Goal: Task Accomplishment & Management: Use online tool/utility

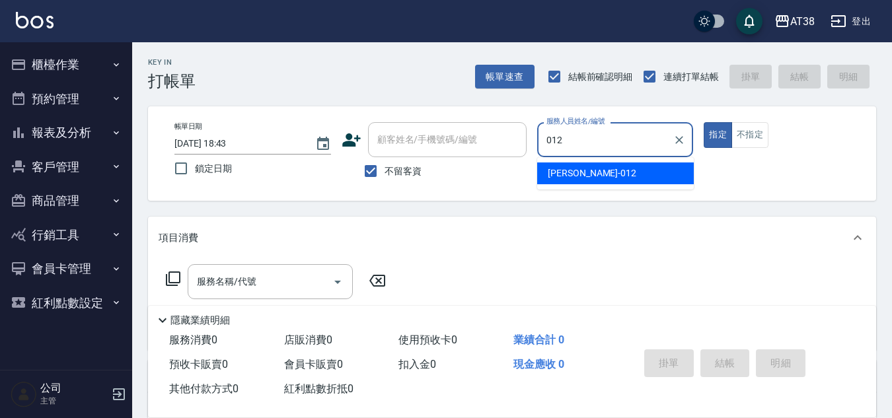
type input "[PERSON_NAME]-012"
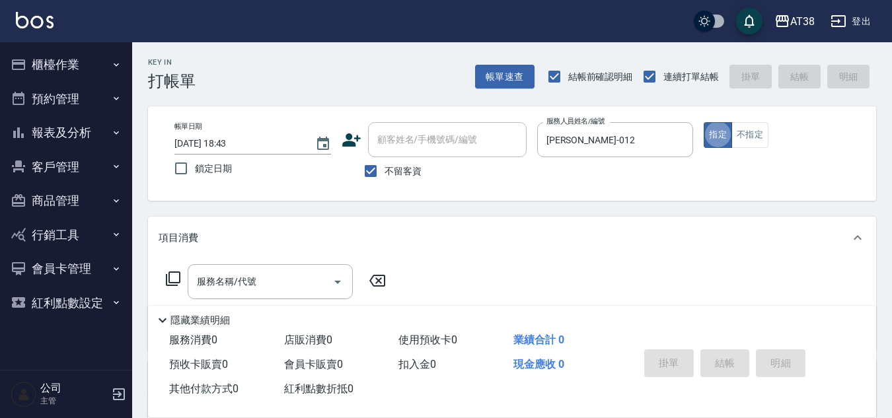
type button "true"
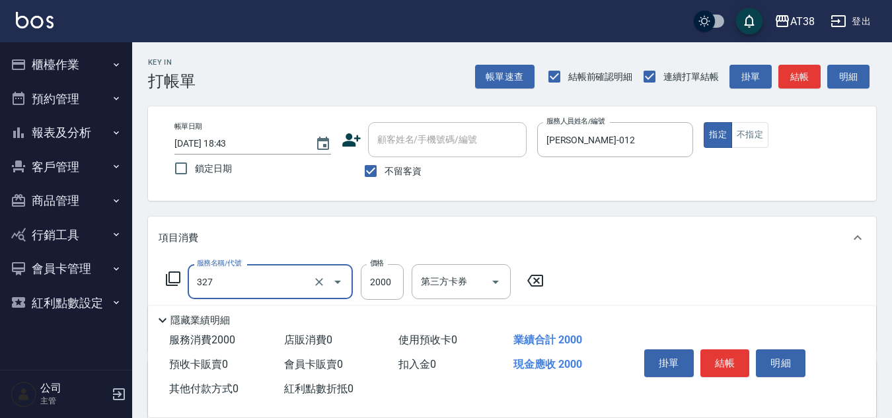
type input "溫塑燙(327)"
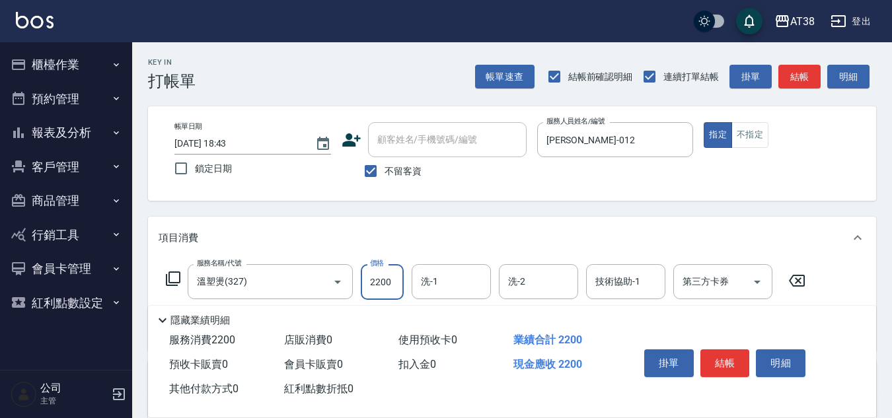
type input "2200"
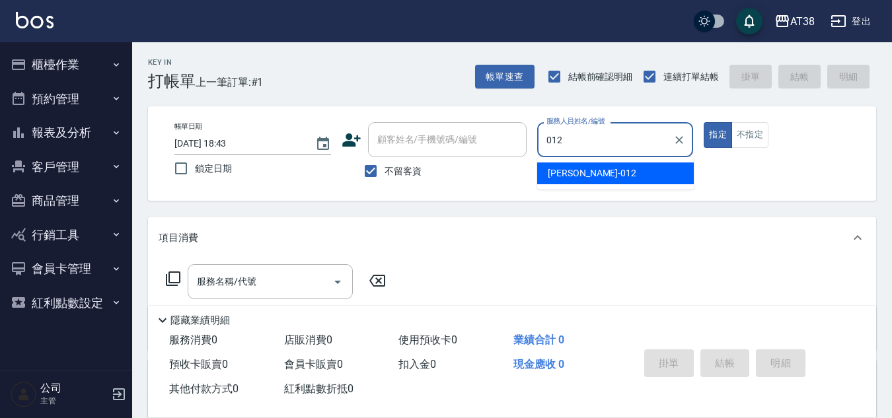
type input "[PERSON_NAME]-012"
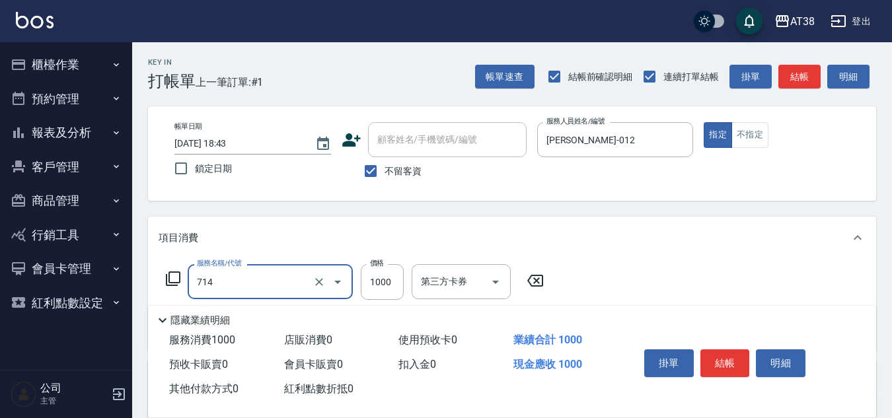
type input "哥德三劑護髮卷(714)"
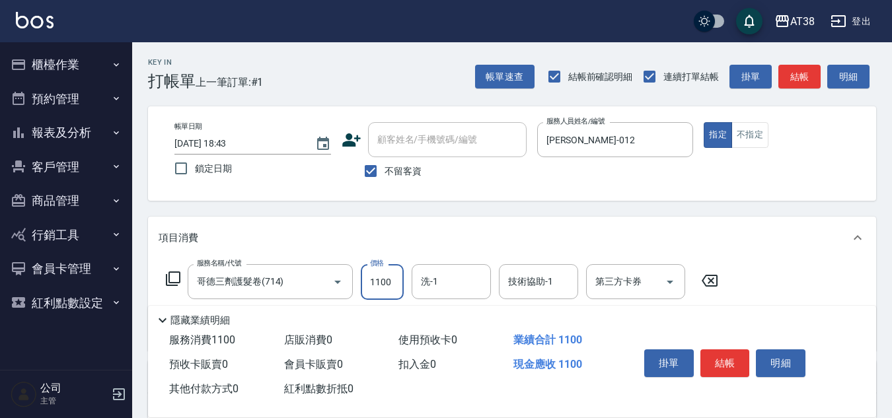
type input "1100"
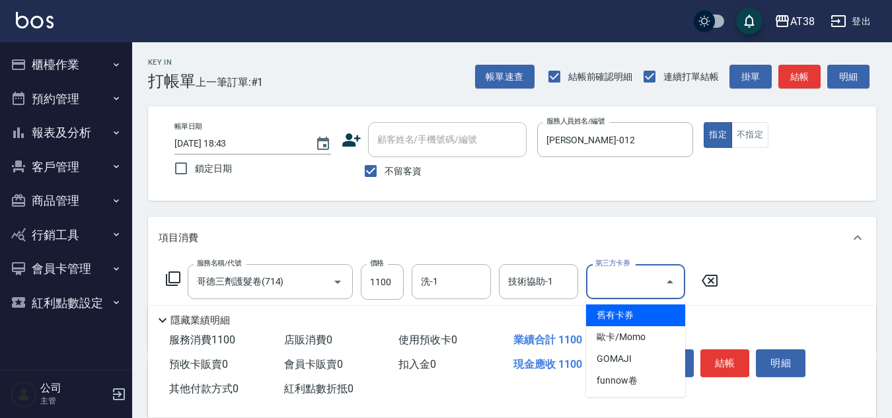
type input "舊有卡券"
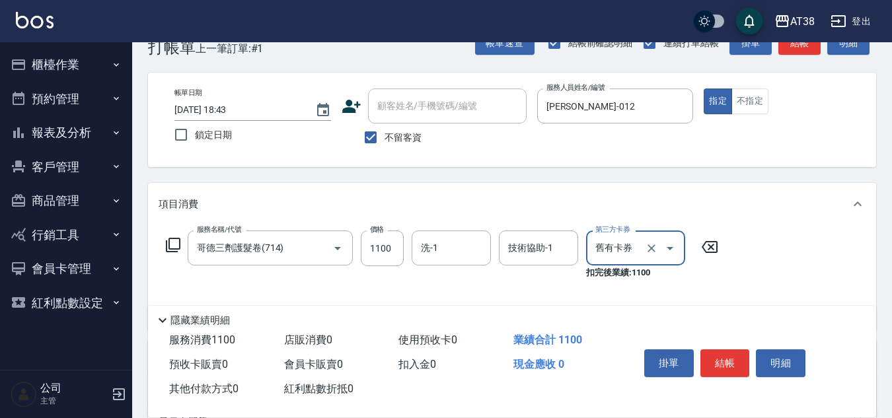
scroll to position [66, 0]
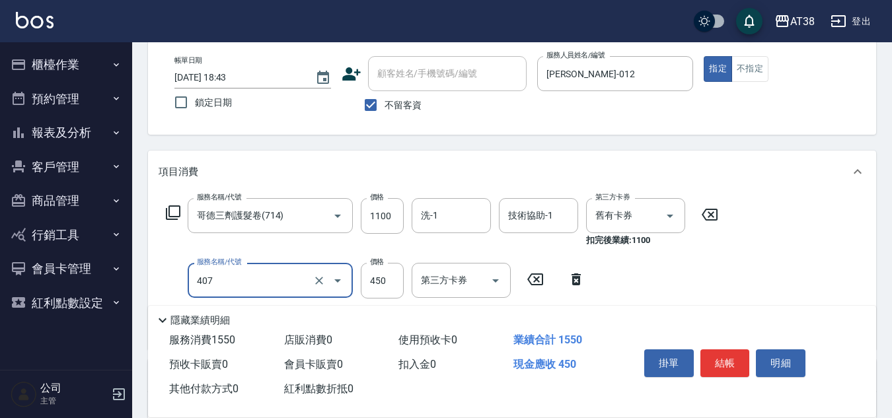
type input "剪髮(407)"
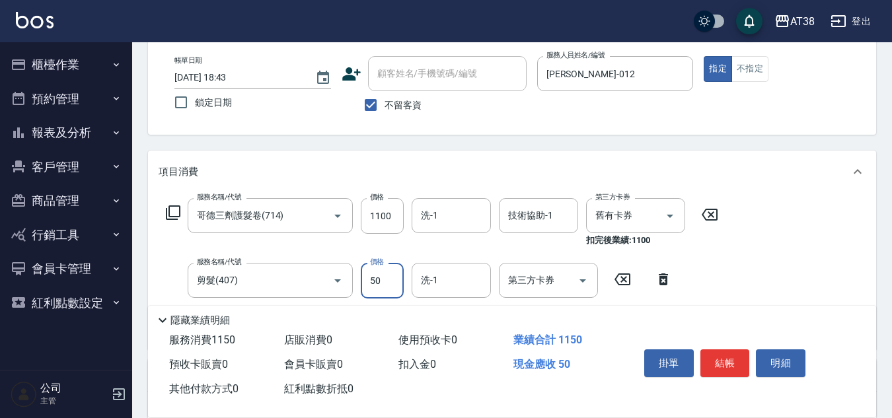
type input "500"
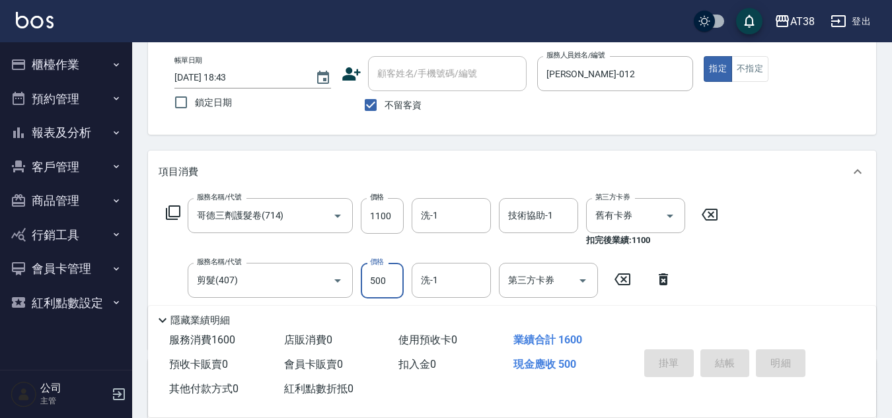
type input "[DATE] 18:44"
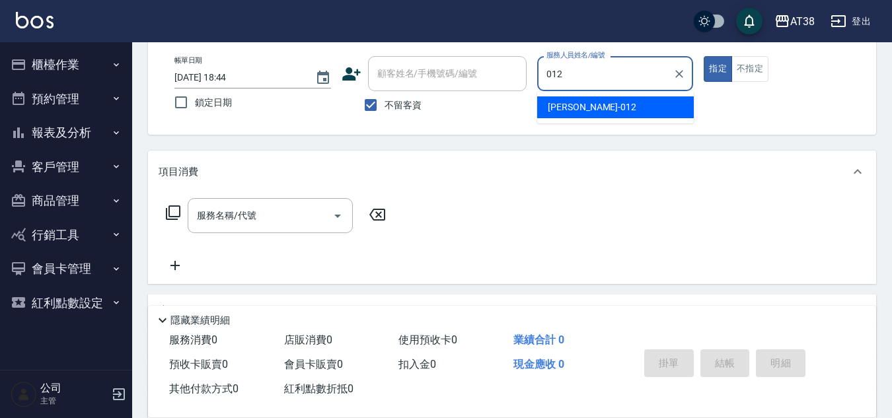
type input "[PERSON_NAME]-012"
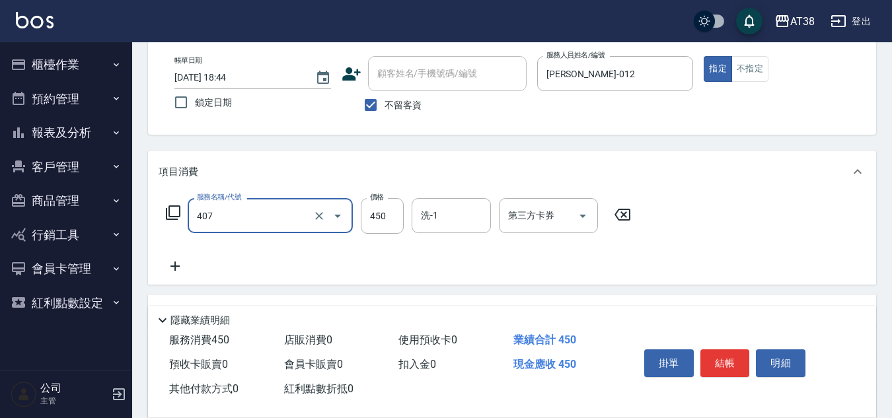
type input "剪髮(407)"
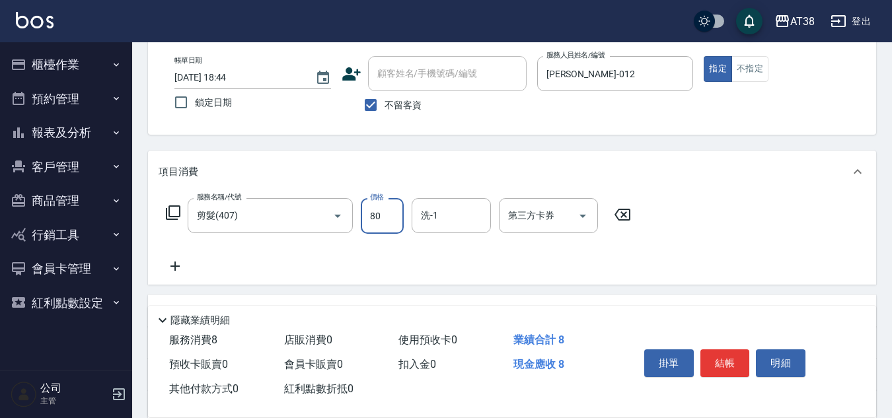
type input "800"
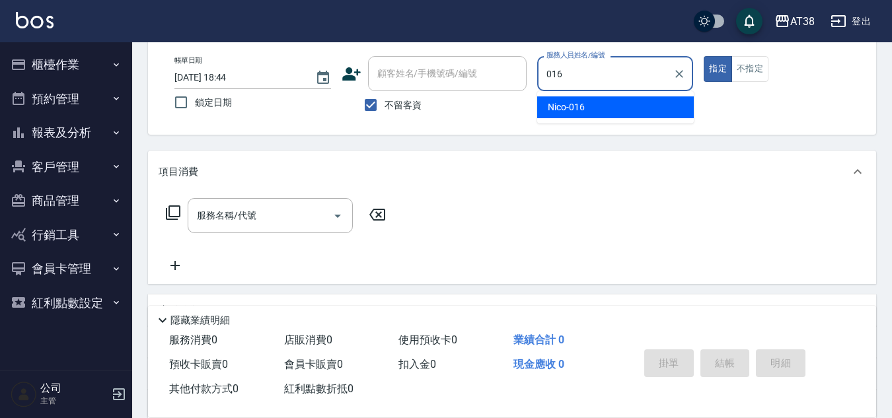
type input "Nico-016"
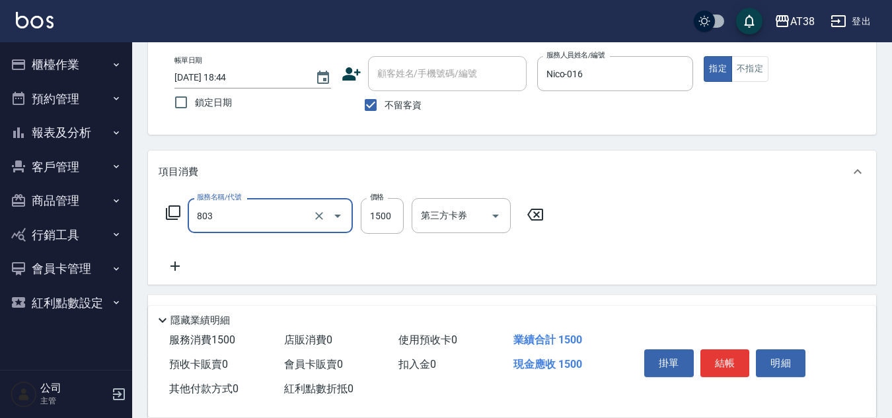
type input "頭皮(全)(803)"
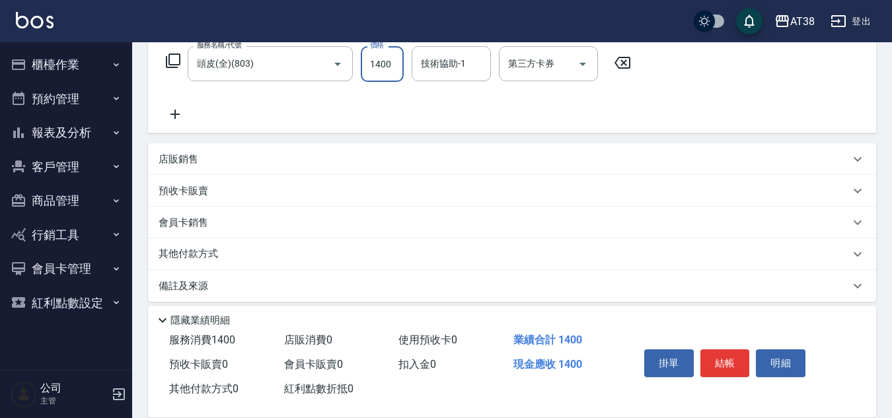
scroll to position [229, 0]
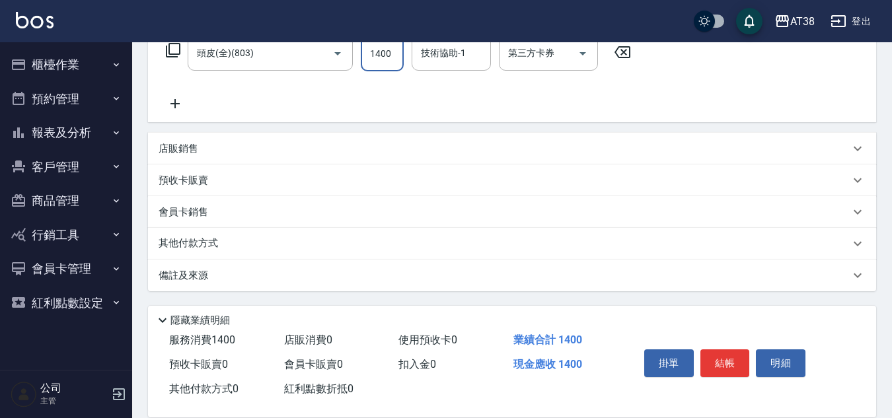
type input "1400"
click at [187, 246] on p "其他付款方式" at bounding box center [192, 243] width 66 height 15
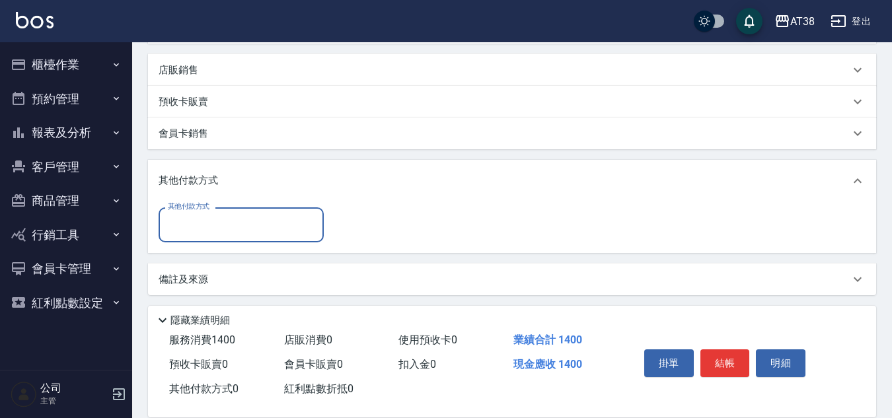
scroll to position [311, 0]
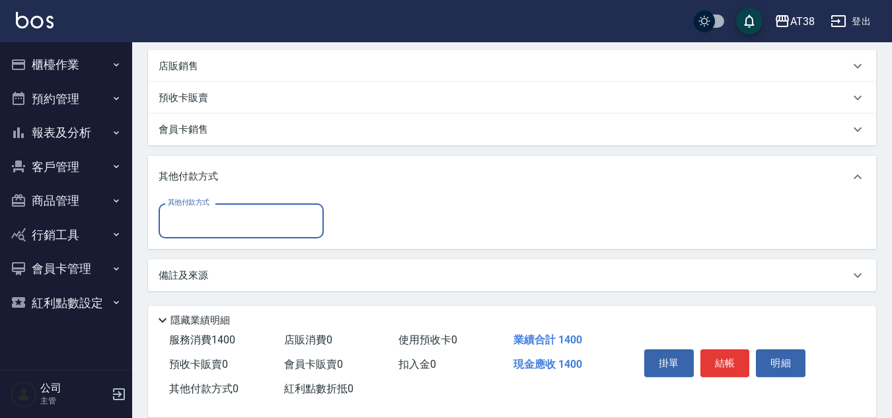
click at [208, 229] on input "其他付款方式" at bounding box center [240, 220] width 153 height 23
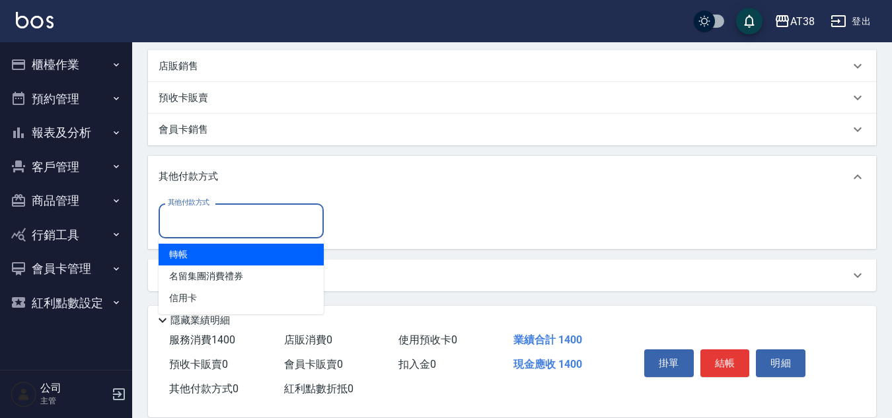
click at [186, 261] on span "轉帳" at bounding box center [241, 255] width 165 height 22
type input "轉帳"
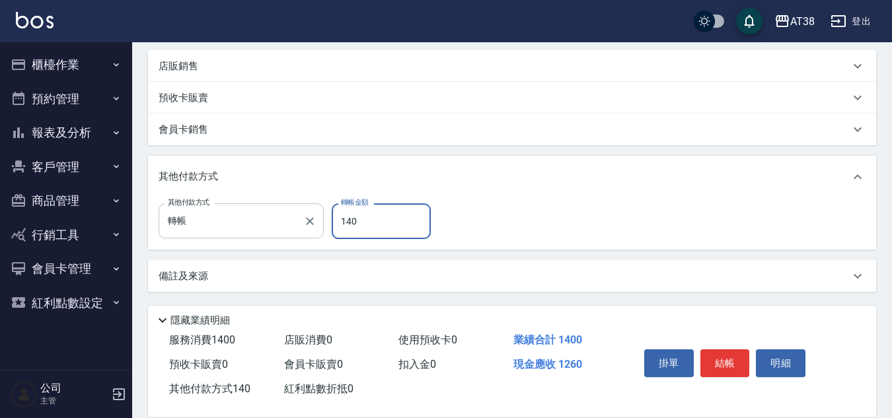
type input "1400"
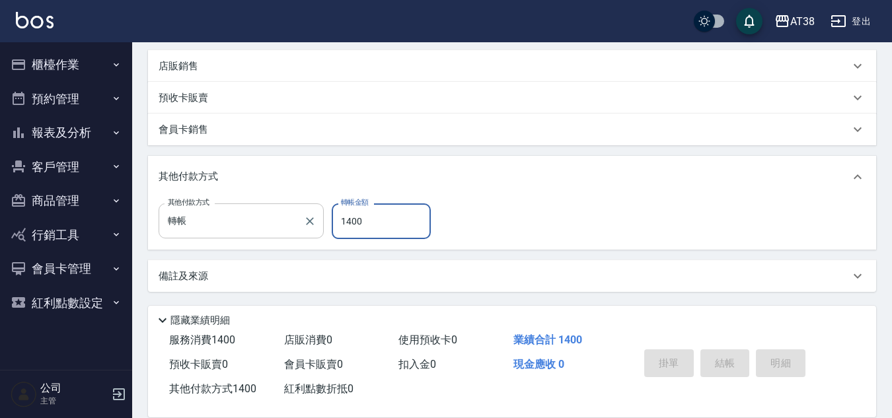
type input "[DATE] 18:45"
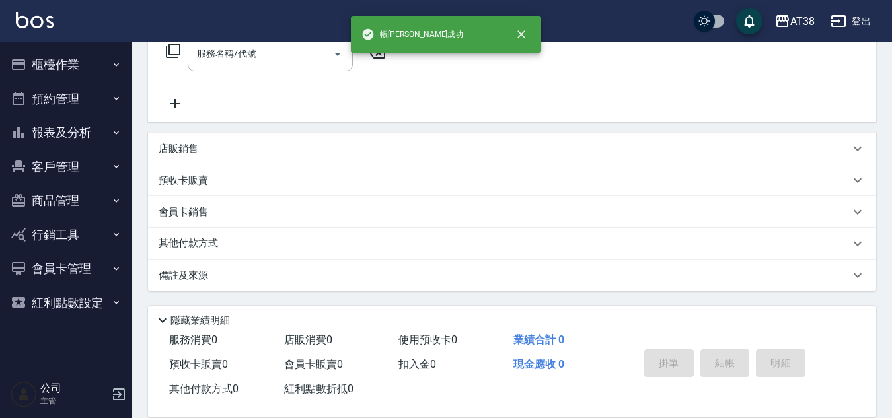
scroll to position [0, 0]
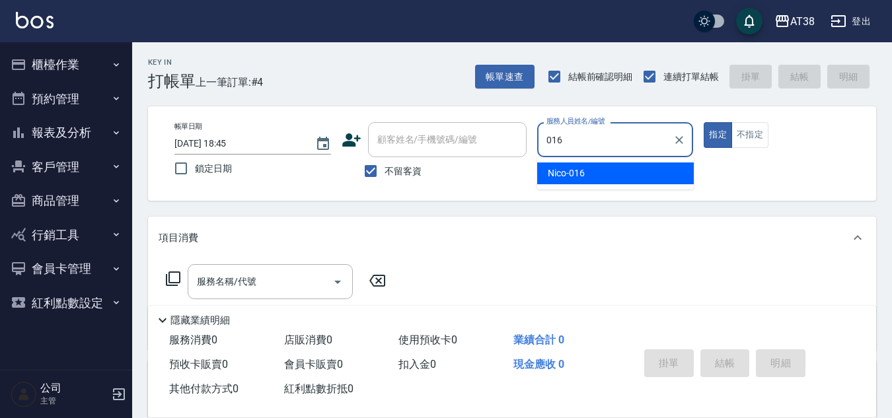
type input "Nico-016"
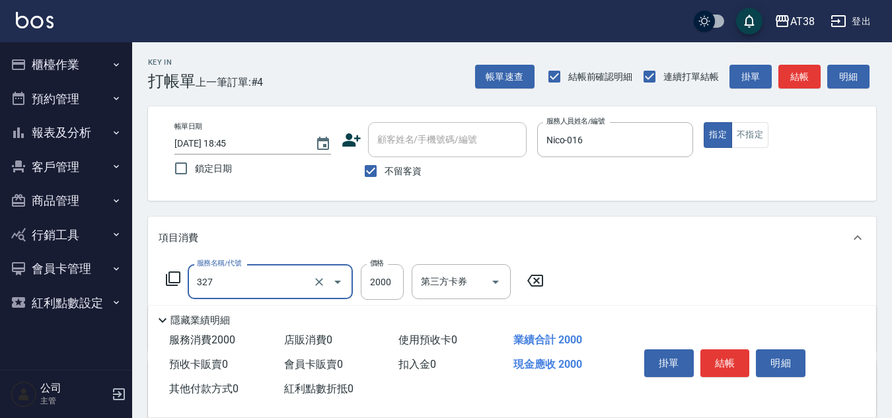
type input "溫塑燙(327)"
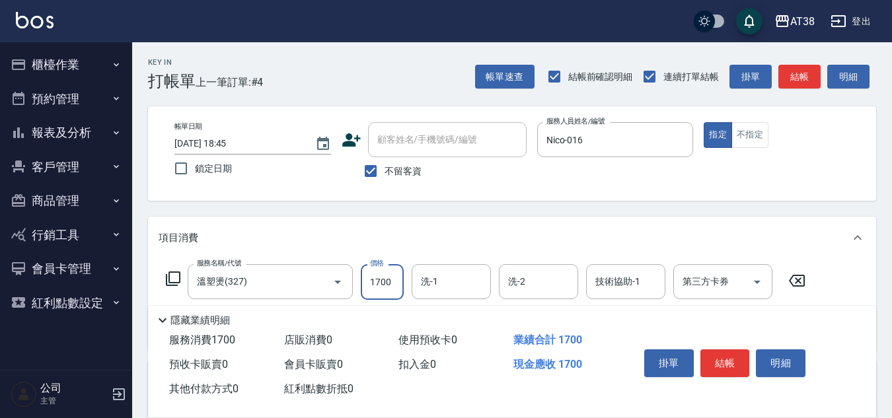
type input "1700"
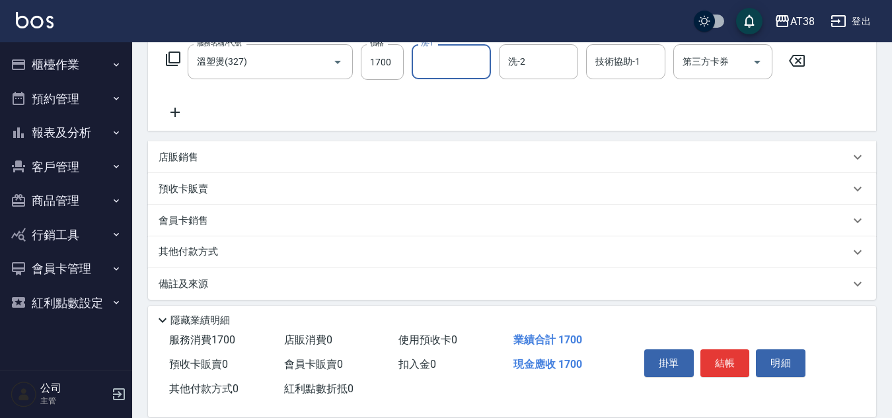
scroll to position [229, 0]
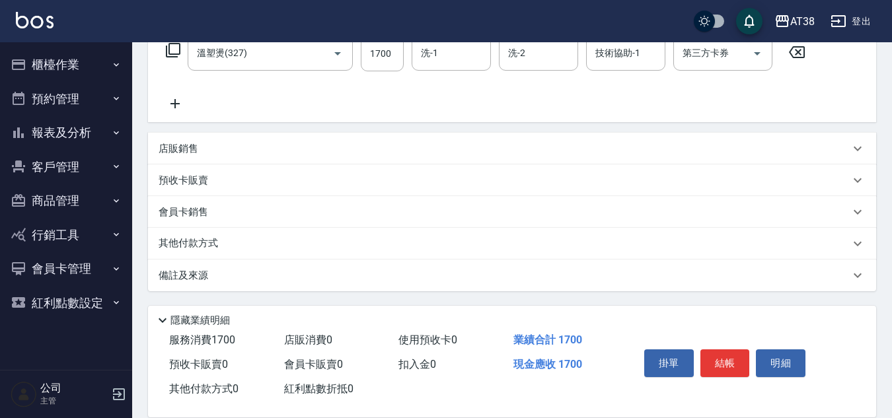
click at [197, 154] on p "店販銷售" at bounding box center [179, 149] width 40 height 14
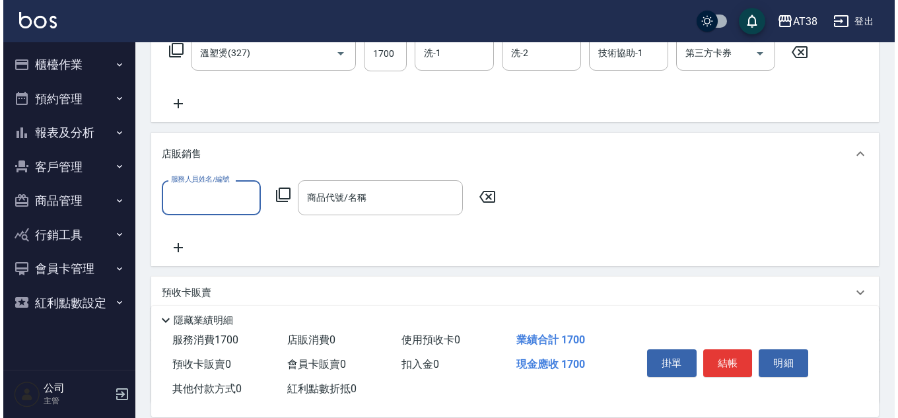
scroll to position [0, 0]
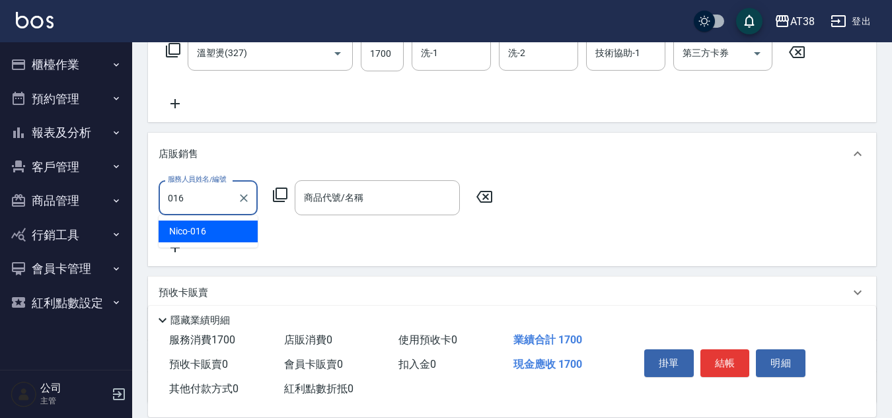
type input "Nico-016"
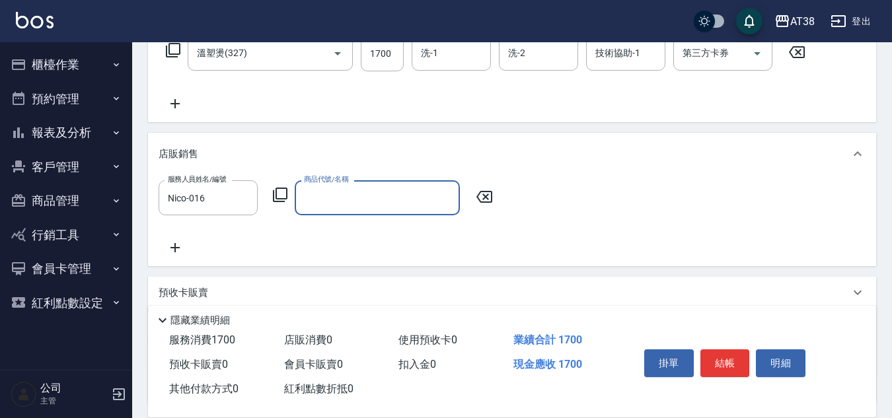
click at [280, 195] on icon at bounding box center [280, 195] width 16 height 16
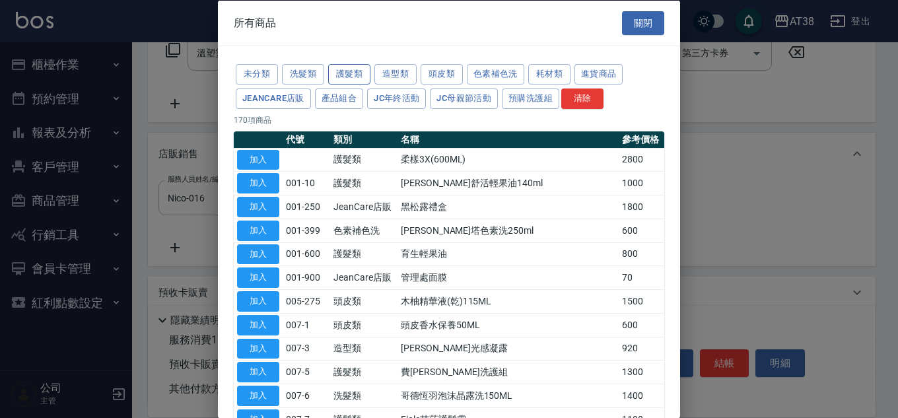
click at [355, 79] on button "護髮類" at bounding box center [349, 74] width 42 height 20
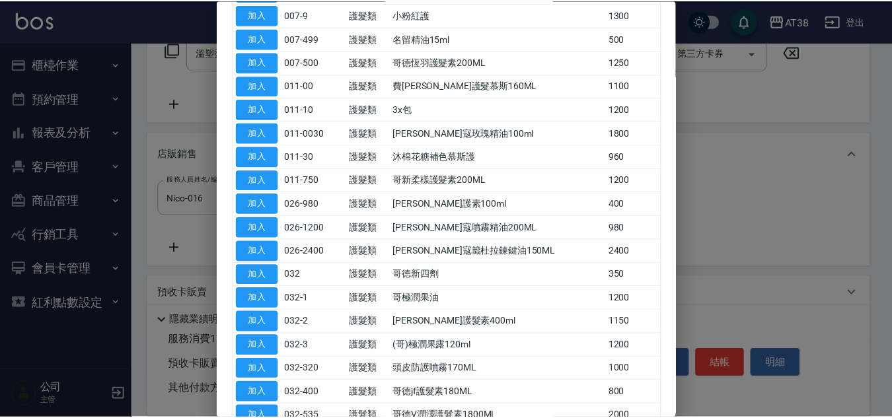
scroll to position [264, 0]
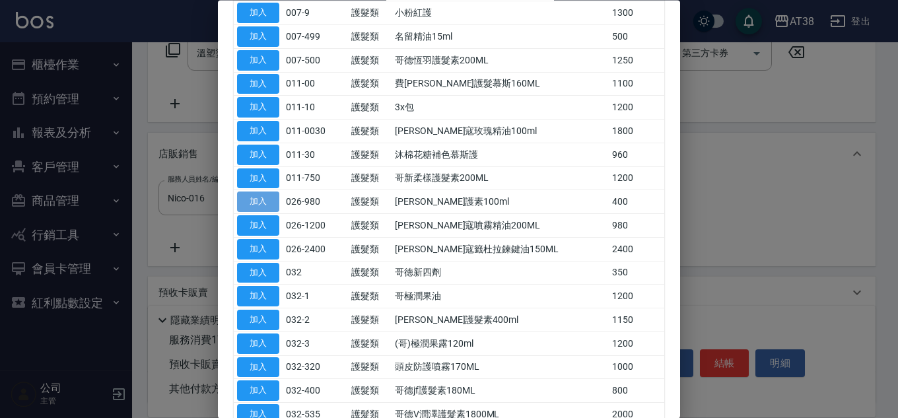
click at [262, 201] on button "加入" at bounding box center [258, 202] width 42 height 20
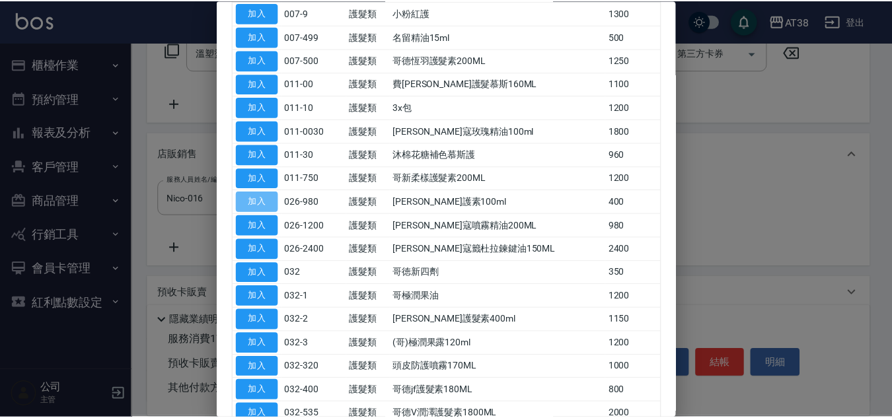
type input "[PERSON_NAME]護素100ml"
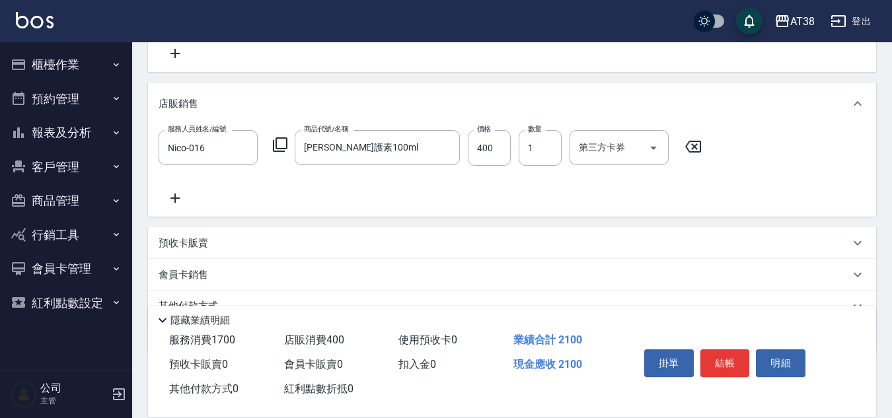
scroll to position [342, 0]
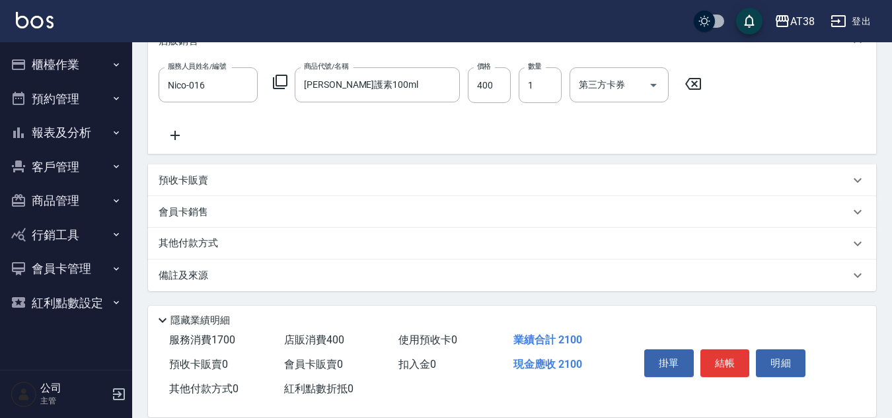
click at [186, 243] on p "其他付款方式" at bounding box center [192, 243] width 66 height 15
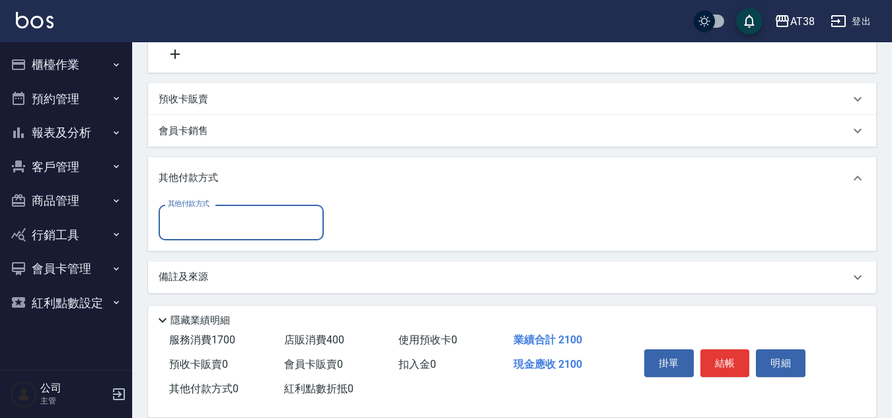
scroll to position [425, 0]
click at [247, 227] on input "其他付款方式" at bounding box center [240, 220] width 153 height 23
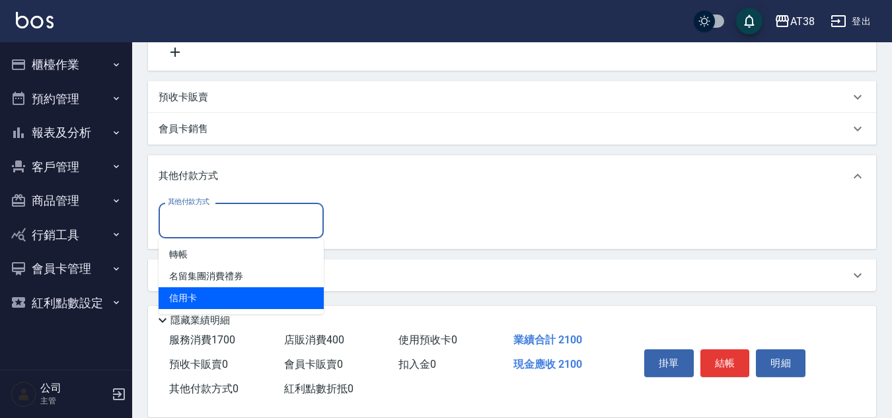
click at [189, 291] on span "信用卡" at bounding box center [241, 298] width 165 height 22
type input "信用卡"
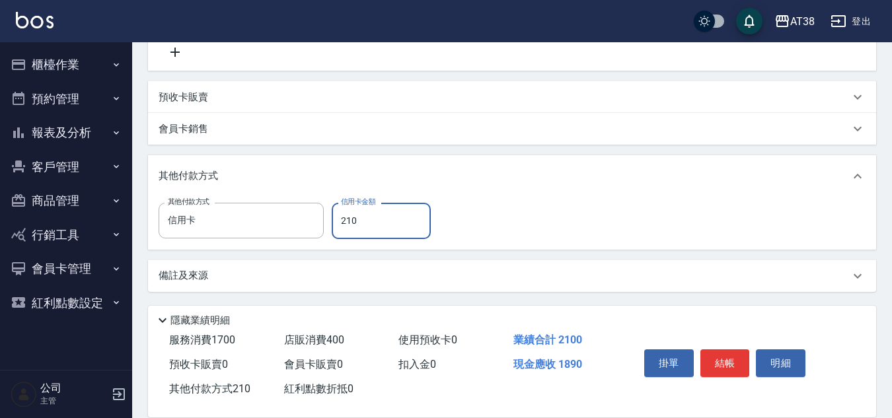
type input "2100"
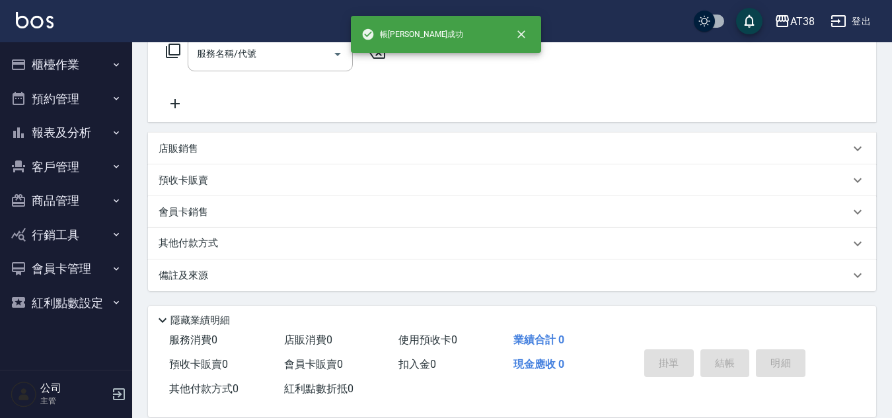
scroll to position [0, 0]
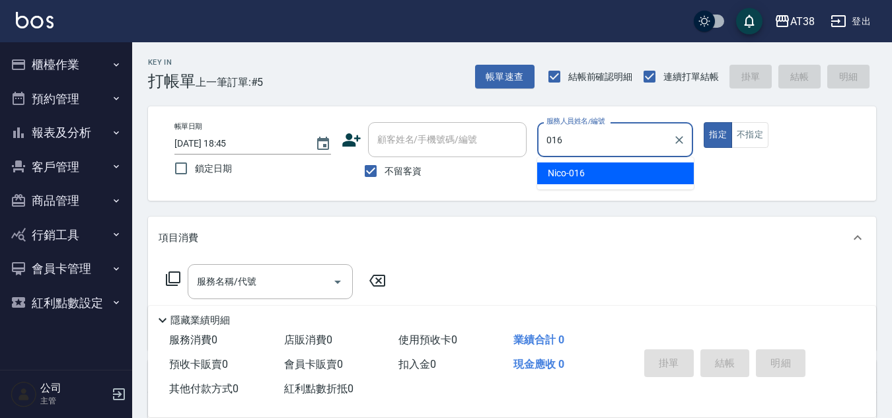
type input "Nico-016"
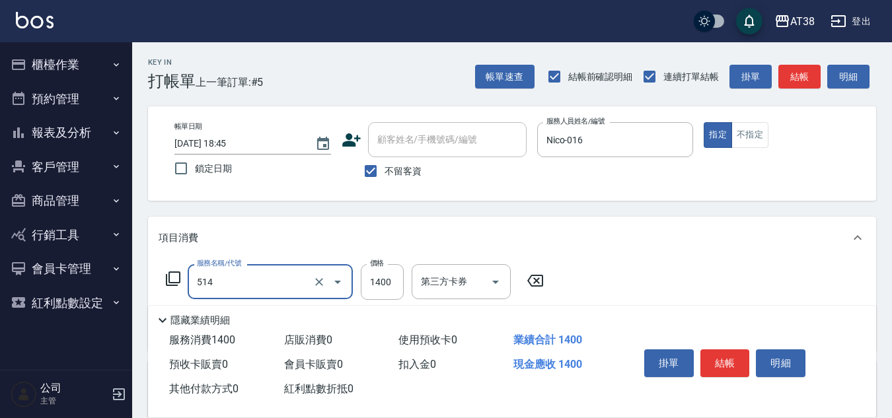
type input "染髮(長)(514)"
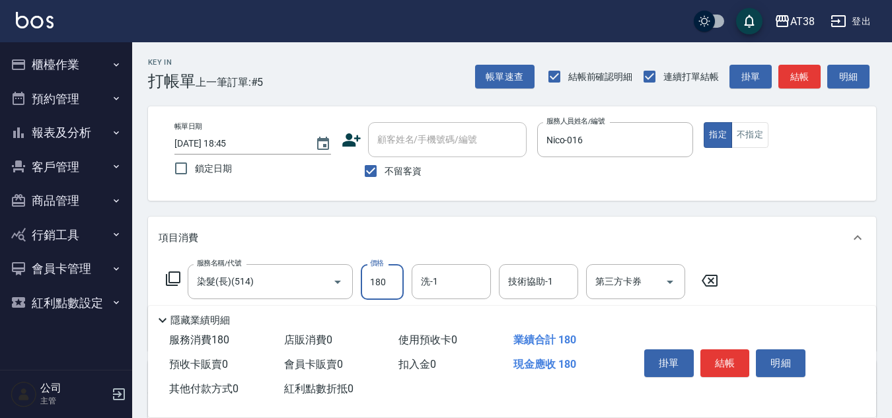
type input "1800"
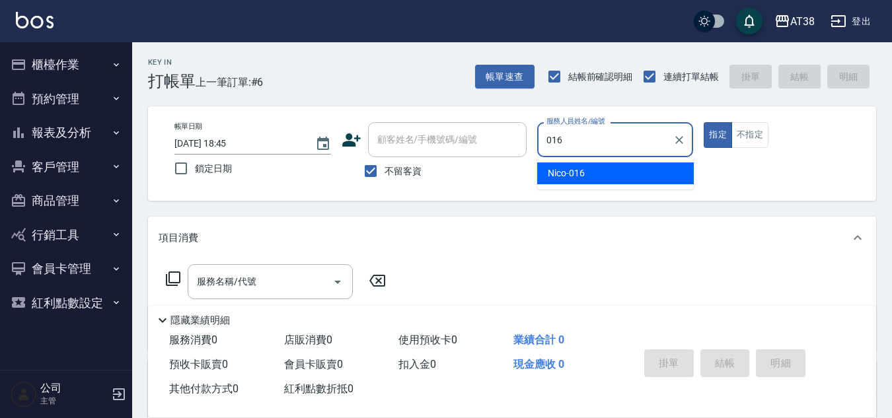
type input "Nico-016"
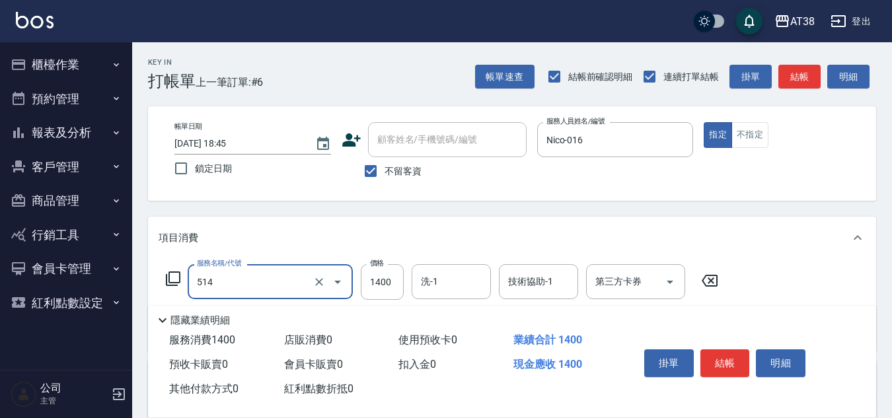
type input "染髮(長)(514)"
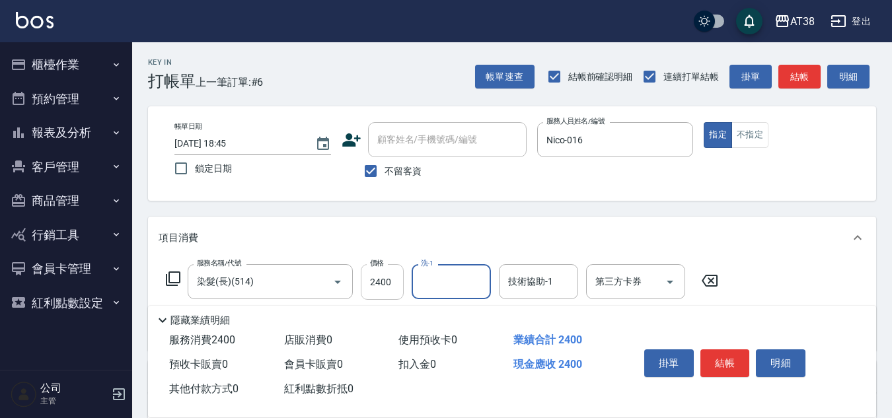
click at [391, 283] on input "2400" at bounding box center [382, 282] width 43 height 36
type input "2100"
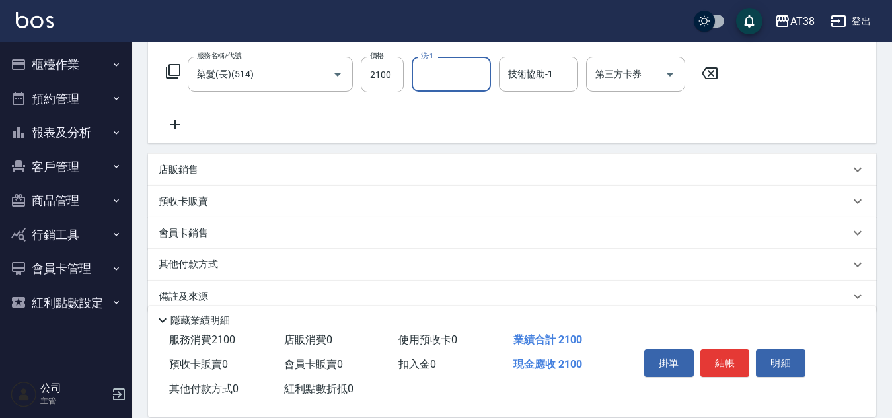
scroll to position [229, 0]
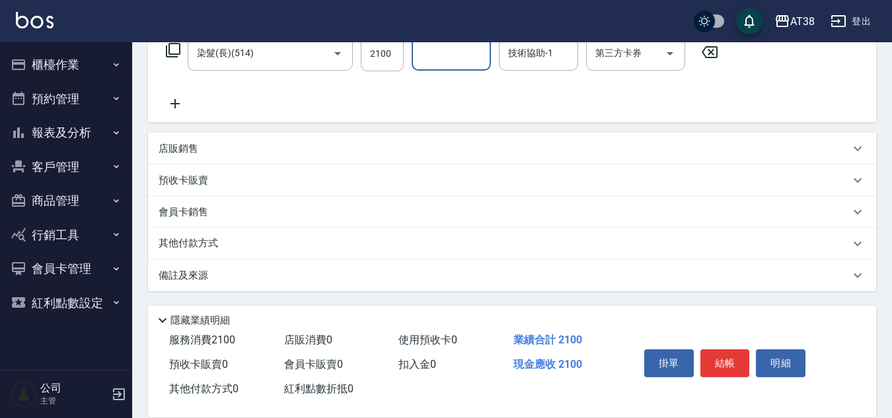
click at [188, 150] on p "店販銷售" at bounding box center [179, 149] width 40 height 14
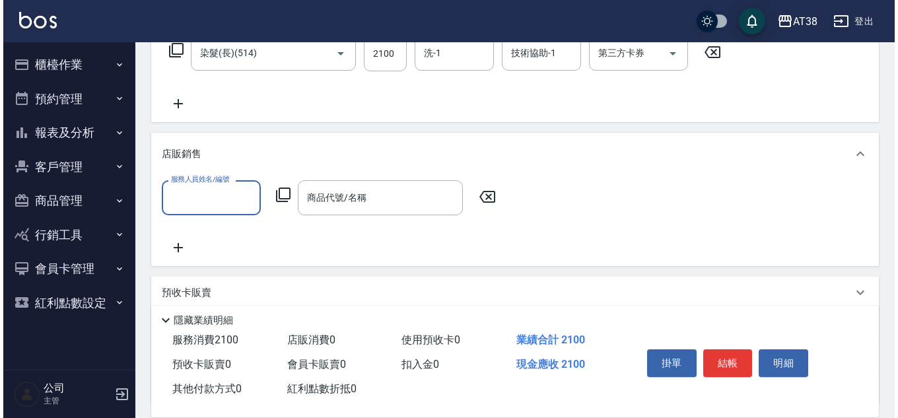
scroll to position [0, 0]
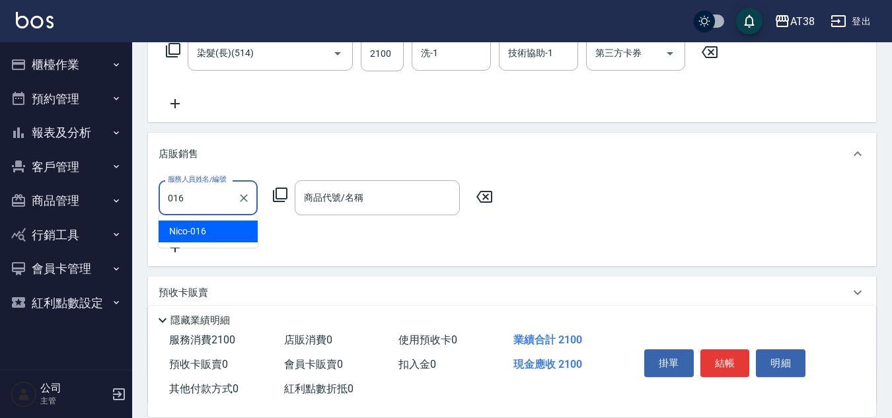
type input "Nico-016"
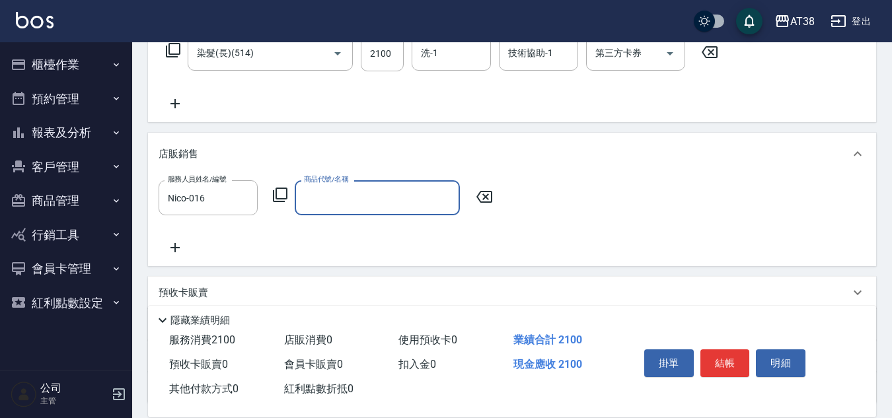
click at [279, 197] on icon at bounding box center [280, 195] width 16 height 16
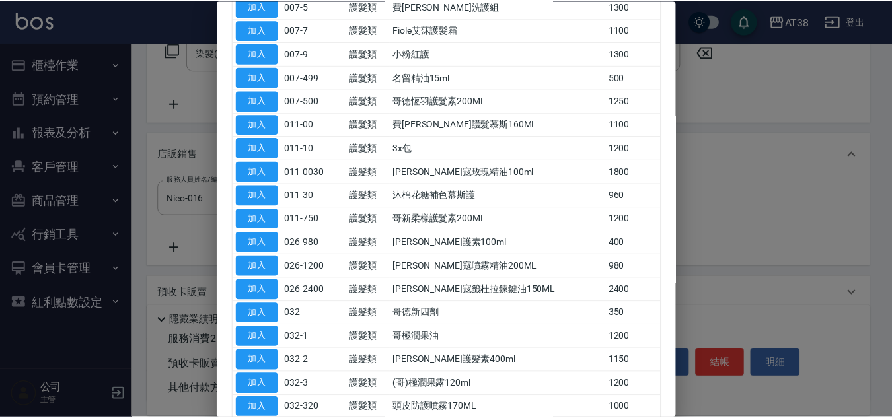
scroll to position [330, 0]
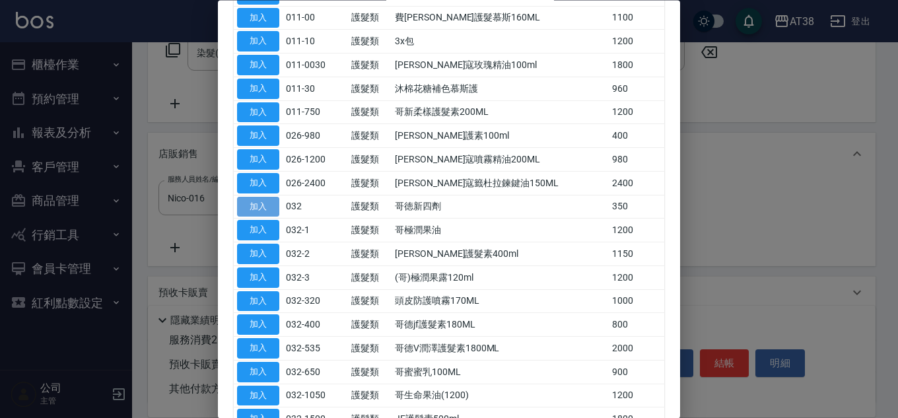
click at [267, 216] on button "加入" at bounding box center [258, 207] width 42 height 20
type input "哥徳新四劑"
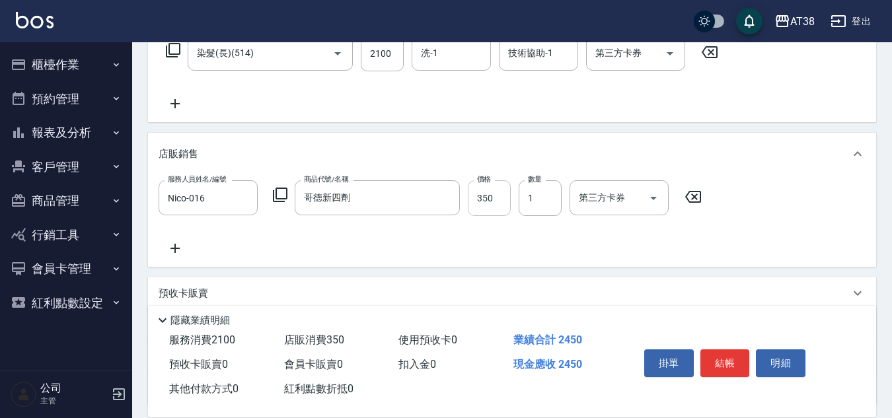
click at [494, 207] on input "350" at bounding box center [489, 198] width 43 height 36
type input "300"
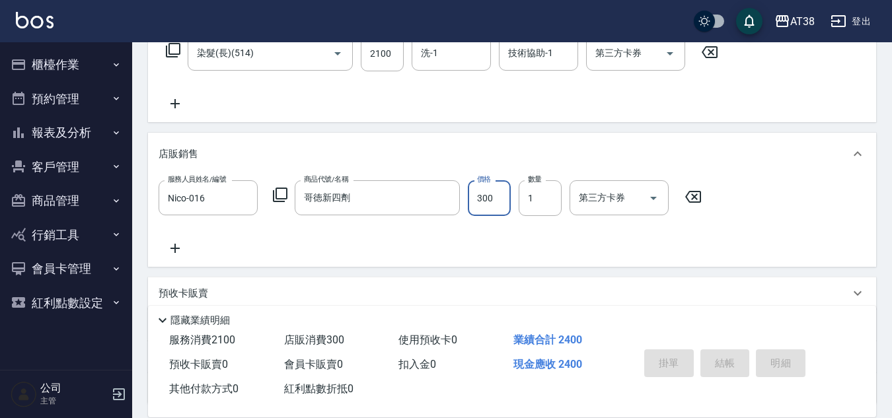
type input "[DATE] 18:46"
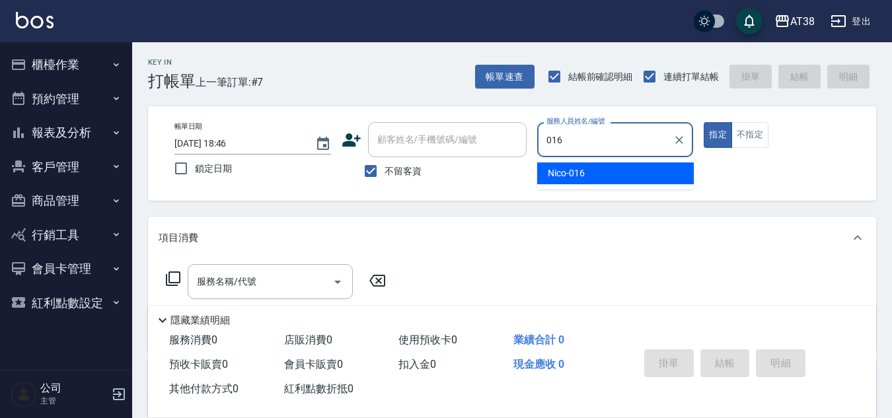
type input "Nico-016"
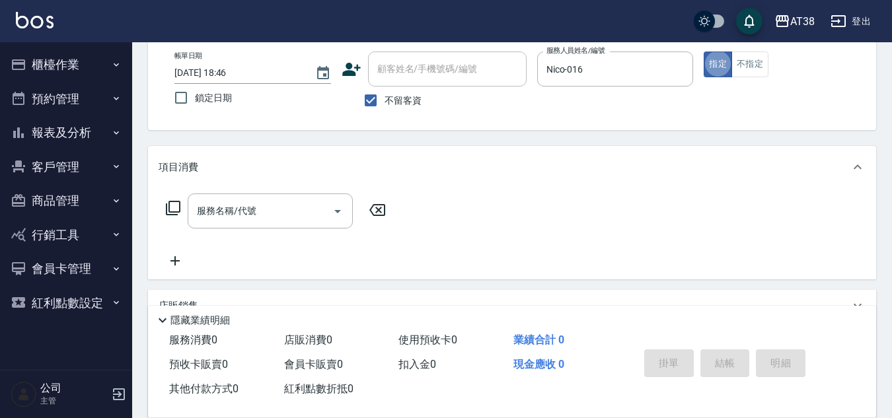
scroll to position [132, 0]
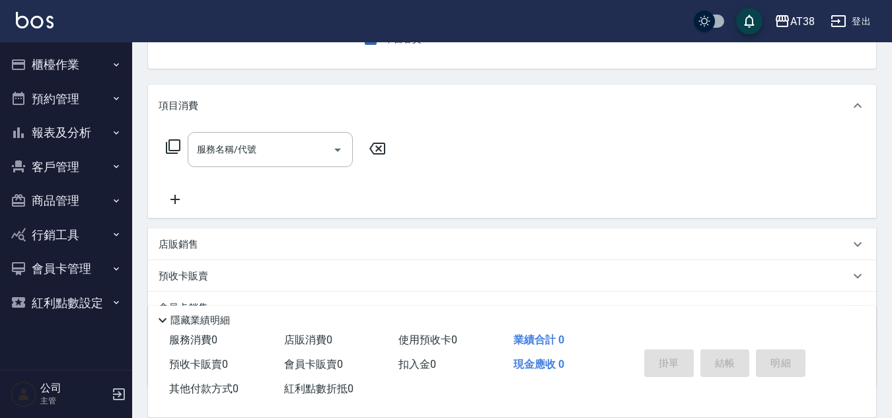
click at [191, 246] on p "店販銷售" at bounding box center [179, 245] width 40 height 14
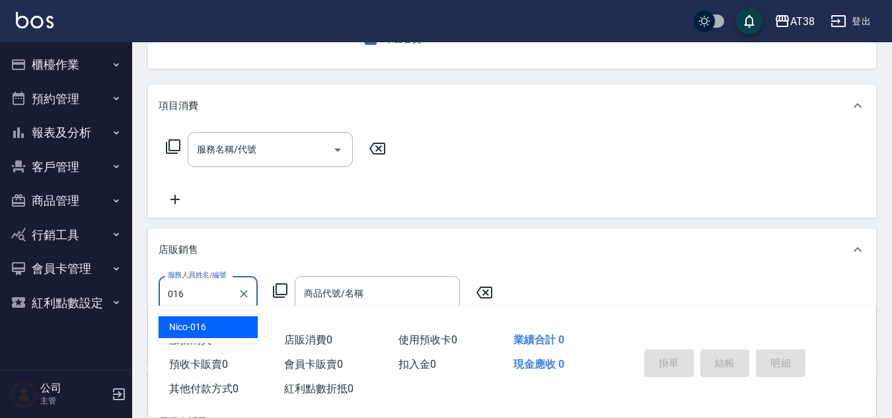
type input "Nico-016"
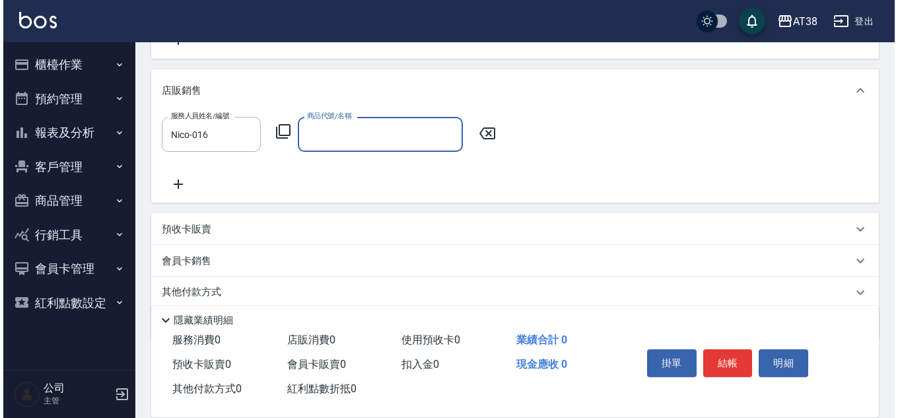
scroll to position [330, 0]
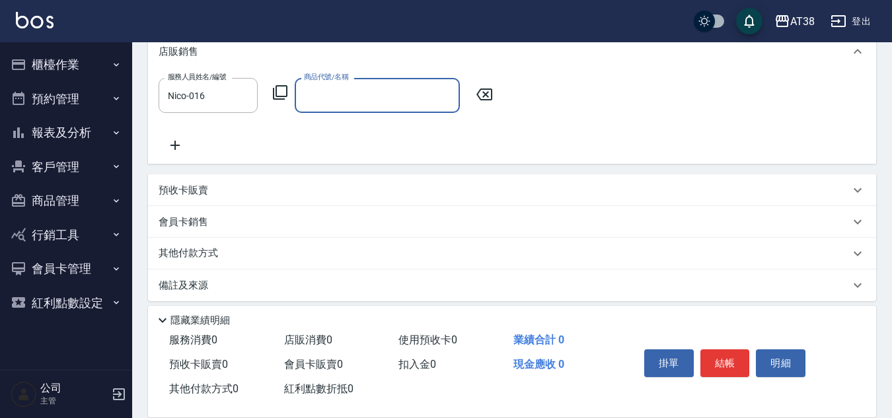
click at [276, 92] on icon at bounding box center [280, 92] width 15 height 15
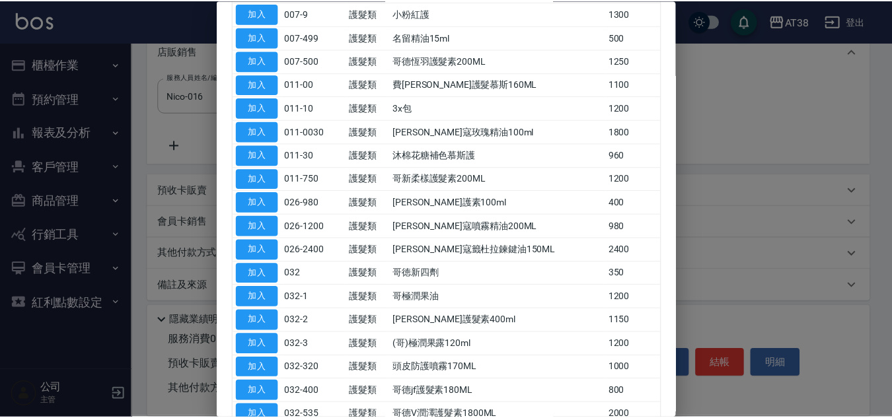
scroll to position [462, 0]
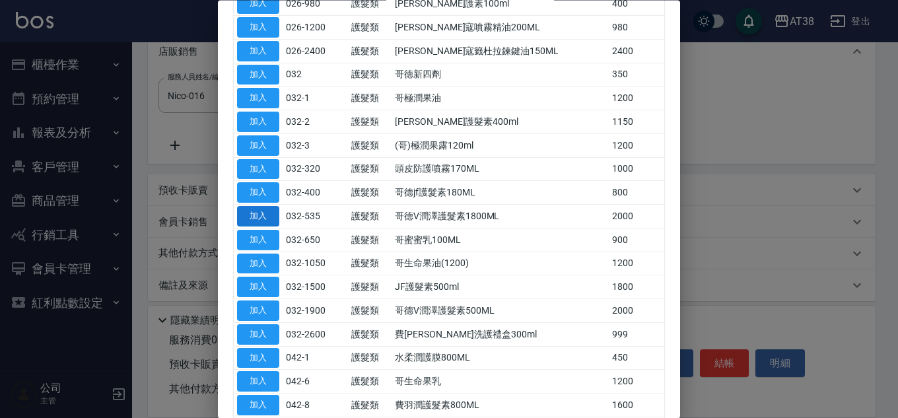
click at [264, 214] on button "加入" at bounding box center [258, 217] width 42 height 20
type input "哥德V潤澤護髮素1800ML"
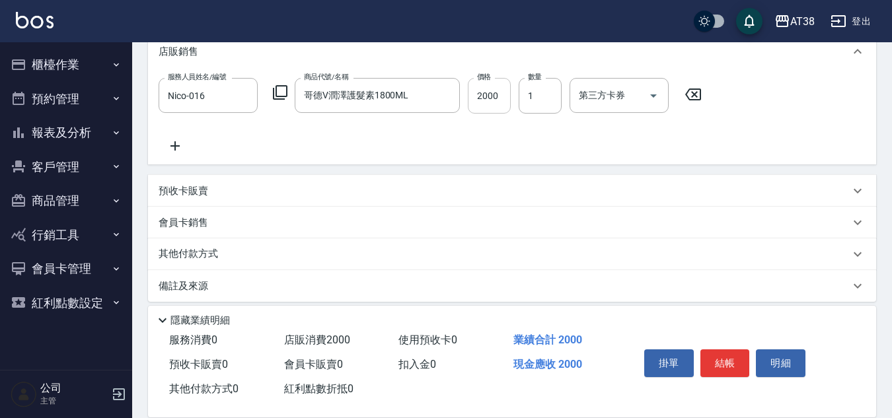
click at [488, 96] on input "2000" at bounding box center [489, 96] width 43 height 36
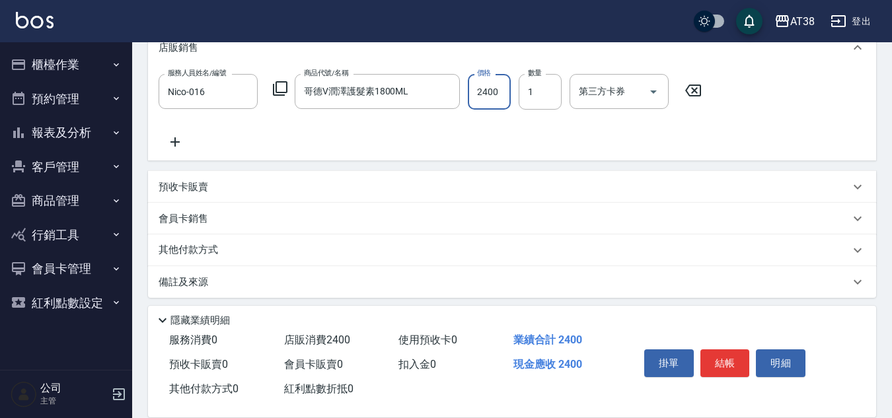
scroll to position [341, 0]
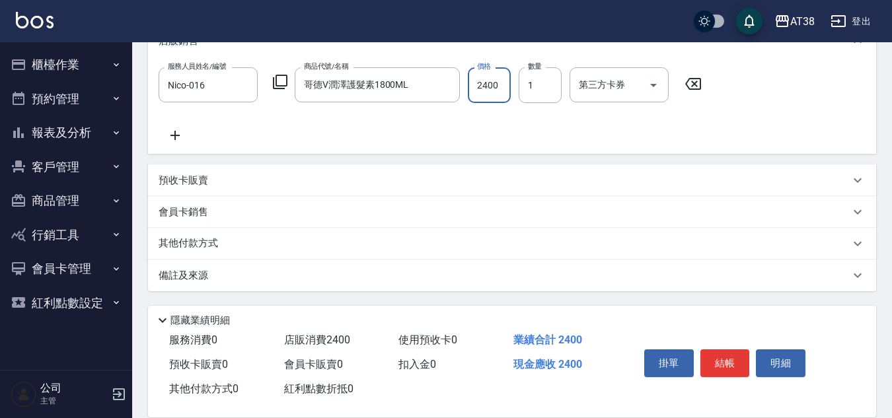
type input "2400"
click at [174, 235] on div "其他付款方式" at bounding box center [512, 244] width 728 height 32
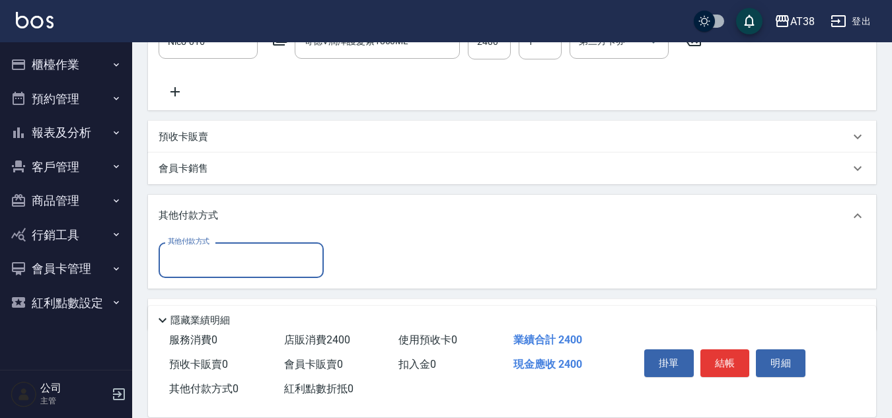
scroll to position [424, 0]
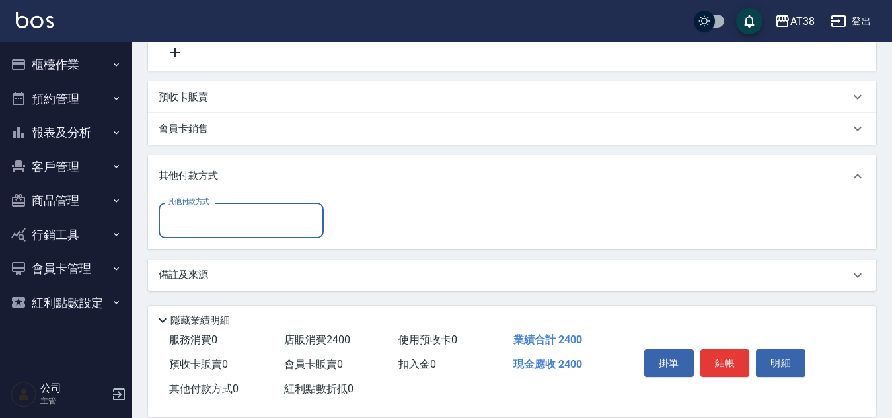
click at [206, 222] on input "其他付款方式" at bounding box center [240, 220] width 153 height 23
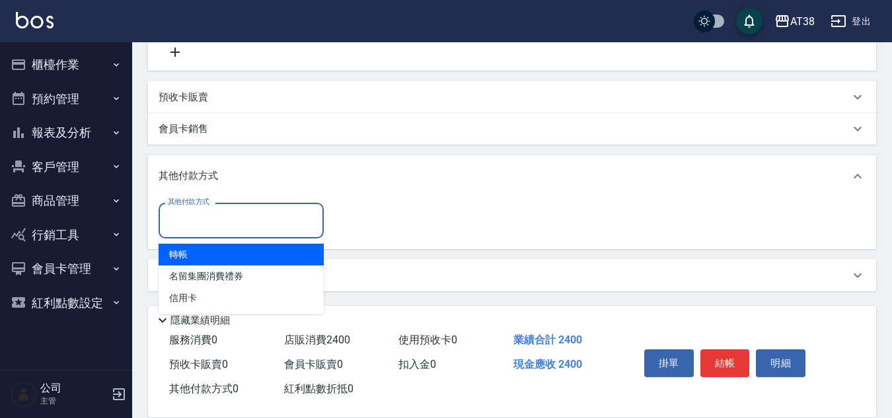
click at [180, 255] on span "轉帳" at bounding box center [241, 255] width 165 height 22
type input "轉帳"
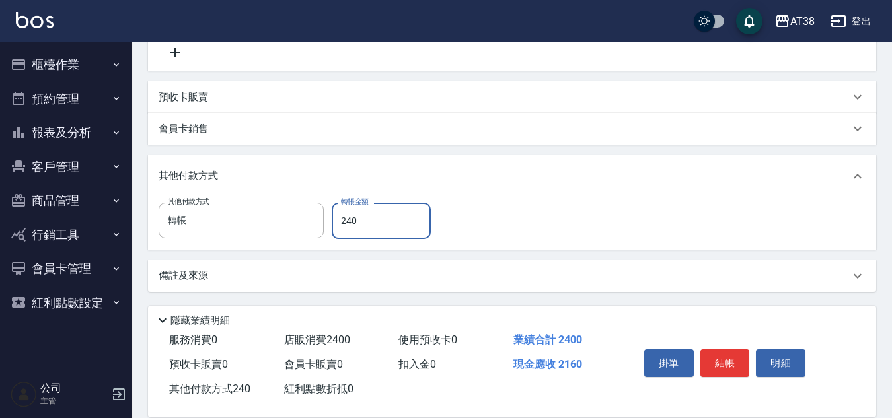
type input "2400"
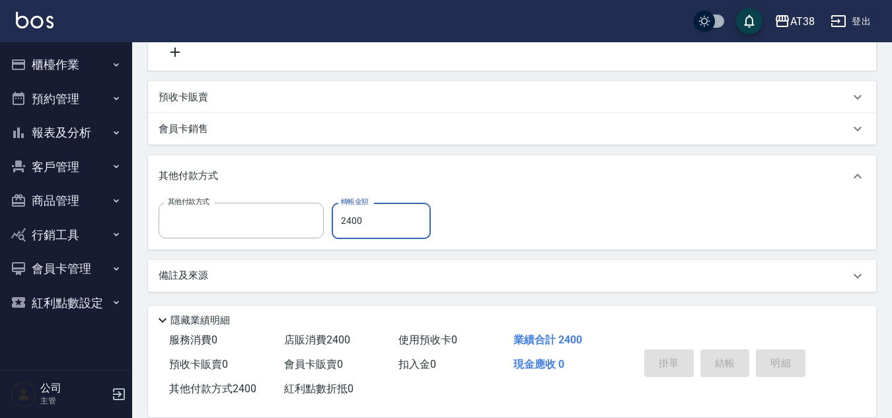
scroll to position [0, 0]
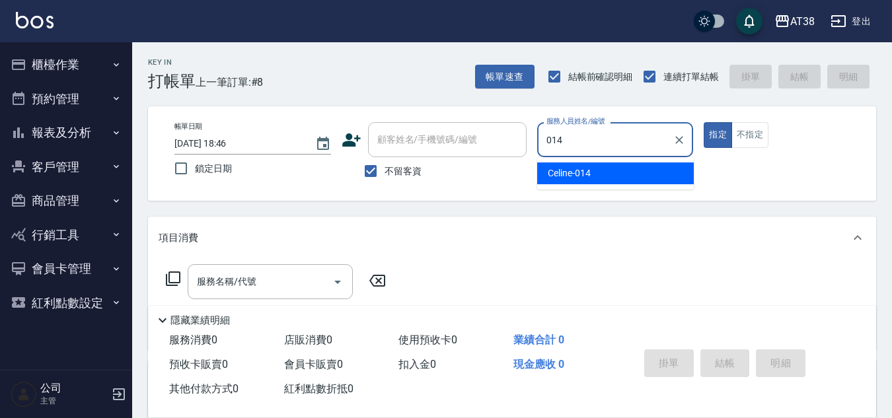
type input "Celine-014"
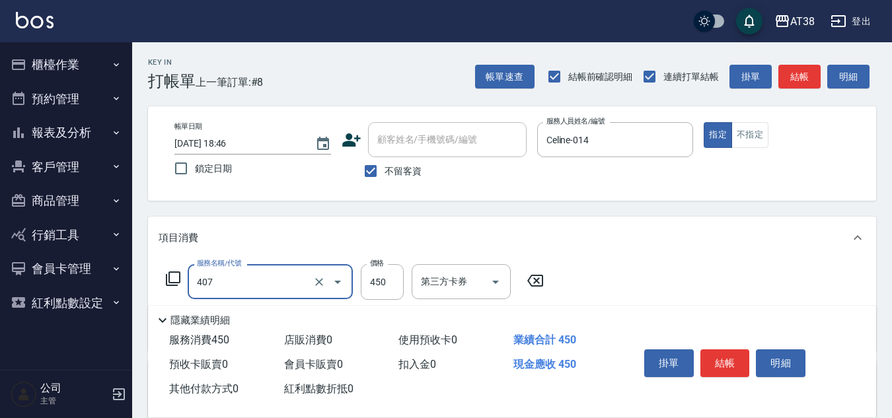
type input "剪髮(407)"
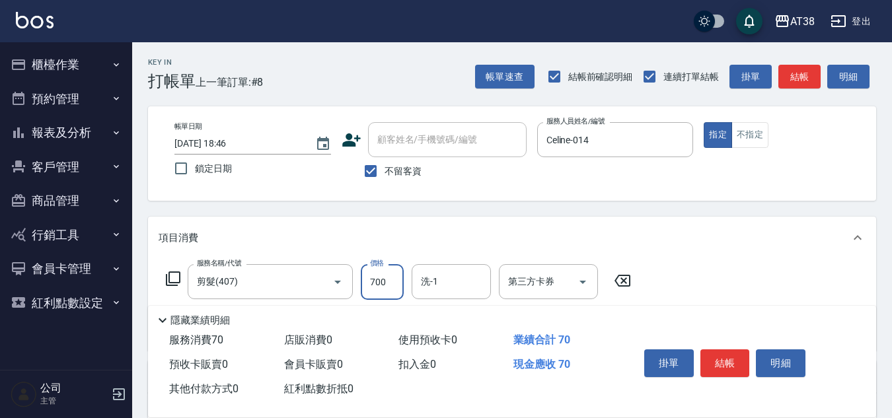
type input "700"
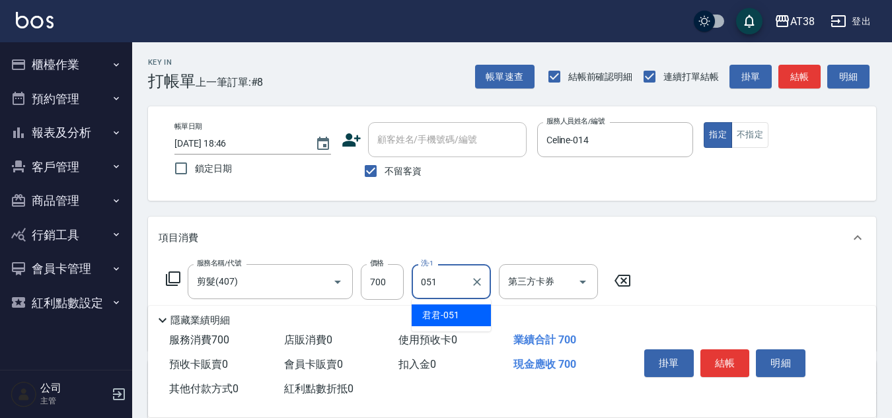
type input "君君-051"
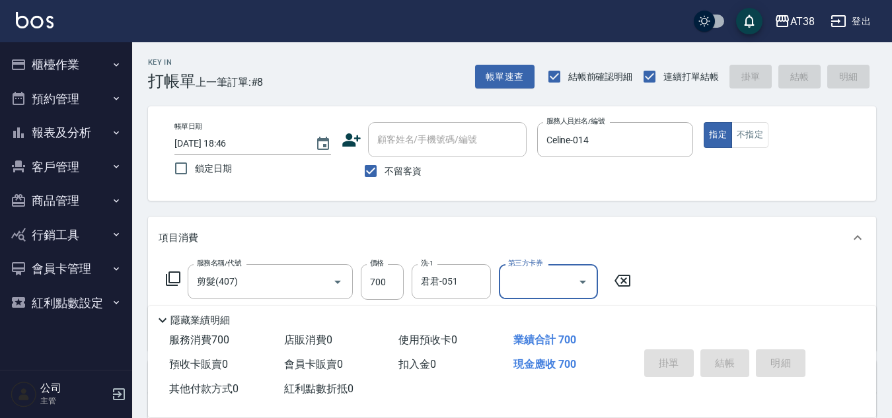
type input "[DATE] 18:47"
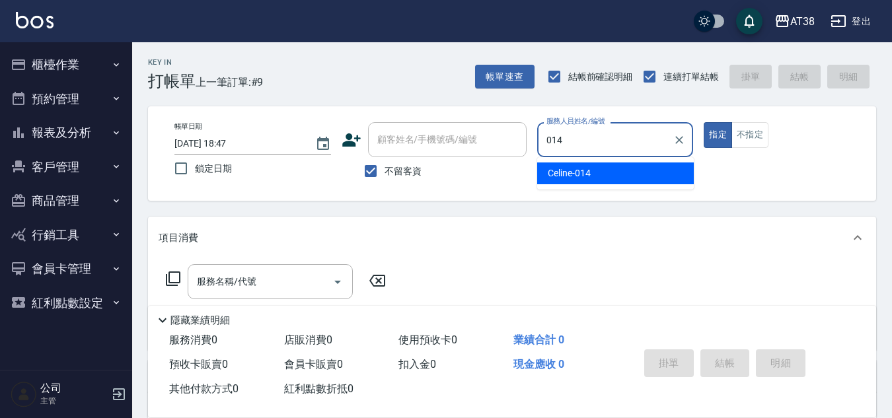
type input "Celine-014"
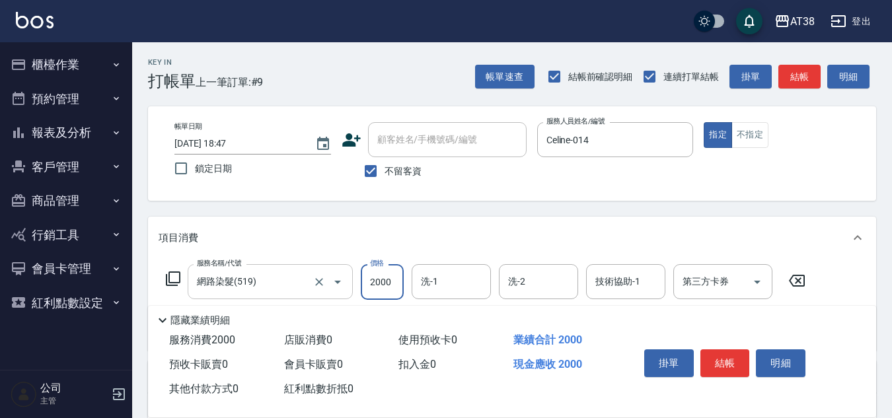
click at [291, 283] on input "網路染髮(519)" at bounding box center [252, 281] width 116 height 23
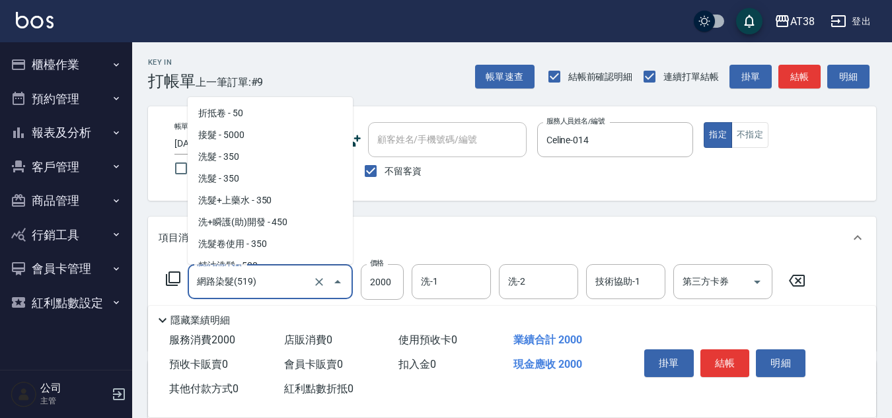
scroll to position [667, 0]
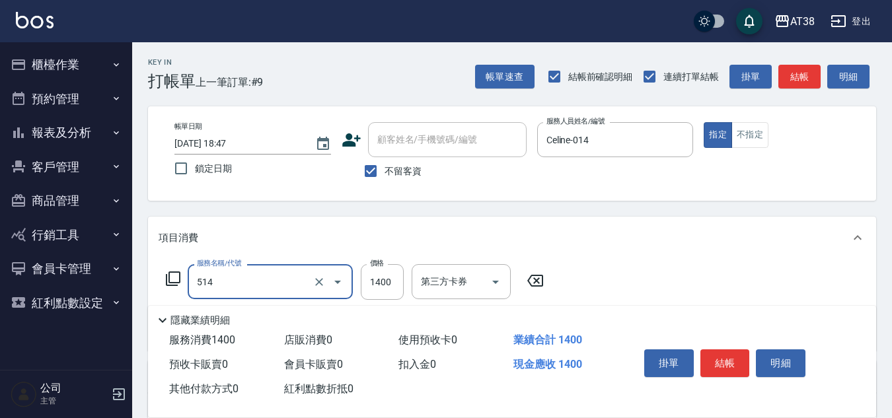
type input "染髮(長)(514)"
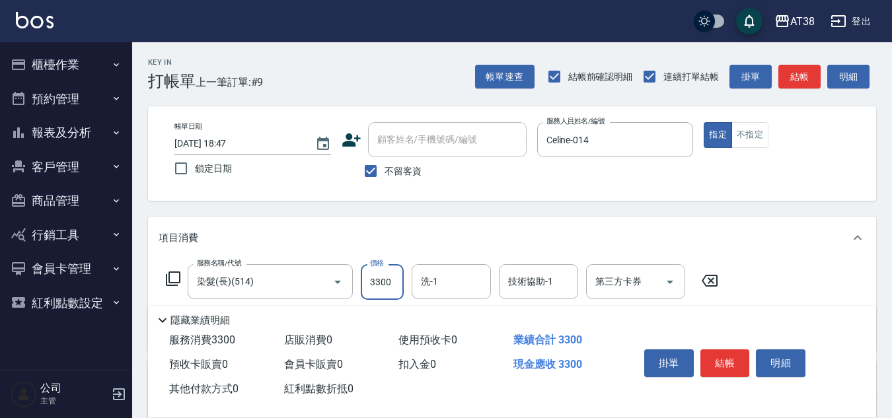
type input "3300"
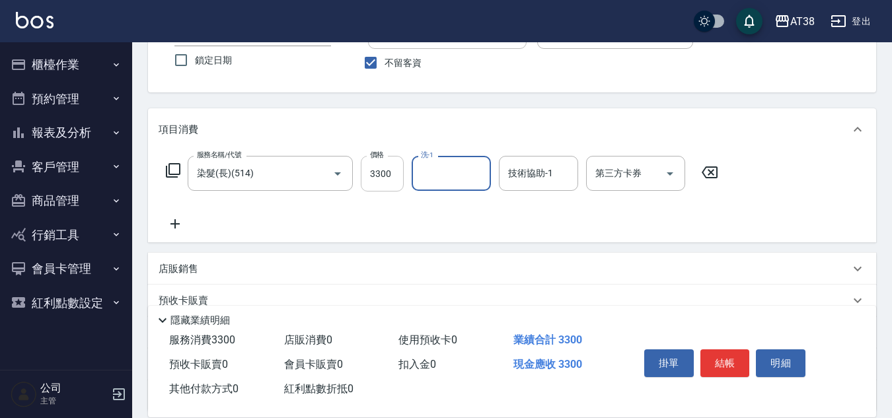
scroll to position [132, 0]
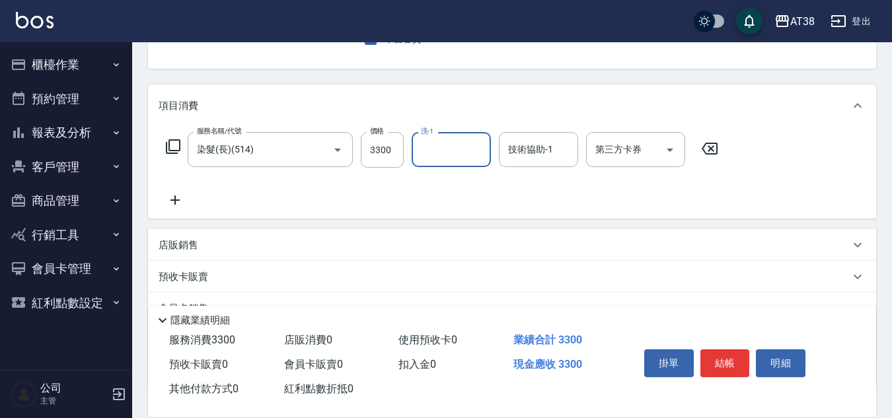
click at [180, 247] on p "店販銷售" at bounding box center [179, 245] width 40 height 14
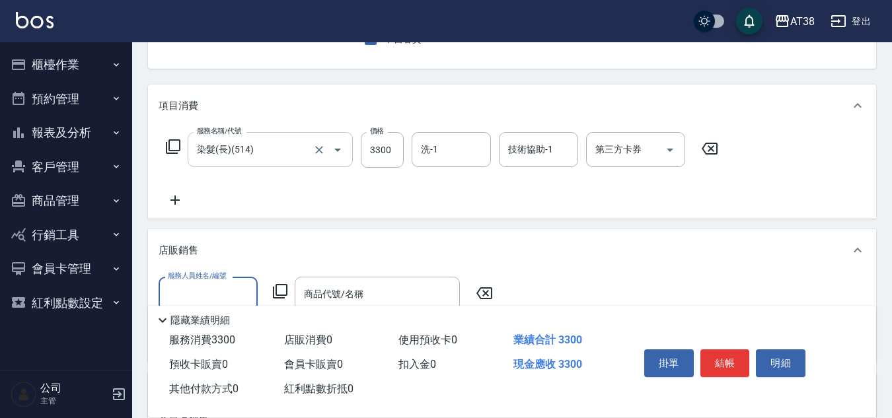
scroll to position [0, 0]
type input "Celine-014"
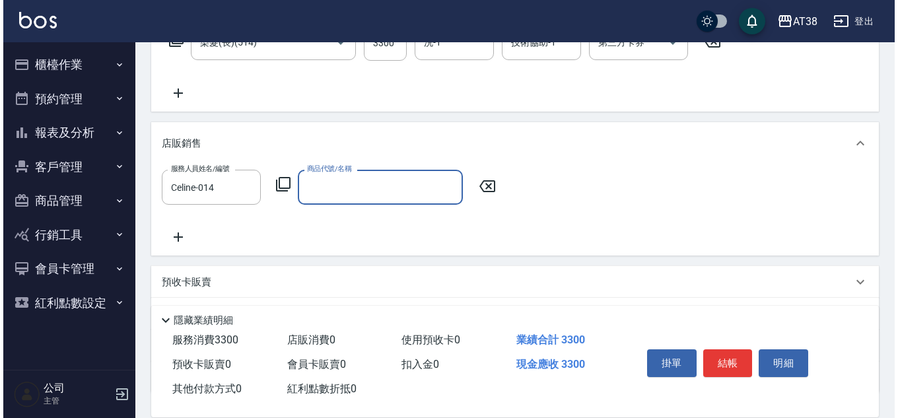
scroll to position [341, 0]
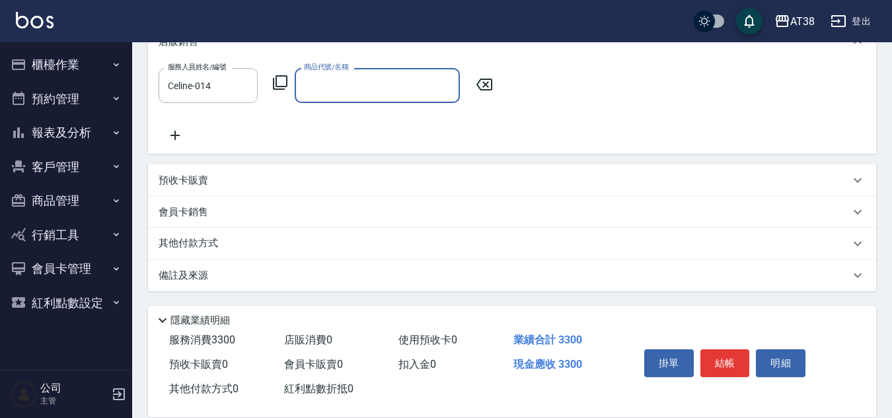
click at [284, 86] on icon at bounding box center [280, 83] width 16 height 16
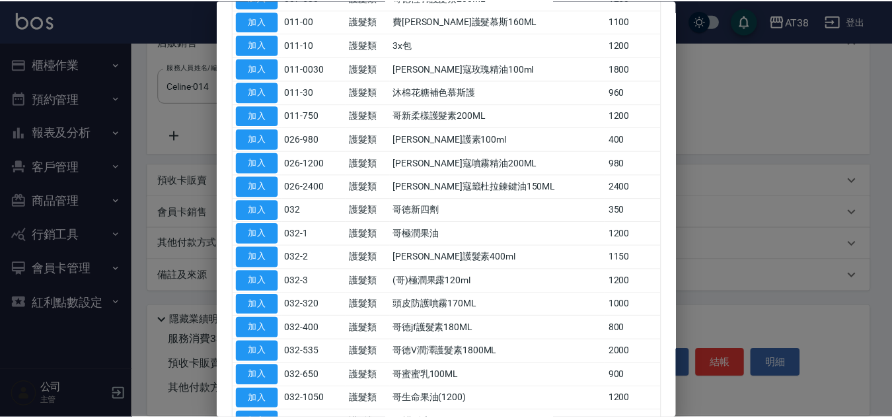
scroll to position [330, 0]
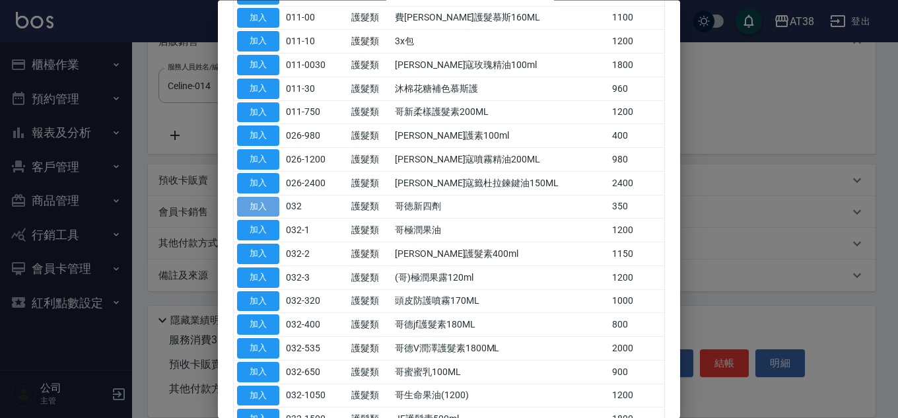
click at [260, 208] on button "加入" at bounding box center [258, 207] width 42 height 20
type input "哥徳新四劑"
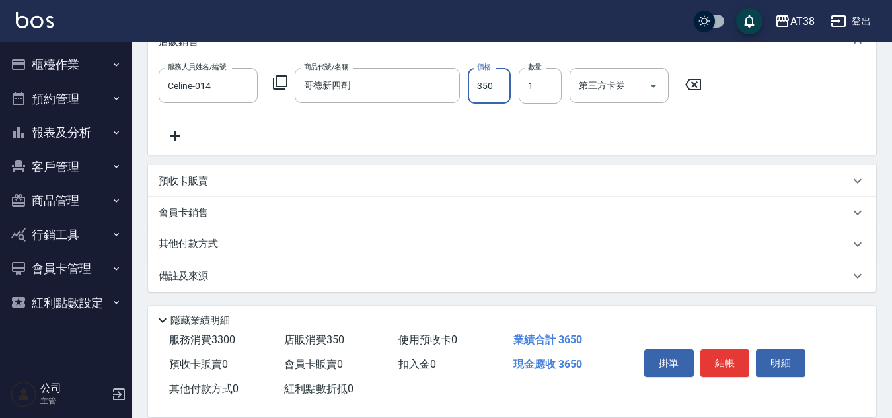
click at [480, 102] on input "350" at bounding box center [489, 86] width 43 height 36
type input "300"
click at [181, 180] on p "預收卡販賣" at bounding box center [184, 181] width 50 height 14
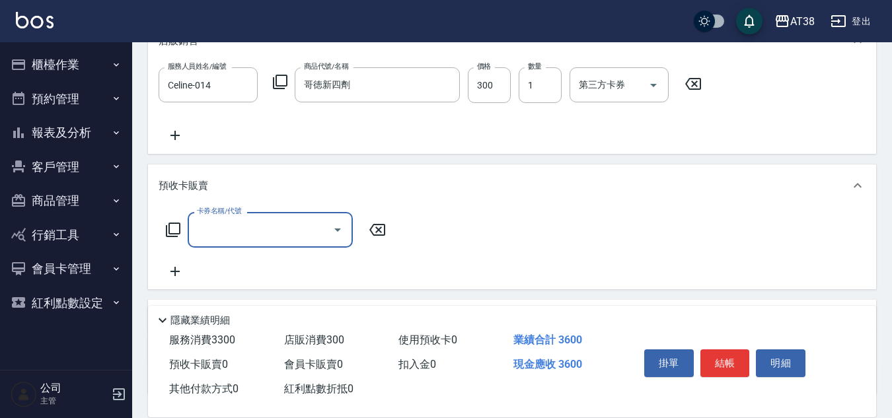
scroll to position [0, 0]
click at [423, 203] on div "預收卡販賣" at bounding box center [512, 185] width 728 height 42
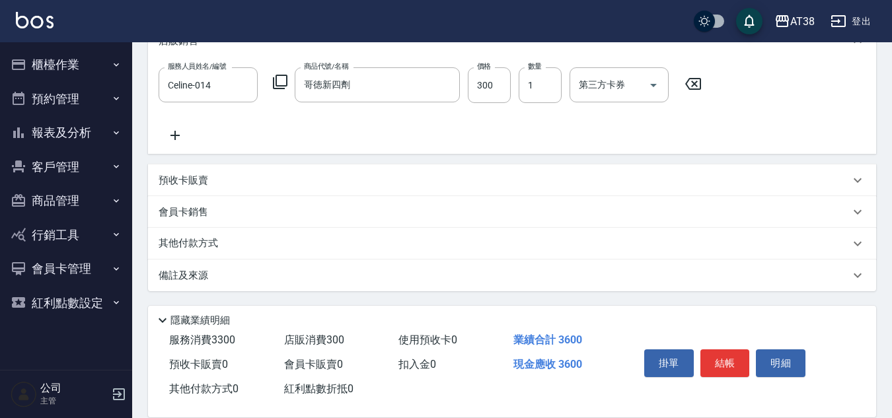
click at [212, 238] on p "其他付款方式" at bounding box center [192, 243] width 66 height 15
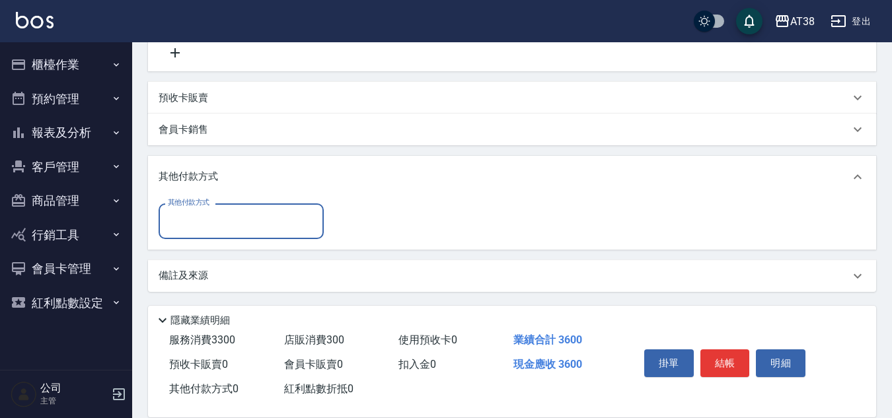
scroll to position [425, 0]
click at [188, 219] on input "其他付款方式" at bounding box center [240, 220] width 153 height 23
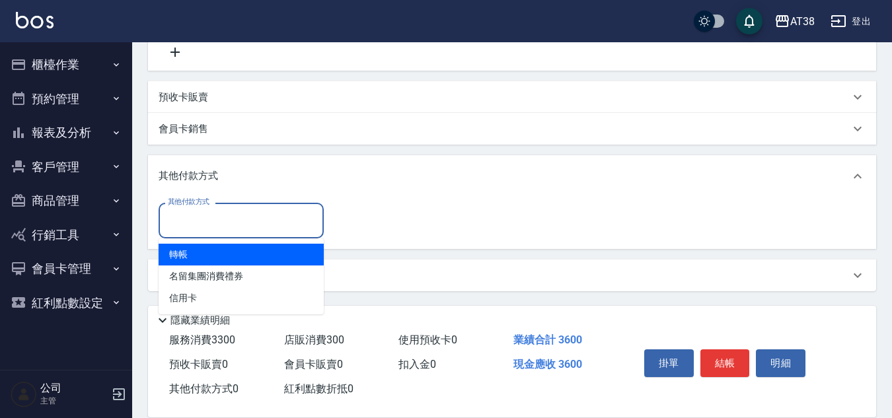
click at [180, 256] on span "轉帳" at bounding box center [241, 255] width 165 height 22
type input "轉帳"
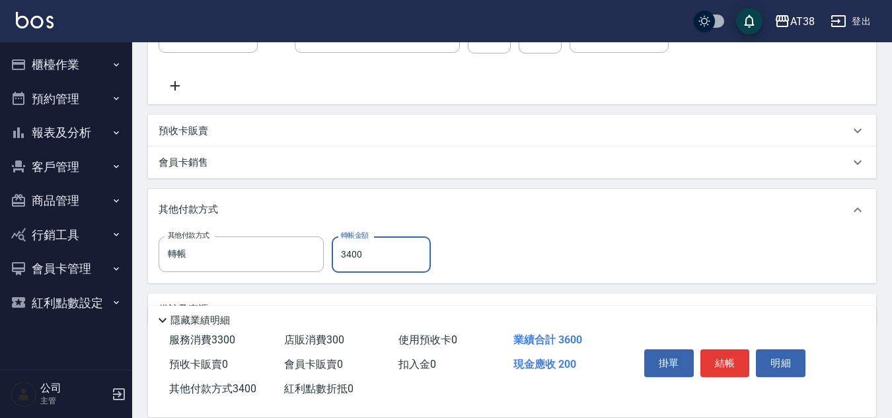
scroll to position [359, 0]
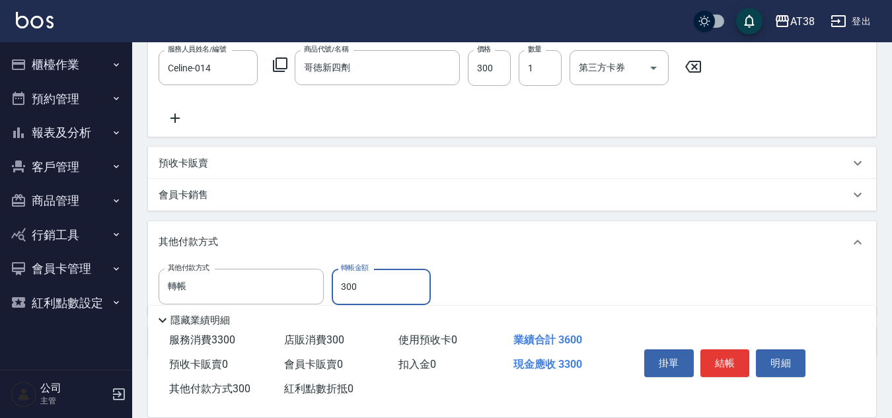
type input "3600"
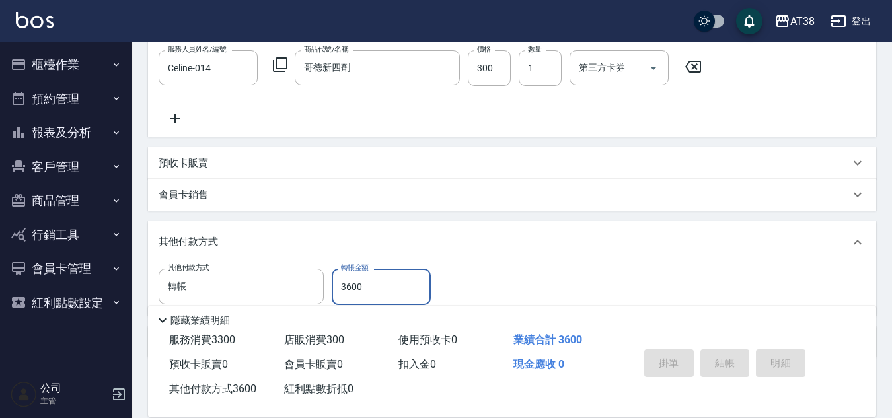
type input "[DATE] 18:48"
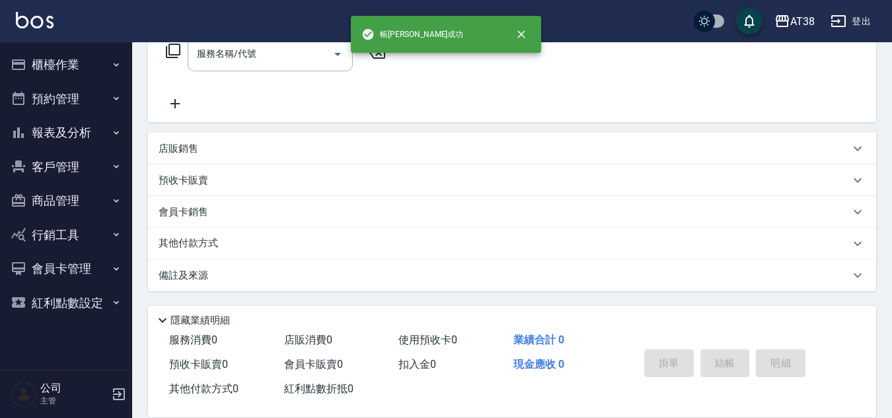
scroll to position [0, 0]
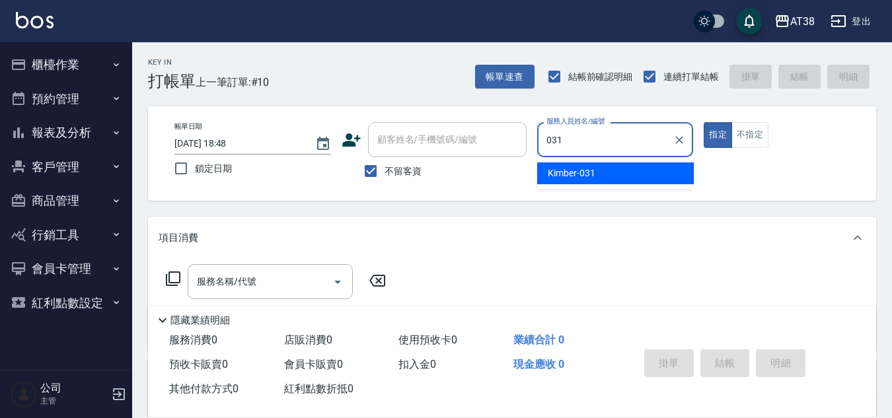
type input "Kimber-031"
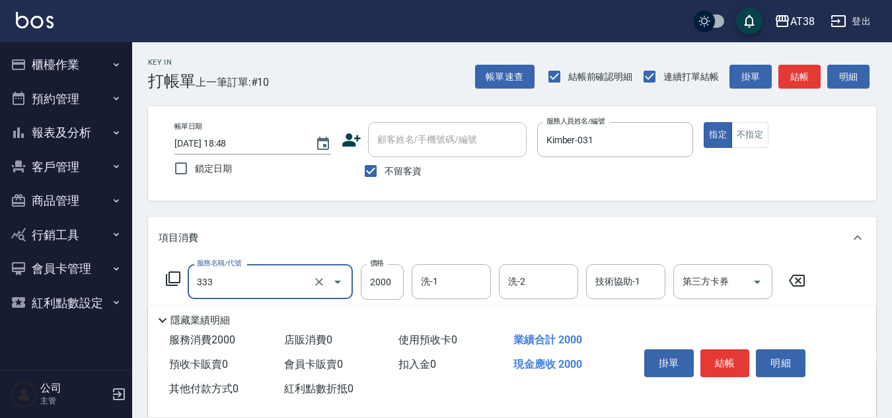
type input "網路燙髮(333)"
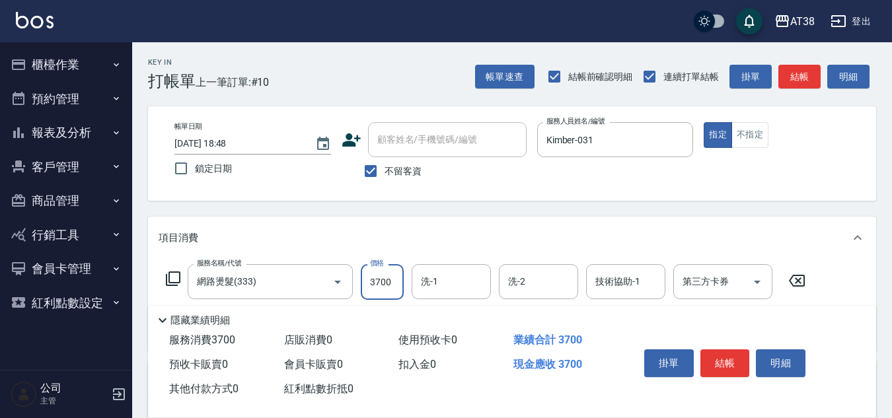
type input "3700"
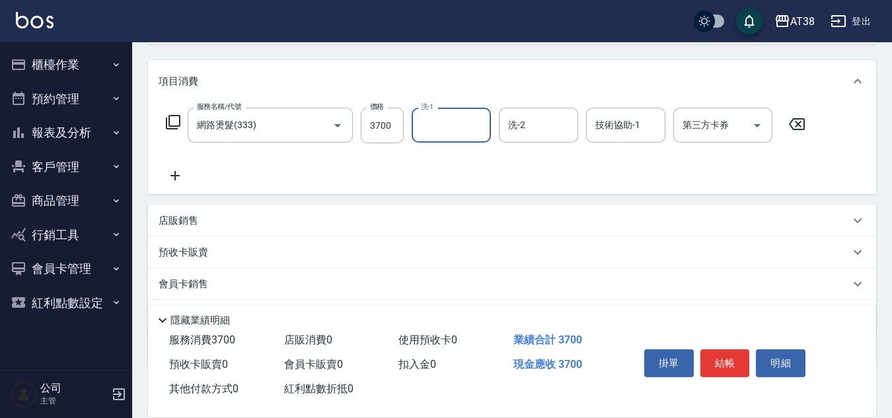
scroll to position [229, 0]
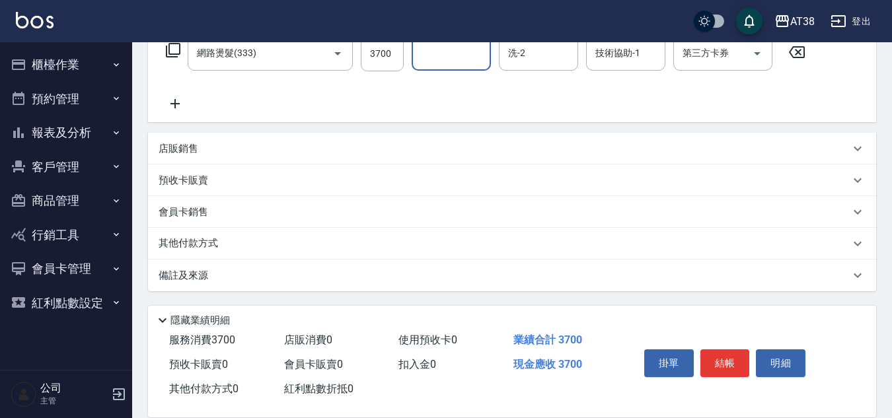
click at [187, 149] on p "店販銷售" at bounding box center [179, 149] width 40 height 14
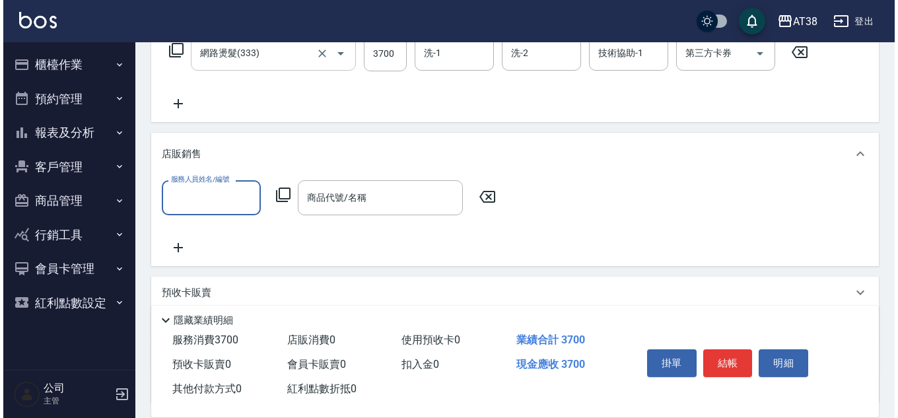
scroll to position [0, 0]
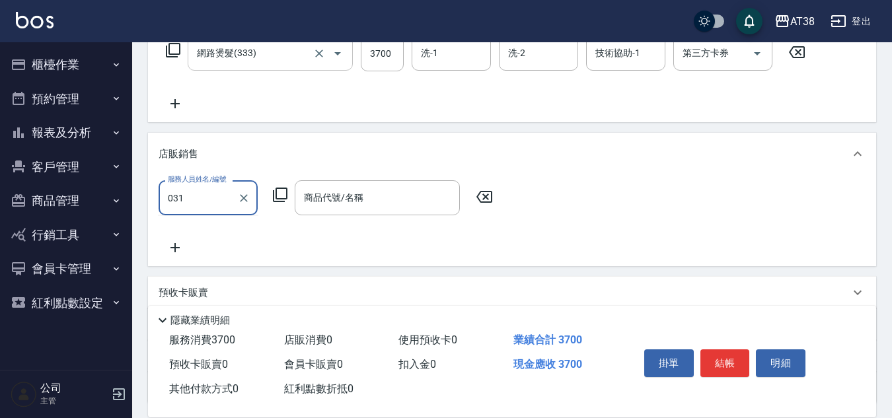
type input "Kimber-031"
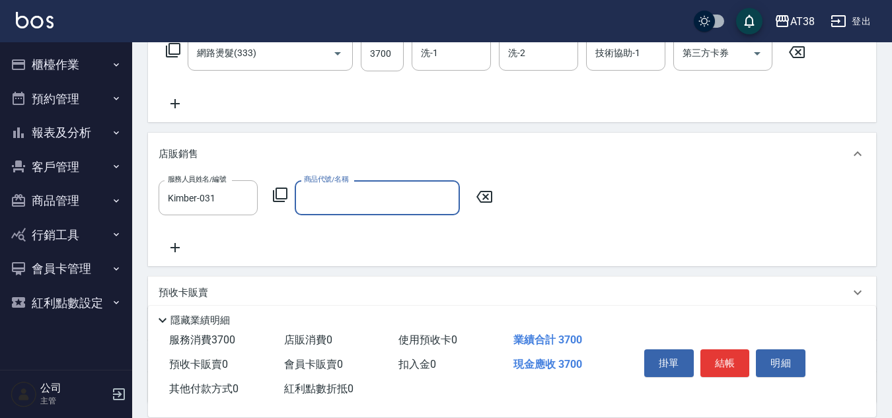
click at [278, 192] on icon at bounding box center [280, 195] width 16 height 16
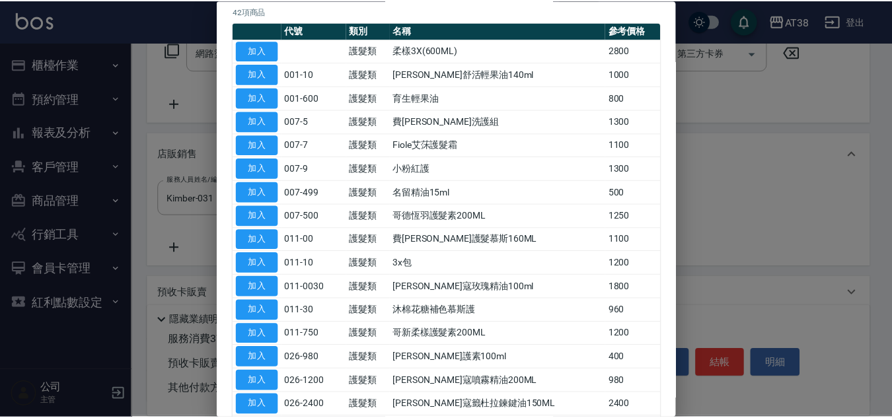
scroll to position [198, 0]
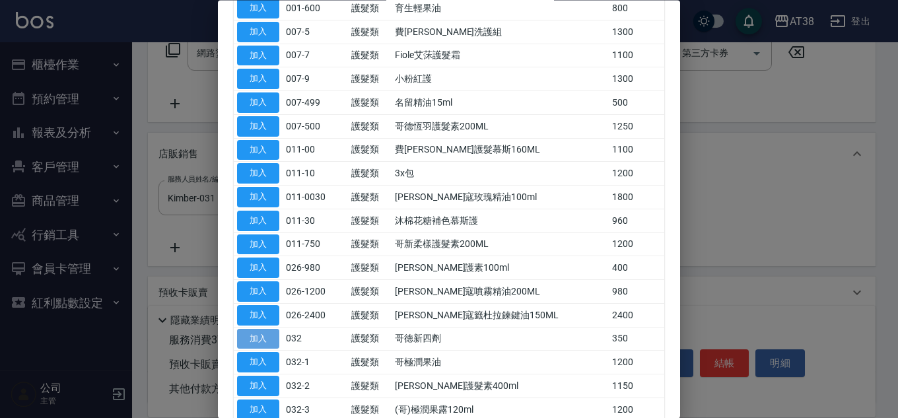
click at [266, 343] on button "加入" at bounding box center [258, 339] width 42 height 20
type input "哥徳新四劑"
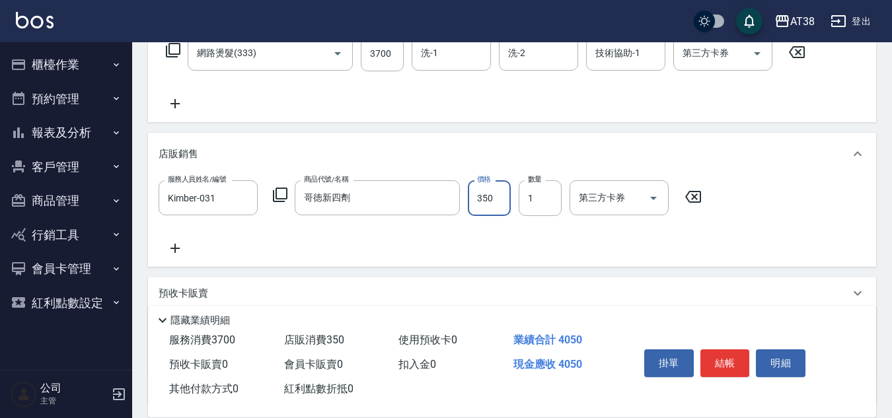
click at [489, 204] on input "350" at bounding box center [489, 198] width 43 height 36
type input "300"
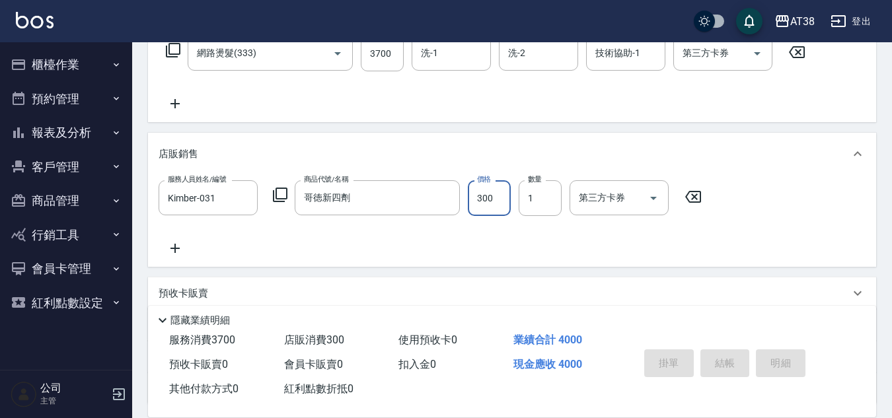
type input "[DATE] 18:49"
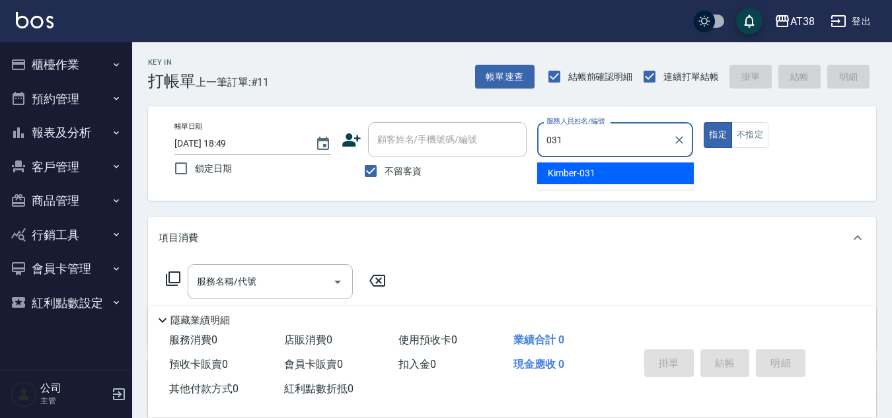
type input "Kimber-031"
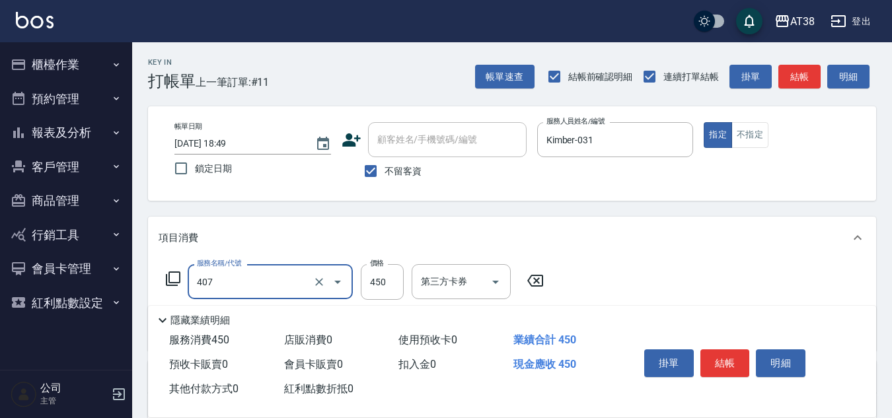
type input "剪髮(407)"
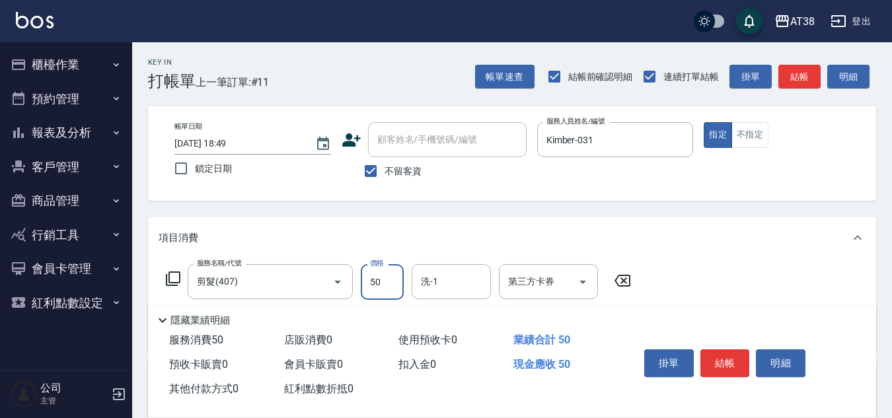
type input "500"
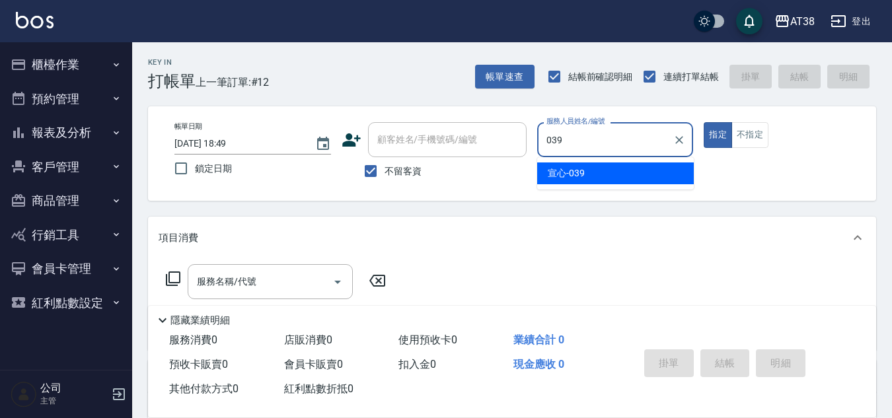
type input "宣心-039"
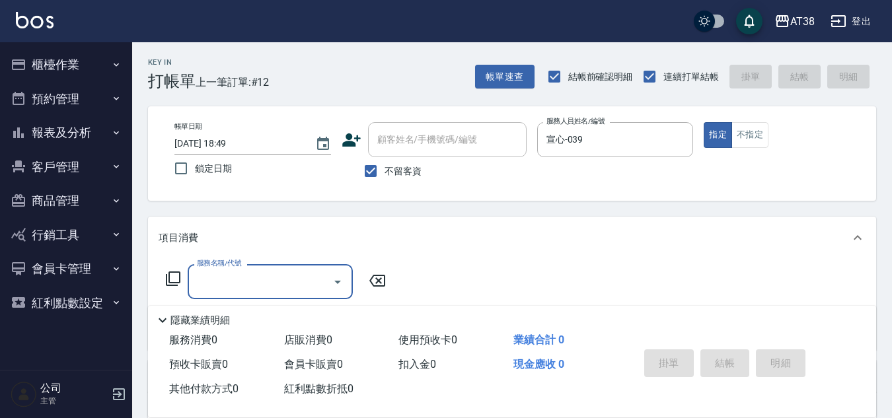
click at [174, 277] on icon at bounding box center [173, 279] width 16 height 16
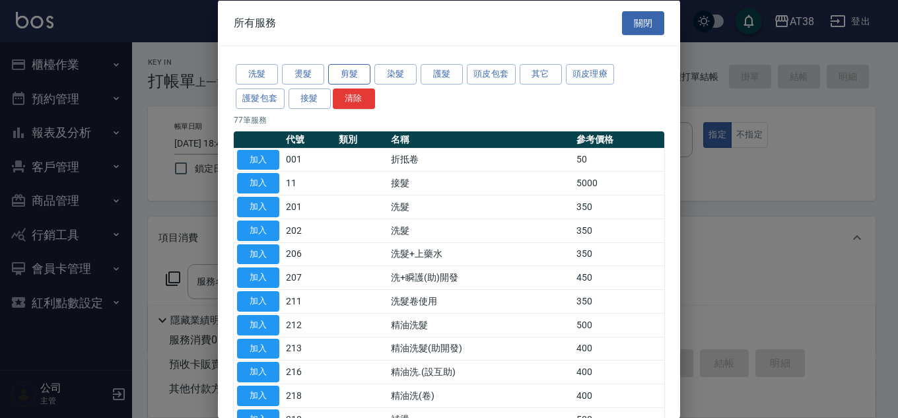
click at [352, 75] on button "剪髮" at bounding box center [349, 74] width 42 height 20
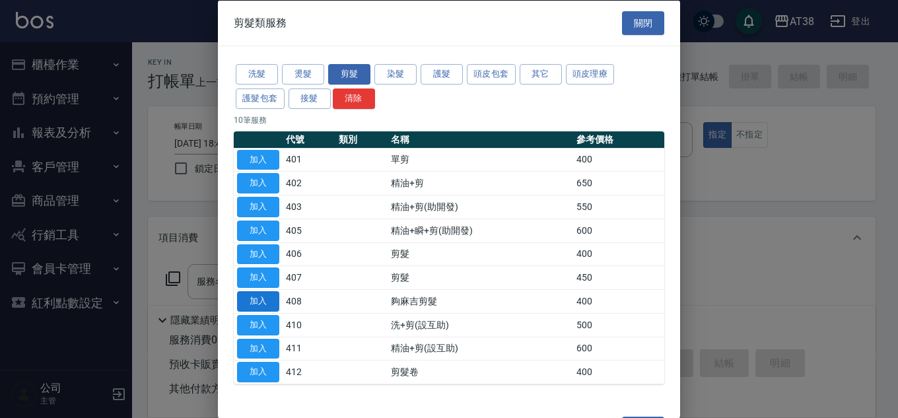
click at [268, 303] on button "加入" at bounding box center [258, 301] width 42 height 20
type input "夠麻吉剪髮(408)"
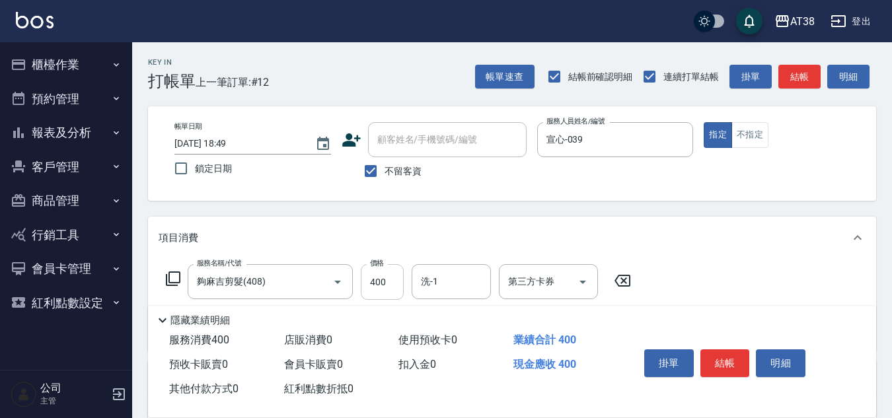
click at [395, 282] on input "400" at bounding box center [382, 282] width 43 height 36
type input "359"
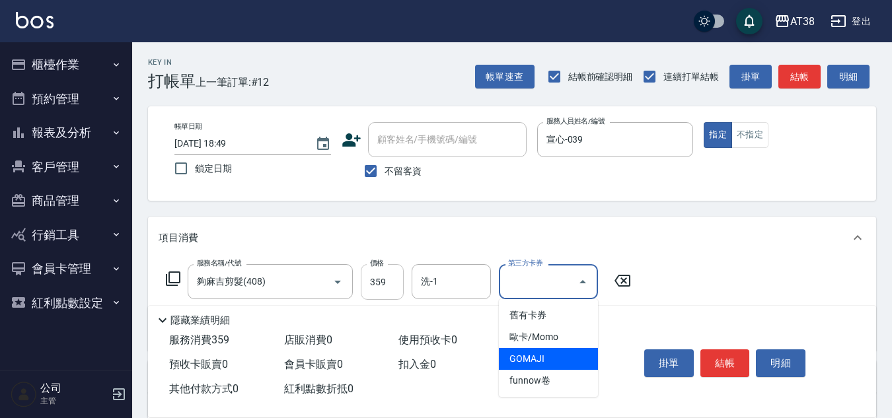
type input "GOMAJI"
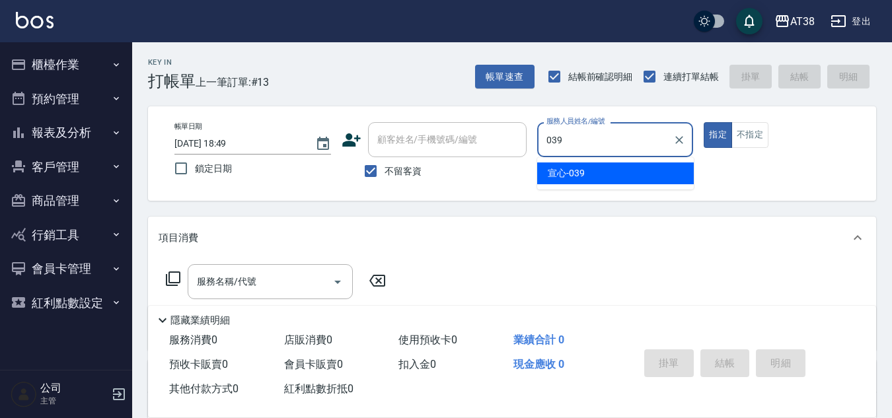
type input "宣心-039"
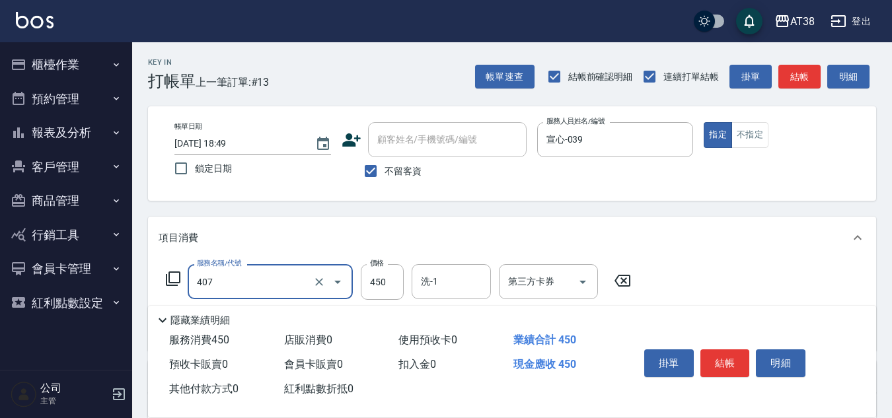
type input "剪髮(407)"
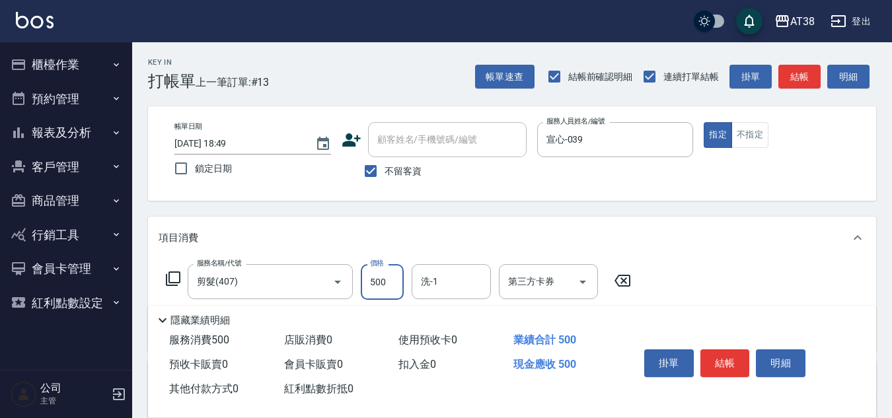
type input "500"
click at [749, 135] on button "不指定" at bounding box center [749, 135] width 37 height 26
type button "false"
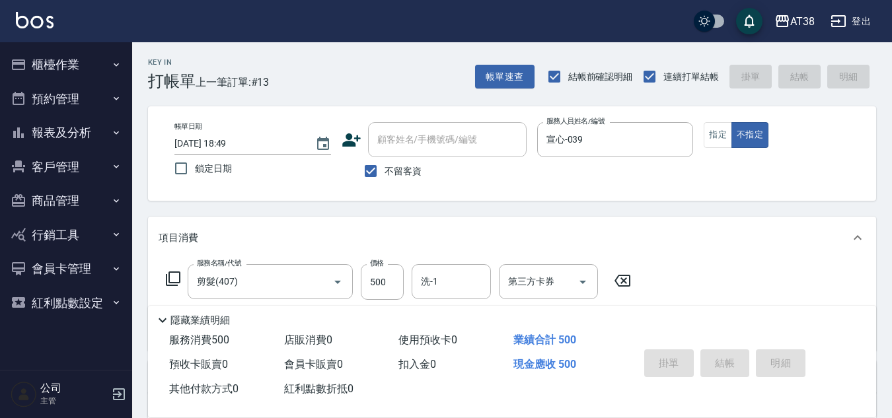
type input "[DATE] 18:50"
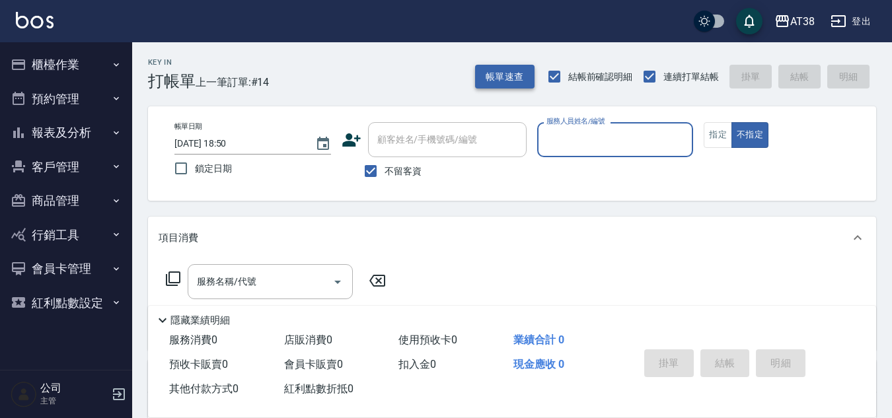
click at [519, 77] on button "帳單速查" at bounding box center [504, 77] width 59 height 24
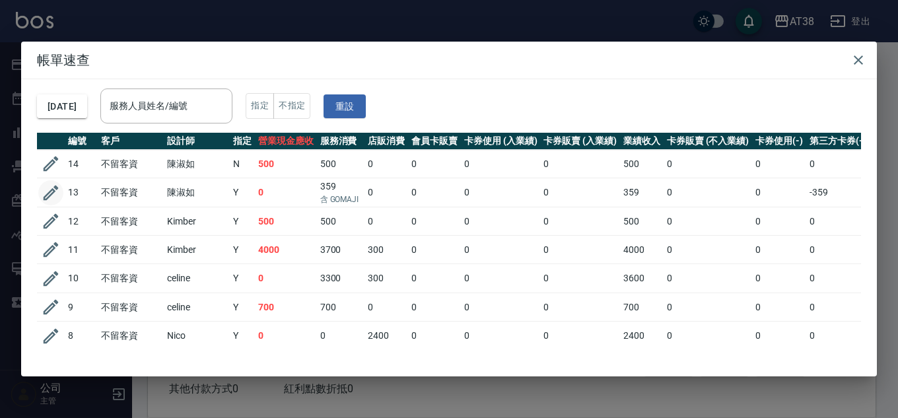
click at [42, 193] on icon "button" at bounding box center [51, 193] width 20 height 20
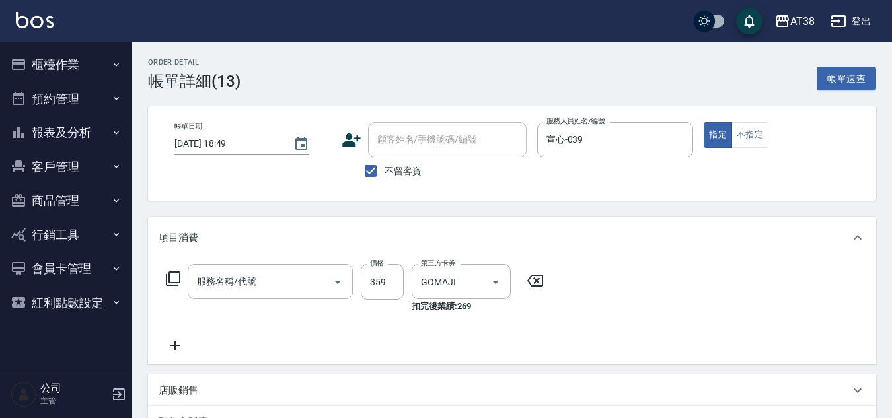
type input "[DATE] 18:49"
checkbox input "true"
type input "宣心-039"
type input "夠麻吉剪髮(408)"
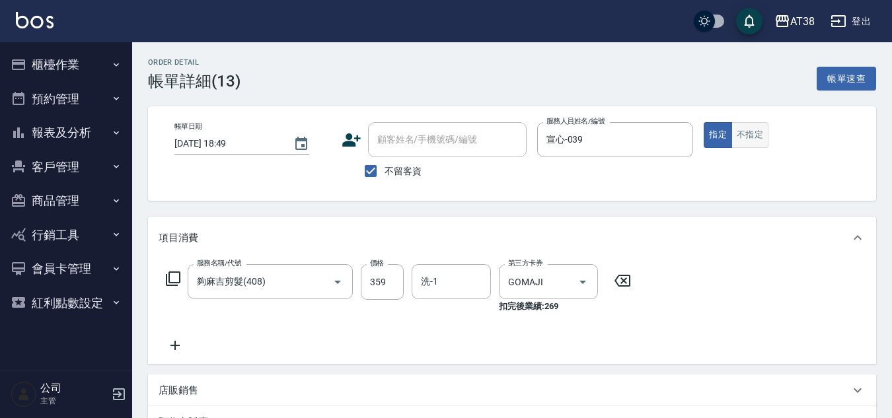
click at [744, 143] on button "不指定" at bounding box center [749, 135] width 37 height 26
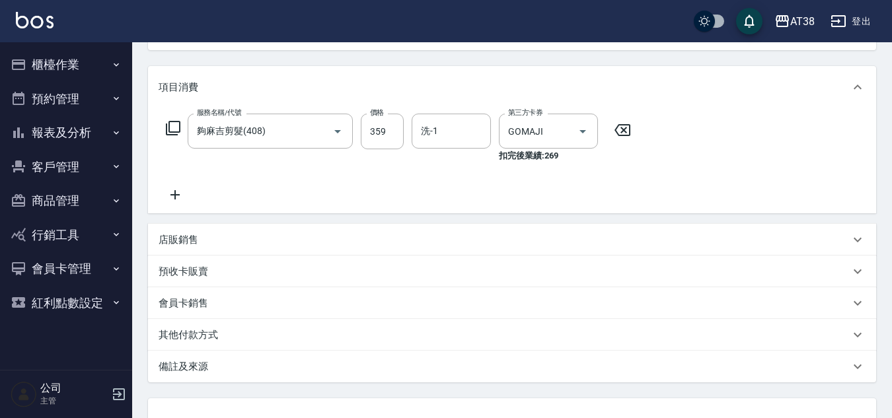
scroll to position [258, 0]
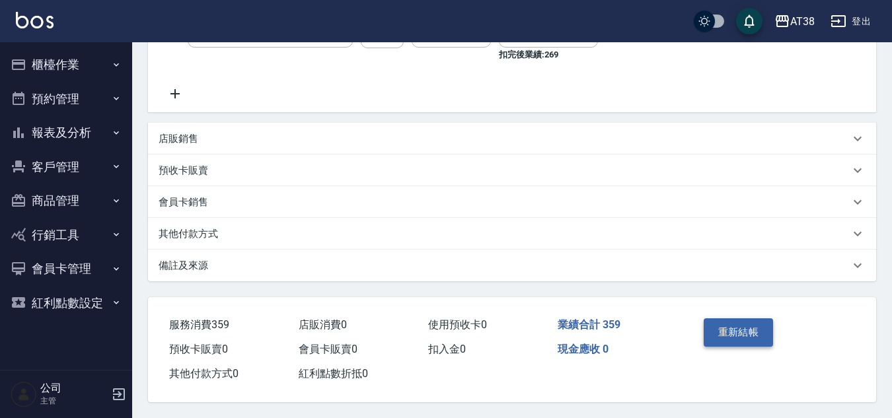
click at [735, 327] on button "重新結帳" at bounding box center [739, 332] width 70 height 28
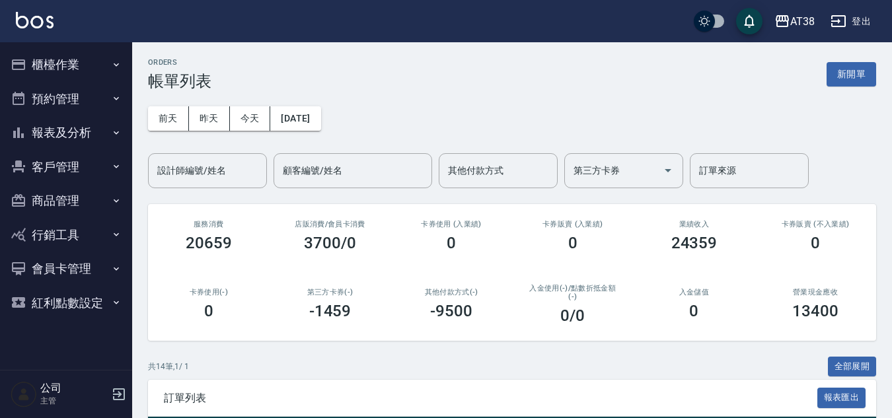
click at [55, 53] on button "櫃檯作業" at bounding box center [66, 65] width 122 height 34
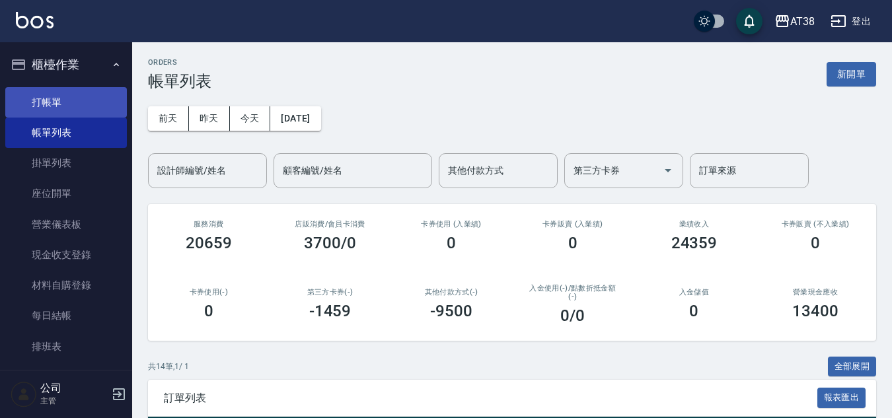
click at [69, 106] on link "打帳單" at bounding box center [66, 102] width 122 height 30
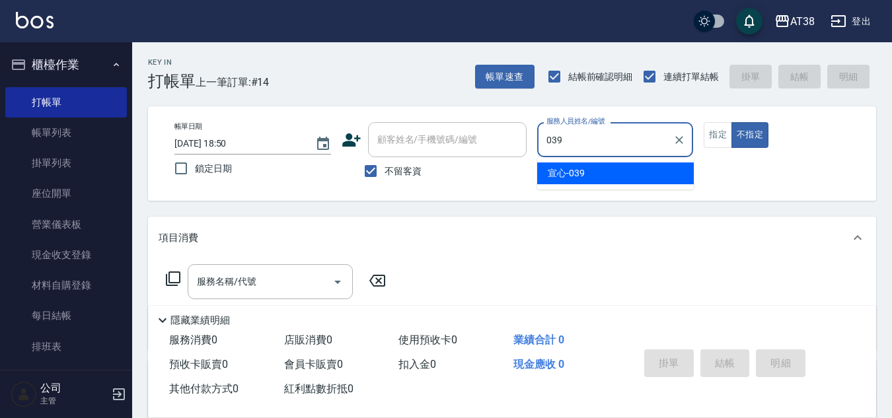
type input "宣心-039"
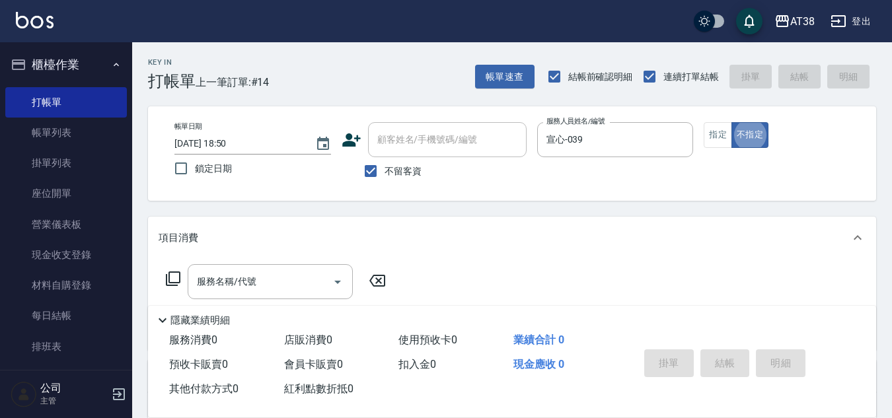
type button "false"
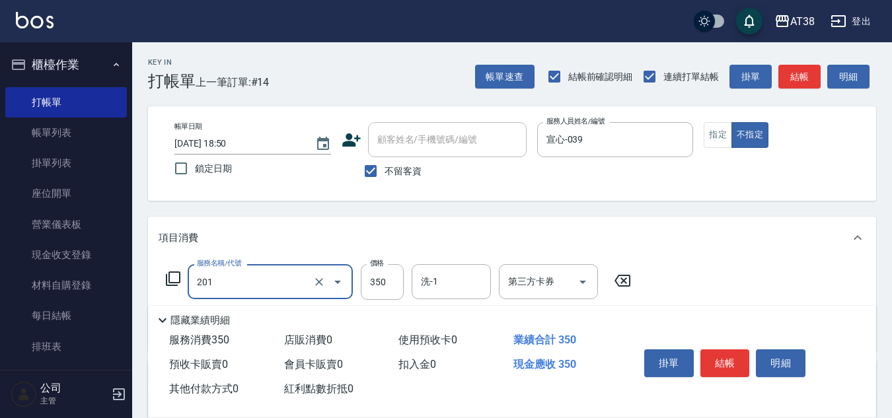
type input "洗髮(201)"
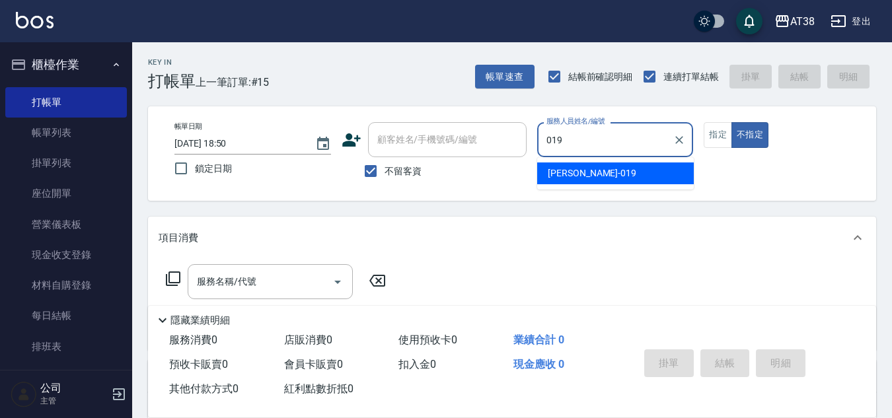
type input "[PERSON_NAME]-019"
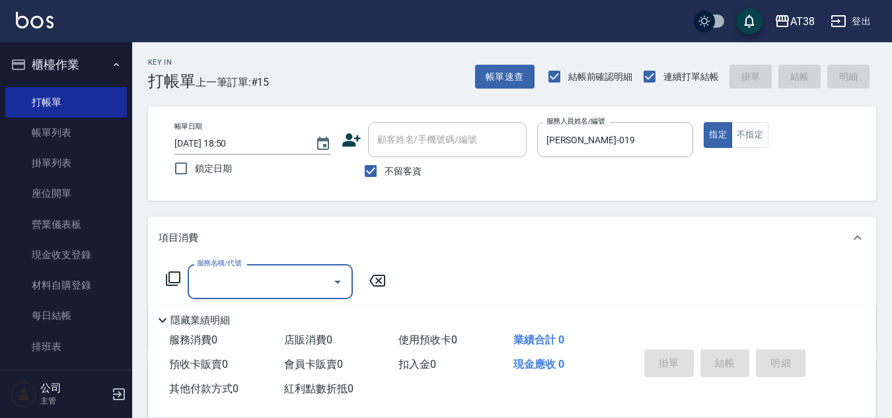
click at [171, 276] on icon at bounding box center [173, 279] width 16 height 16
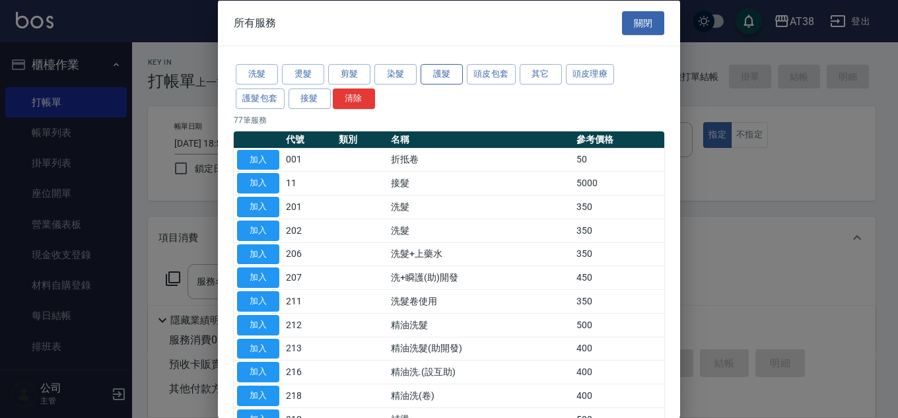
click at [435, 73] on button "護髮" at bounding box center [442, 74] width 42 height 20
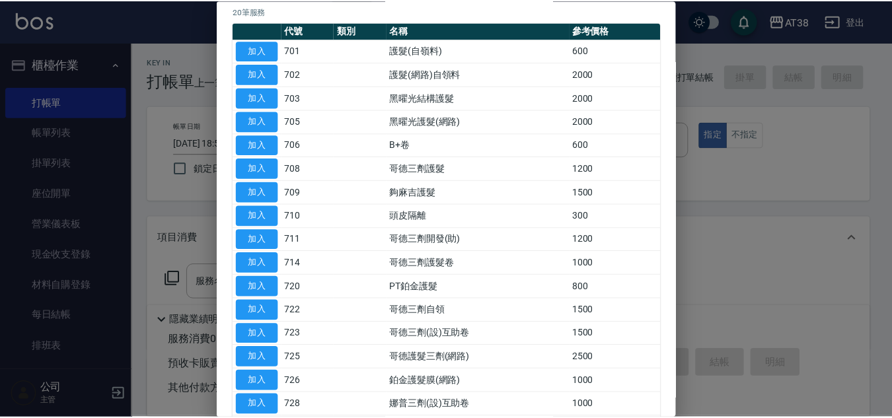
scroll to position [132, 0]
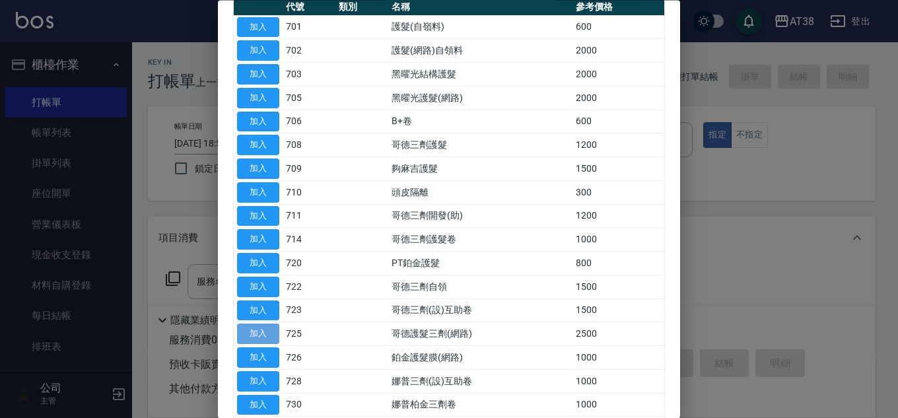
click at [255, 327] on button "加入" at bounding box center [258, 334] width 42 height 20
type input "哥德護髮三劑(網路)(725)"
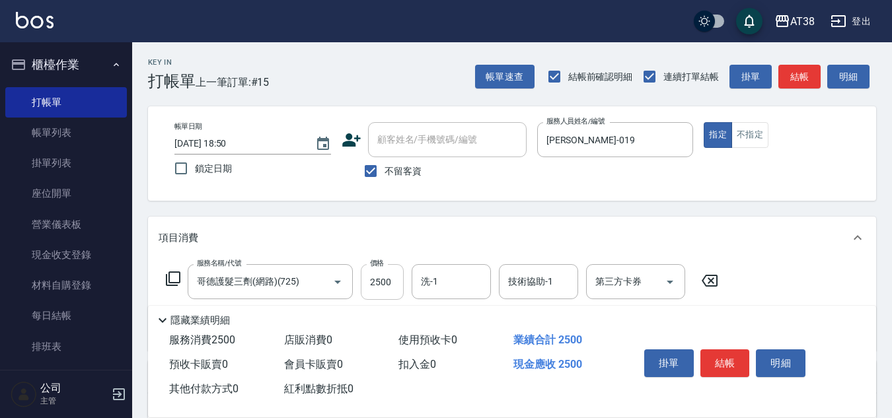
click at [388, 281] on input "2500" at bounding box center [382, 282] width 43 height 36
type input "2000"
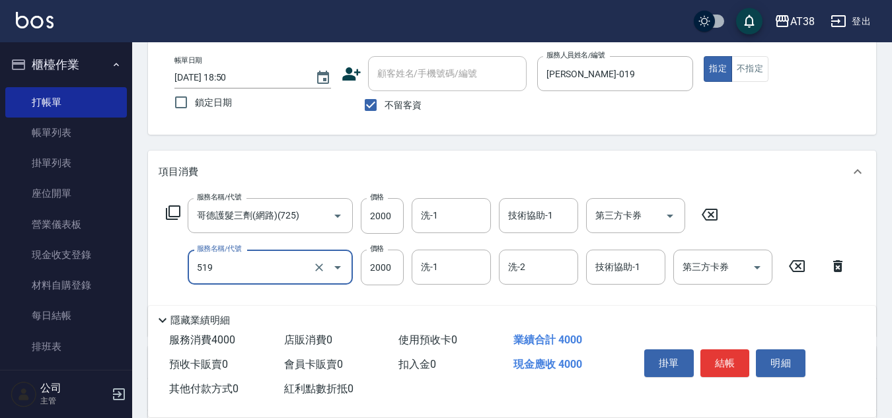
type input "網路染髮(519)"
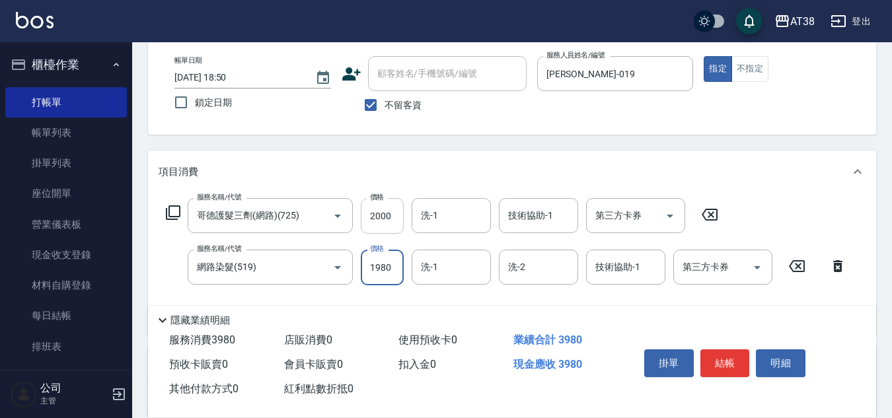
type input "1980"
click at [393, 221] on input "2000" at bounding box center [382, 216] width 43 height 36
type input "1500"
click at [516, 217] on input "技術協助-1" at bounding box center [538, 215] width 67 height 23
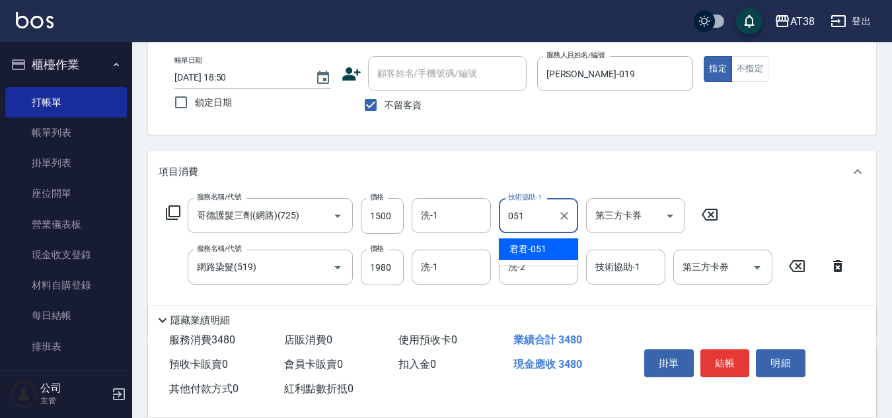
type input "君君-051"
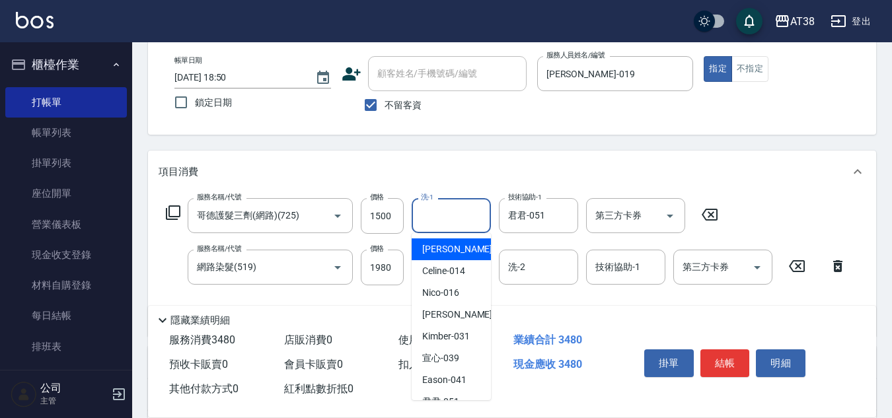
click at [439, 220] on input "洗-1" at bounding box center [450, 215] width 67 height 23
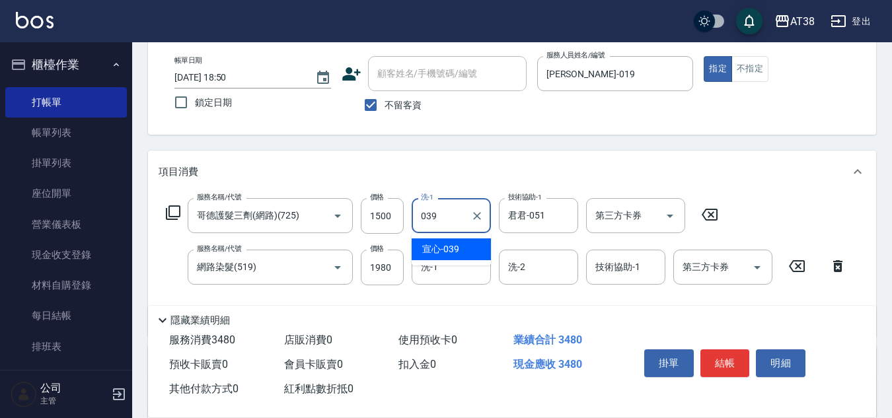
type input "宣心-039"
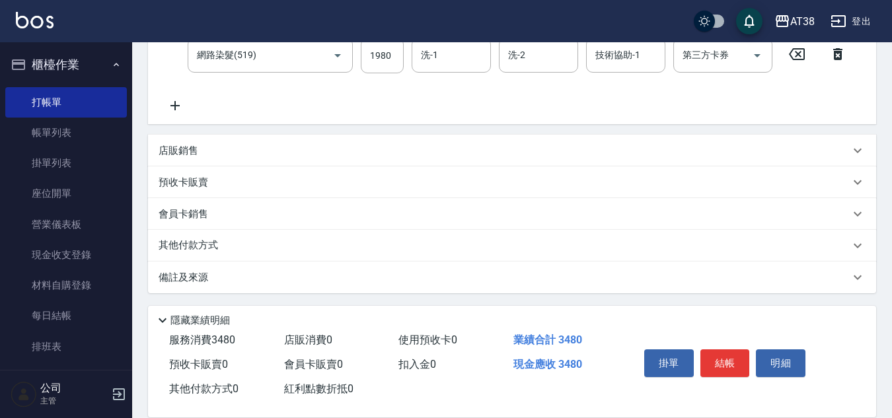
scroll to position [280, 0]
click at [173, 150] on p "店販銷售" at bounding box center [179, 149] width 40 height 14
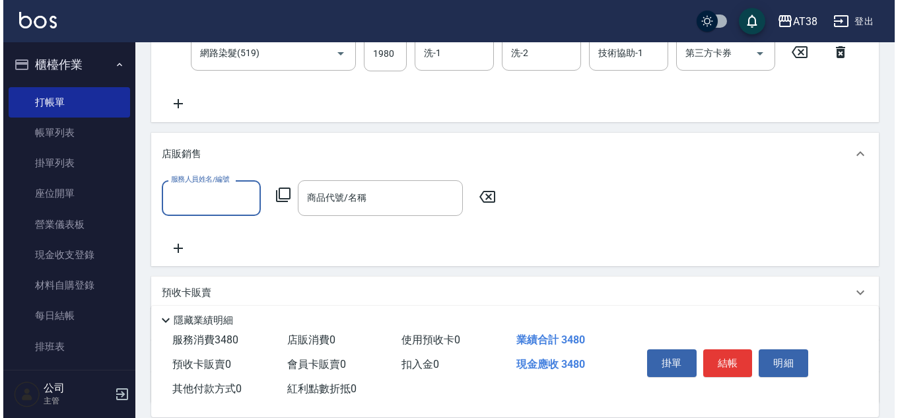
scroll to position [0, 0]
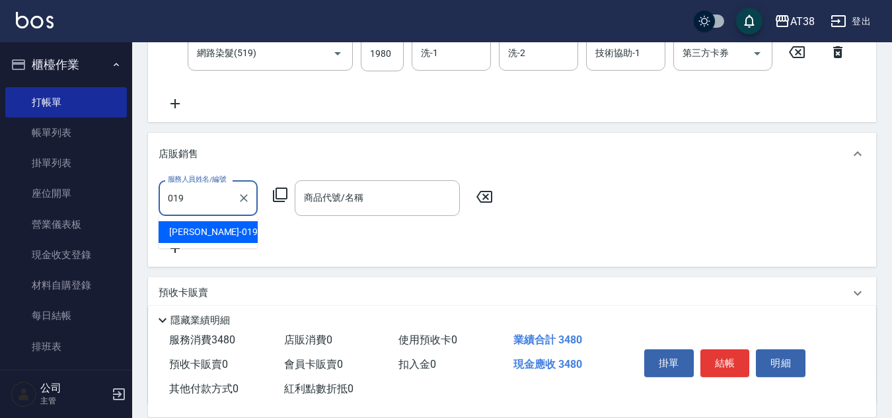
type input "[PERSON_NAME]-019"
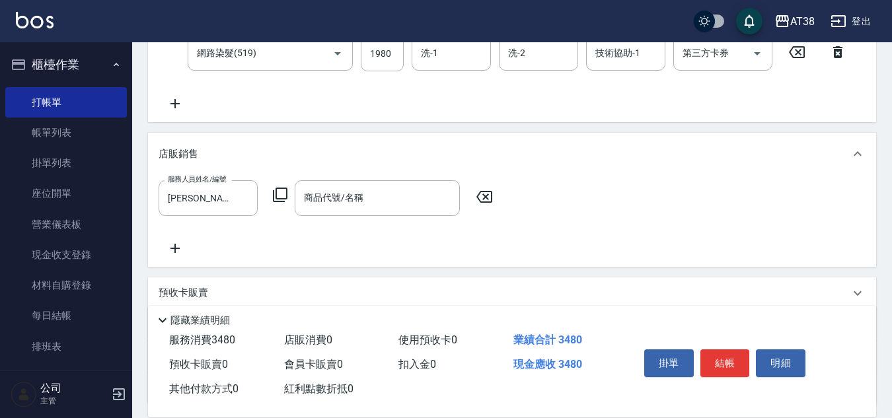
click at [278, 193] on icon at bounding box center [280, 195] width 16 height 16
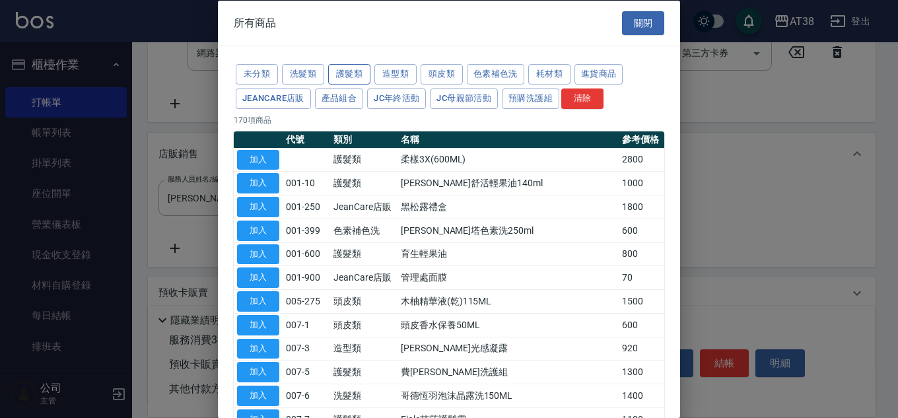
click at [349, 71] on button "護髮類" at bounding box center [349, 74] width 42 height 20
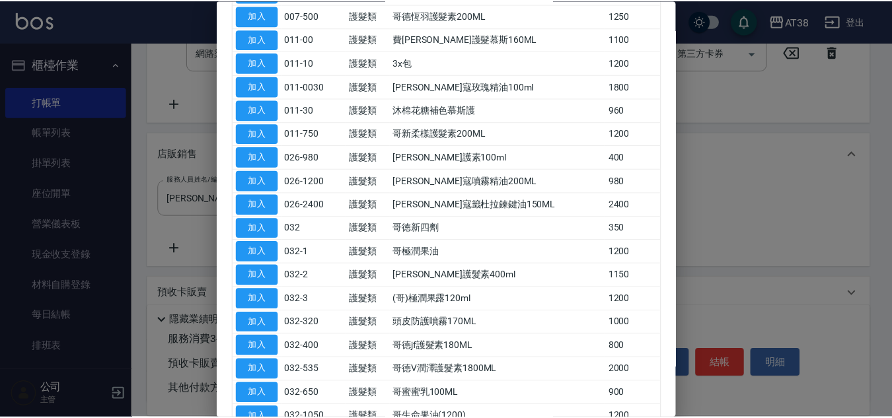
scroll to position [330, 0]
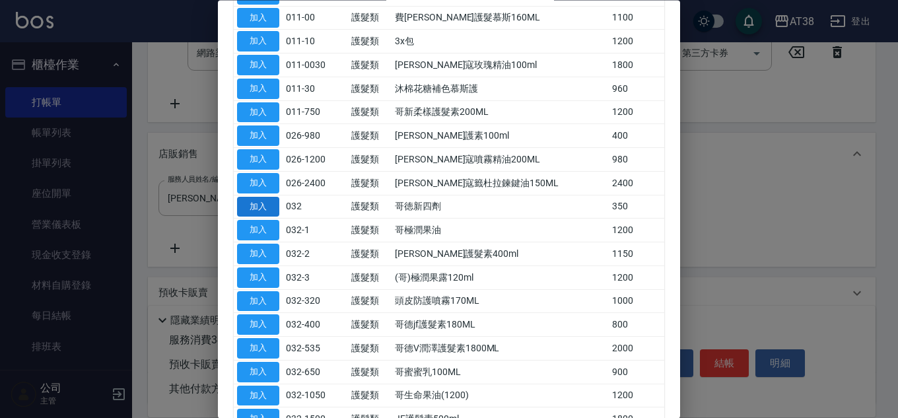
click at [258, 207] on button "加入" at bounding box center [258, 207] width 42 height 20
type input "哥徳新四劑"
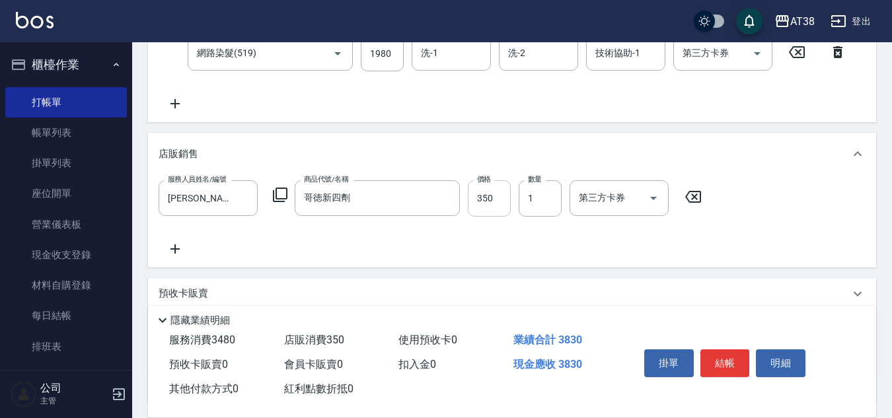
click at [493, 197] on input "350" at bounding box center [489, 198] width 43 height 36
type input "300"
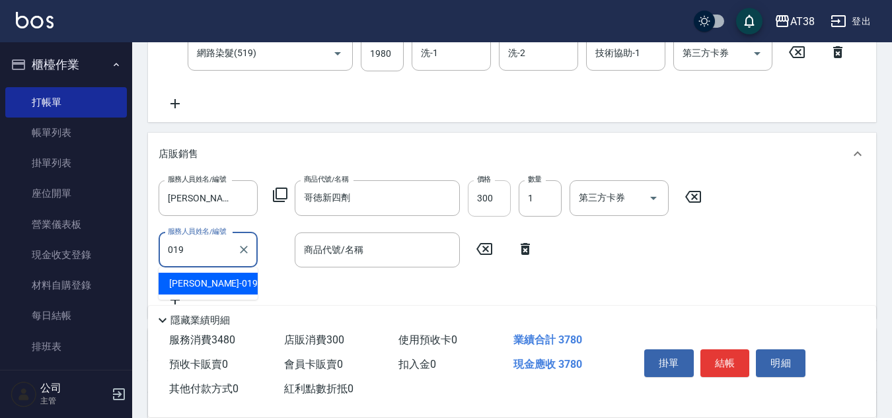
type input "[PERSON_NAME]-019"
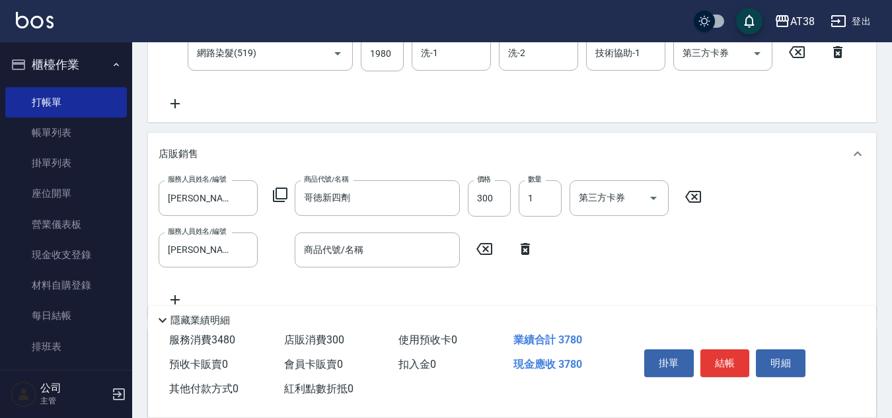
click at [281, 195] on icon at bounding box center [280, 195] width 16 height 16
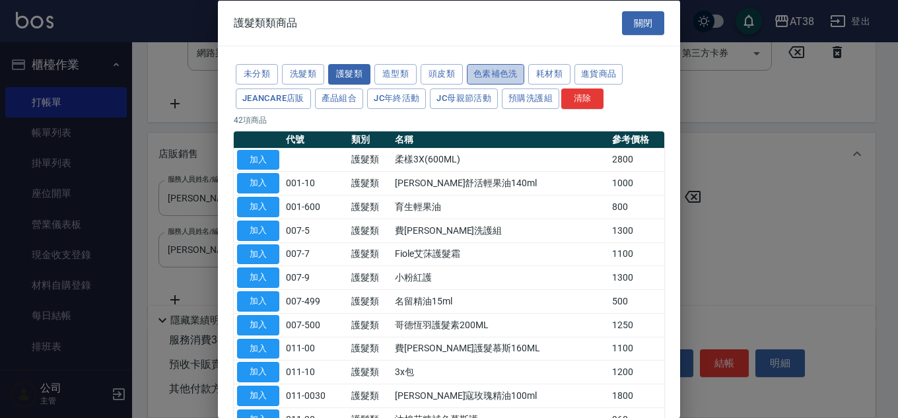
click at [478, 74] on button "色素補色洗" at bounding box center [495, 74] width 57 height 20
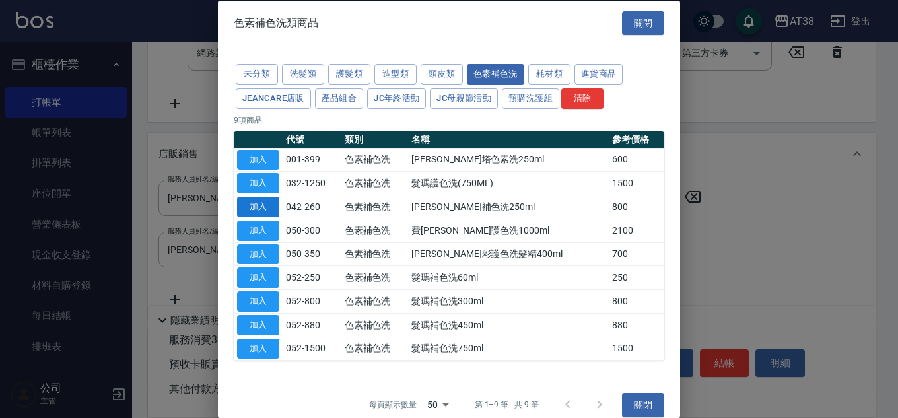
click at [263, 207] on button "加入" at bounding box center [258, 207] width 42 height 20
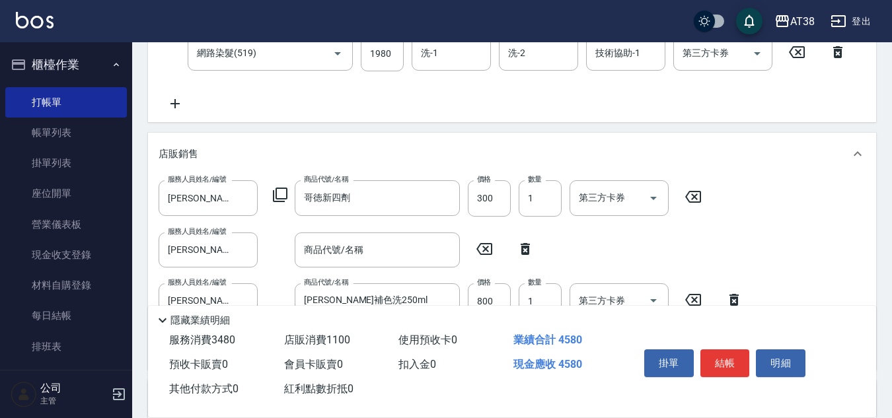
click at [523, 248] on icon at bounding box center [525, 249] width 9 height 12
type input "[PERSON_NAME]補色洗250ml"
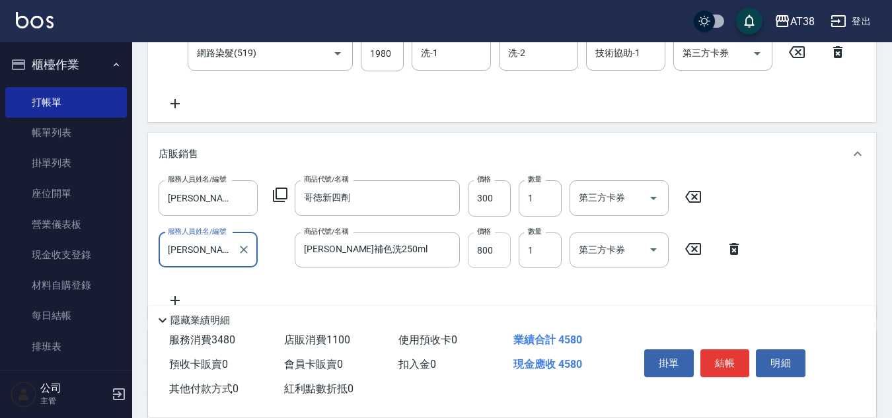
click at [498, 255] on input "800" at bounding box center [489, 251] width 43 height 36
type input "700"
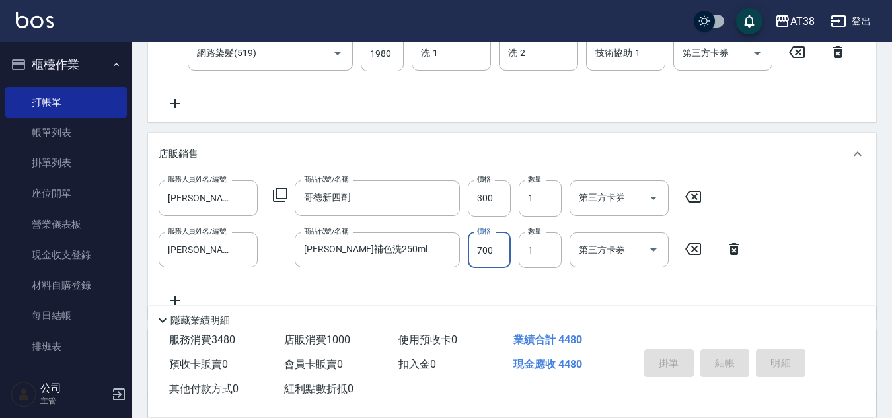
type input "[DATE] 19:16"
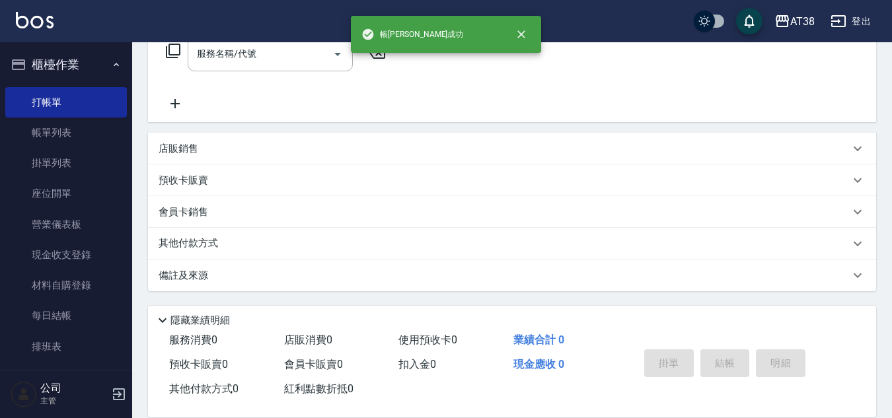
scroll to position [0, 0]
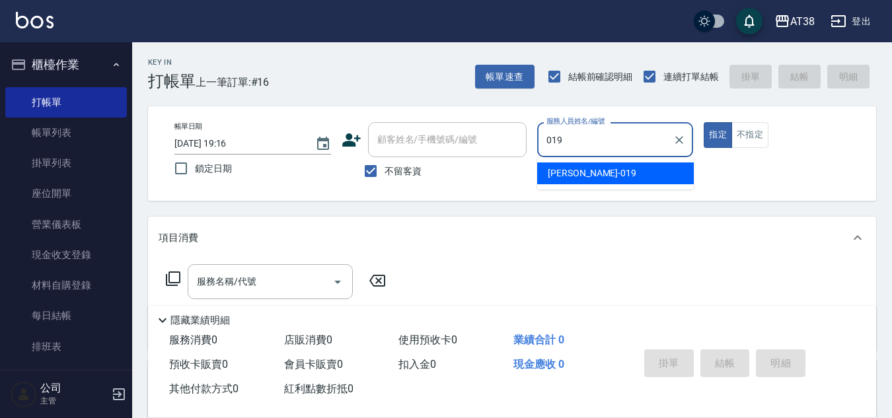
type input "[PERSON_NAME]-019"
type button "true"
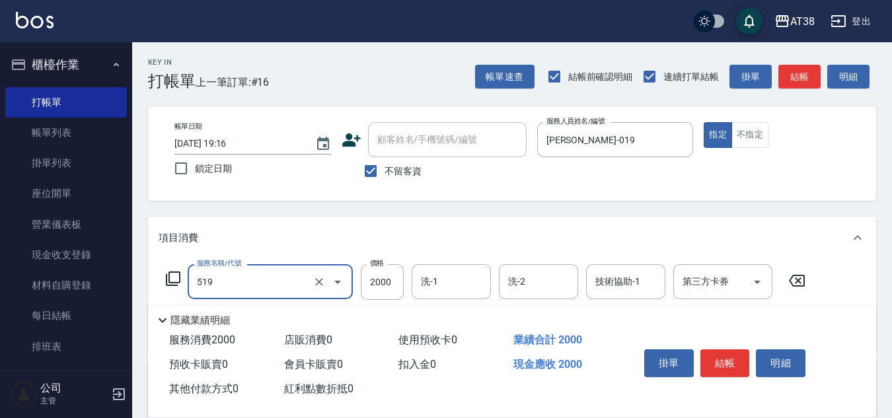
type input "網路染髮(519)"
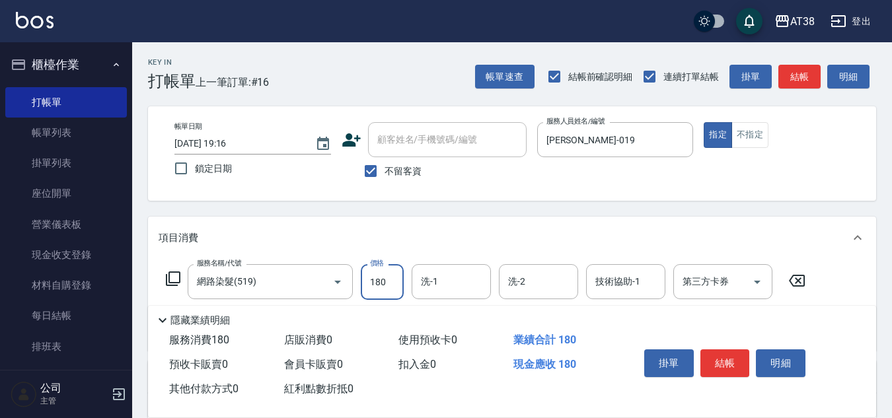
click at [393, 290] on input "180" at bounding box center [382, 282] width 43 height 36
type input "1980"
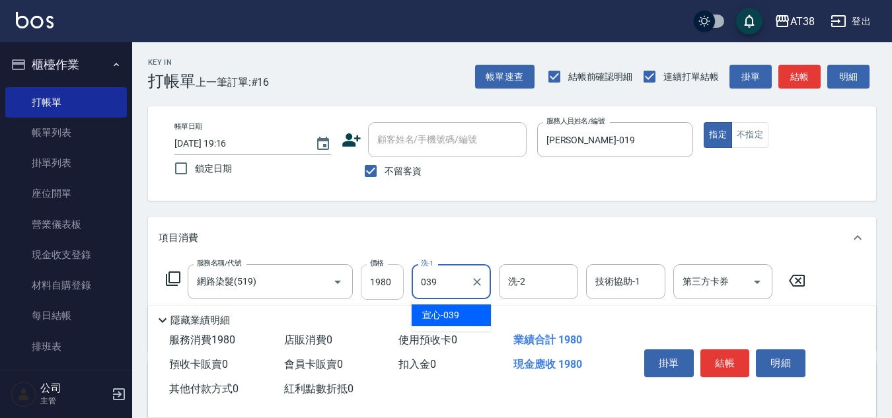
type input "宣心-039"
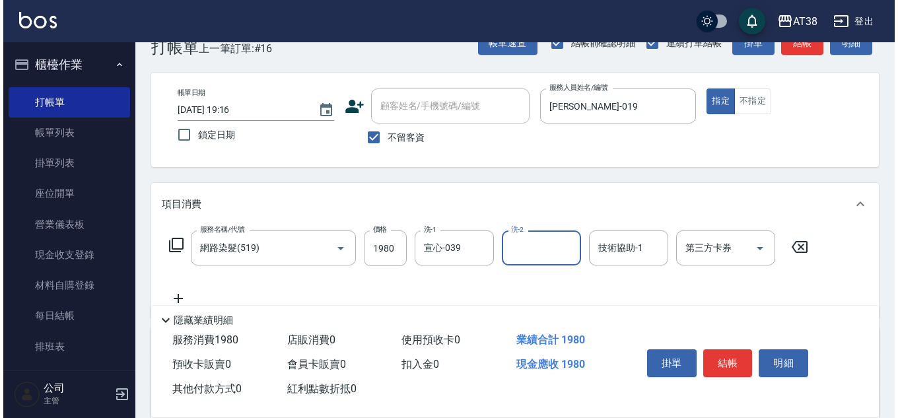
scroll to position [66, 0]
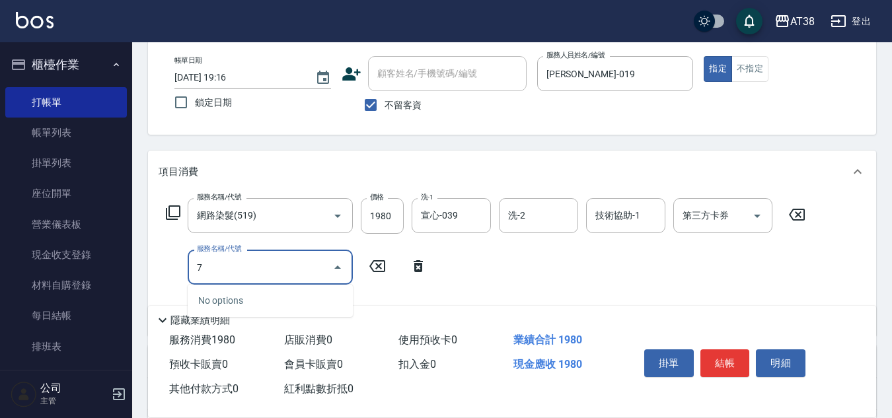
type input "7"
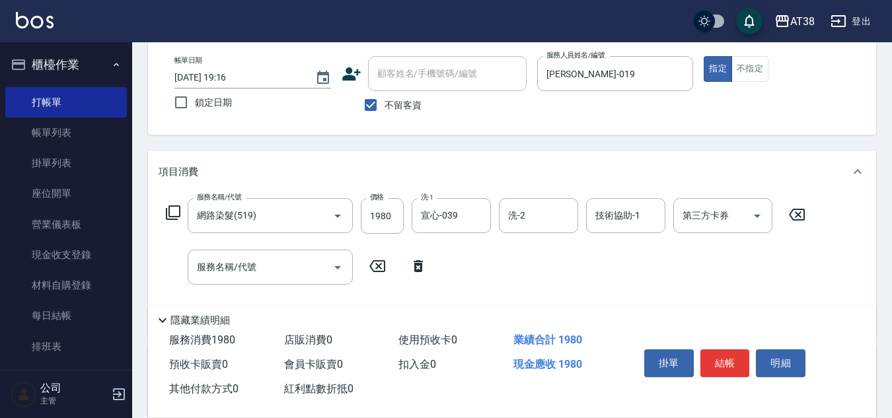
click at [178, 215] on icon at bounding box center [173, 213] width 16 height 16
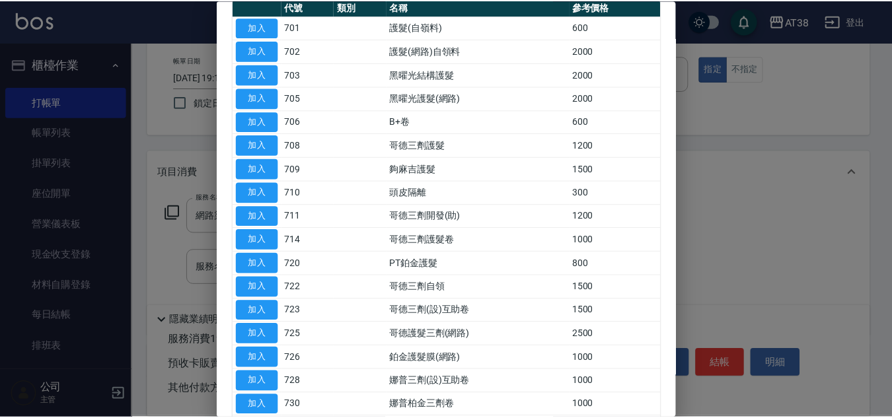
scroll to position [198, 0]
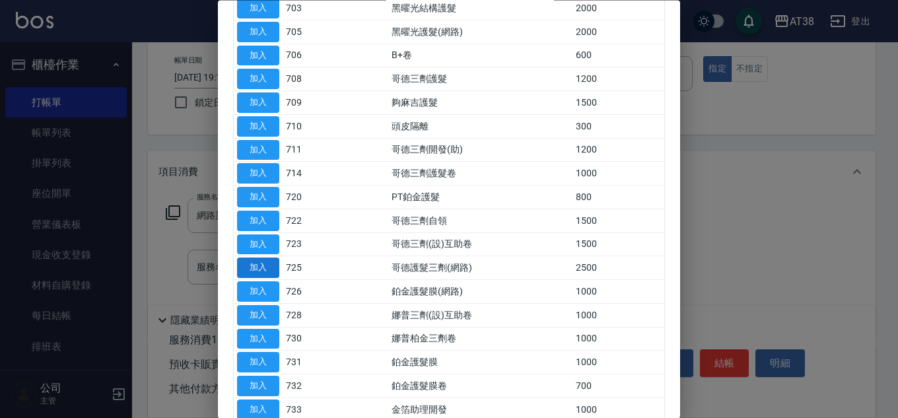
click at [266, 264] on button "加入" at bounding box center [258, 268] width 42 height 20
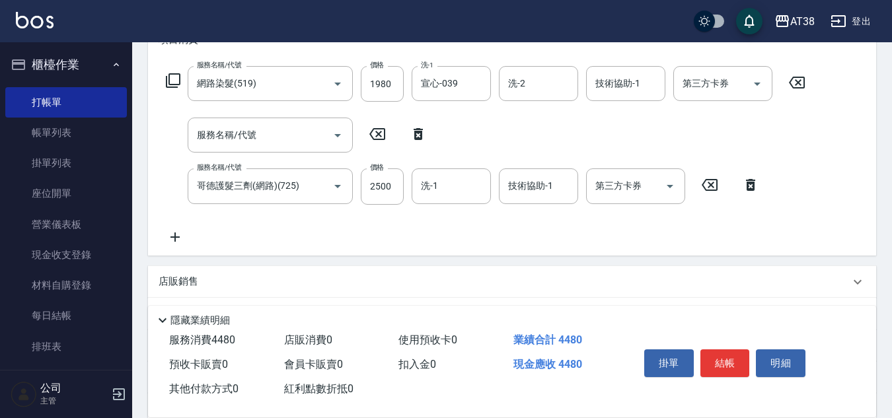
click at [416, 128] on icon at bounding box center [418, 134] width 33 height 16
type input "哥德護髮三劑(網路)(725)"
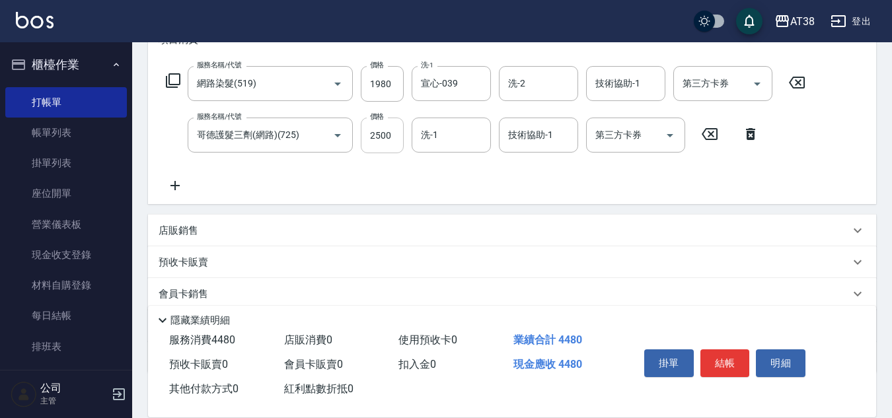
click at [385, 145] on input "2500" at bounding box center [382, 136] width 43 height 36
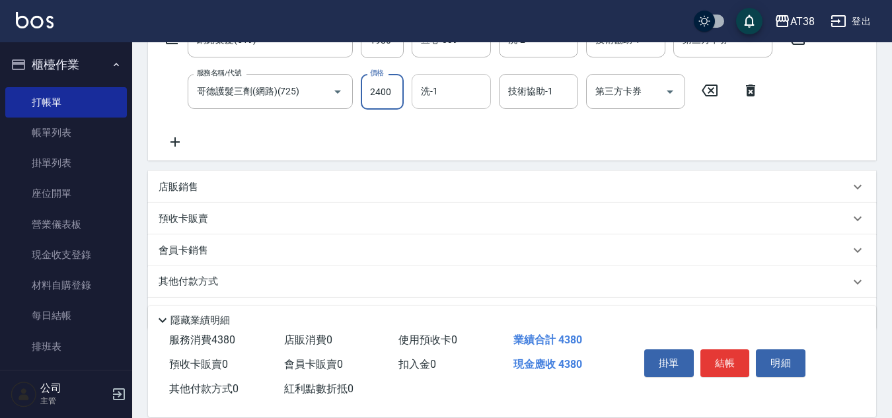
scroll to position [264, 0]
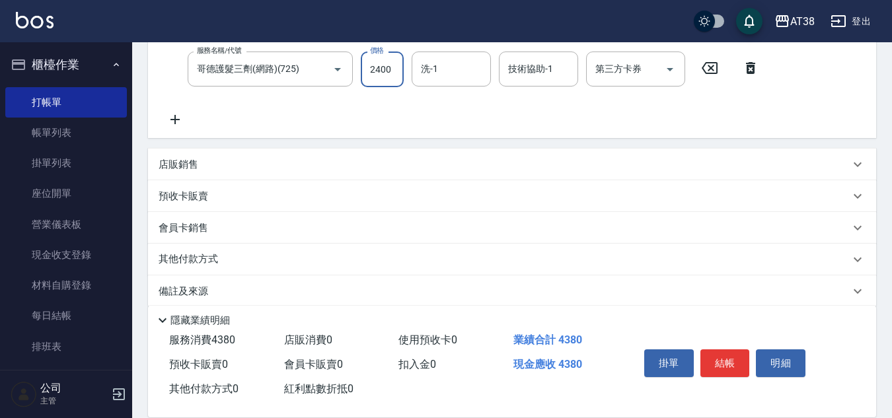
type input "2400"
click at [158, 164] on div "店販銷售" at bounding box center [512, 165] width 728 height 32
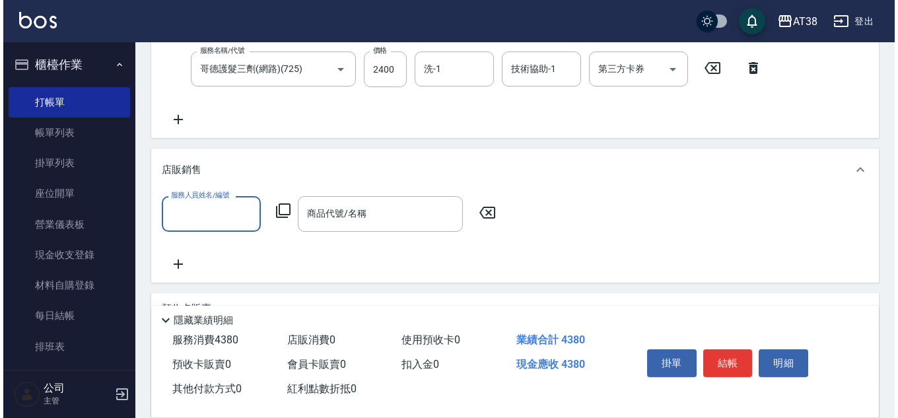
scroll to position [0, 0]
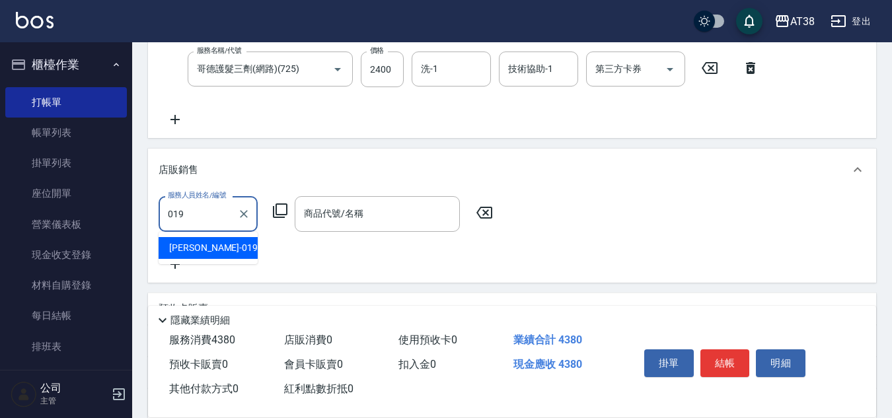
type input "[PERSON_NAME]-019"
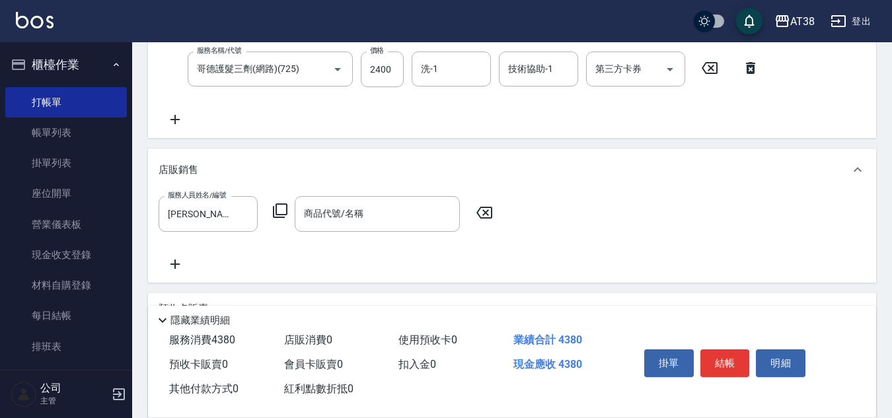
click at [283, 217] on icon at bounding box center [280, 210] width 15 height 15
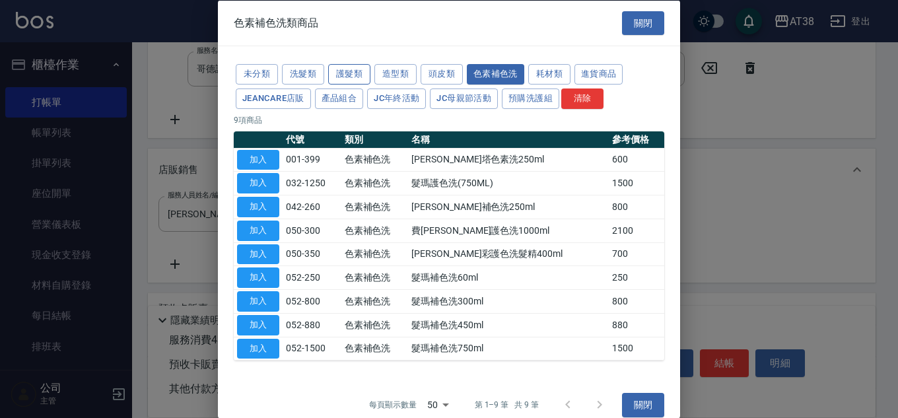
click at [342, 74] on button "護髮類" at bounding box center [349, 74] width 42 height 20
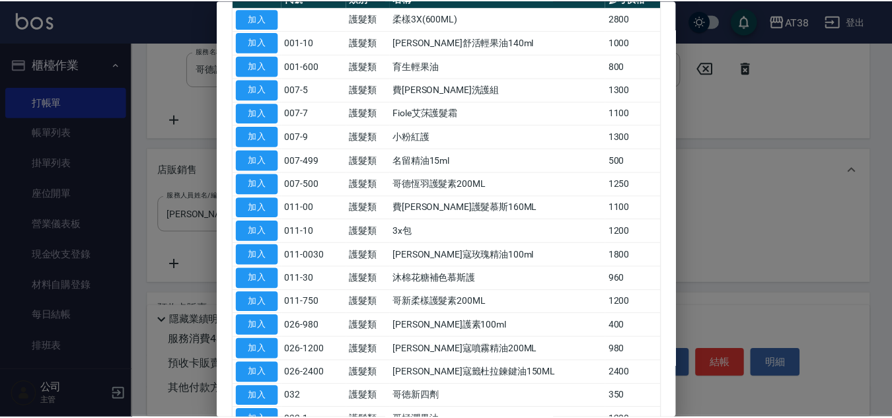
scroll to position [462, 0]
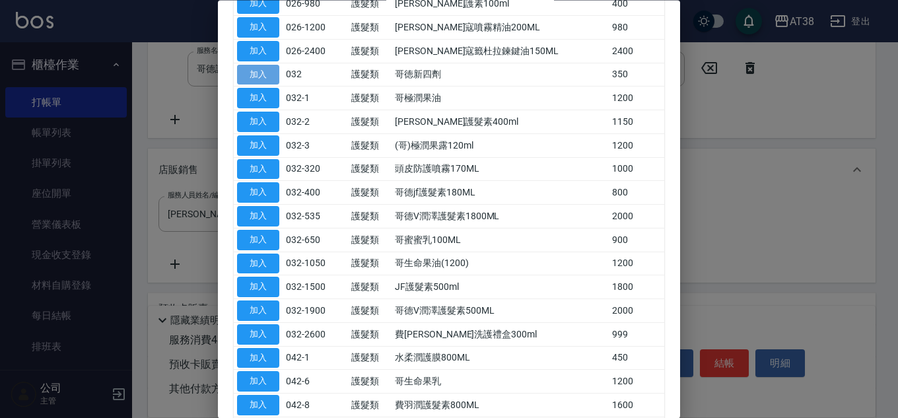
click at [260, 73] on button "加入" at bounding box center [258, 75] width 42 height 20
type input "哥徳新四劑"
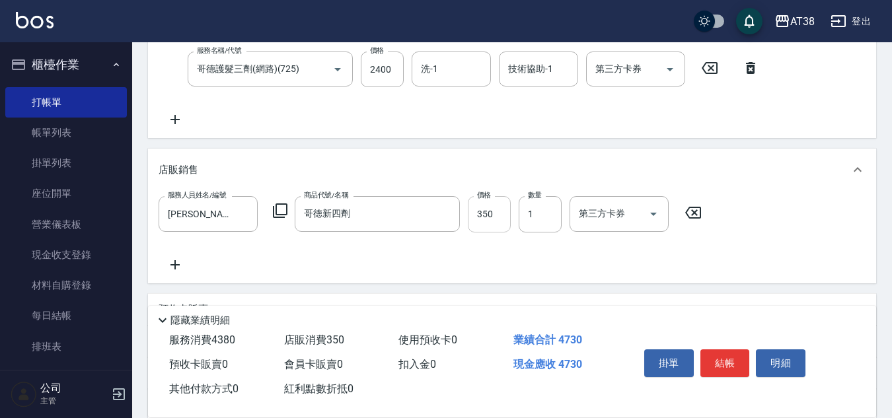
click at [478, 217] on input "350" at bounding box center [489, 214] width 43 height 36
type input "300"
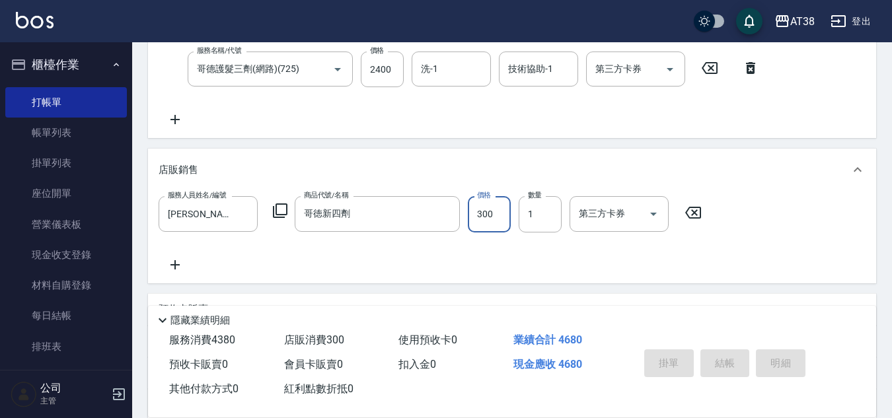
type input "[DATE] 19:19"
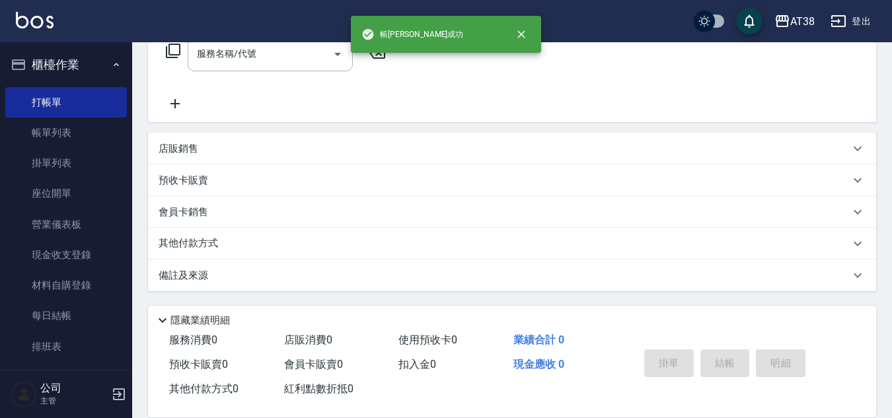
scroll to position [0, 0]
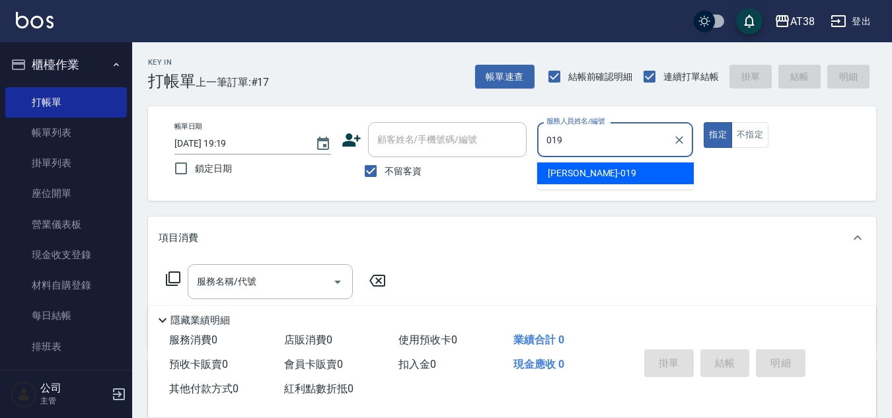
type input "[PERSON_NAME]-019"
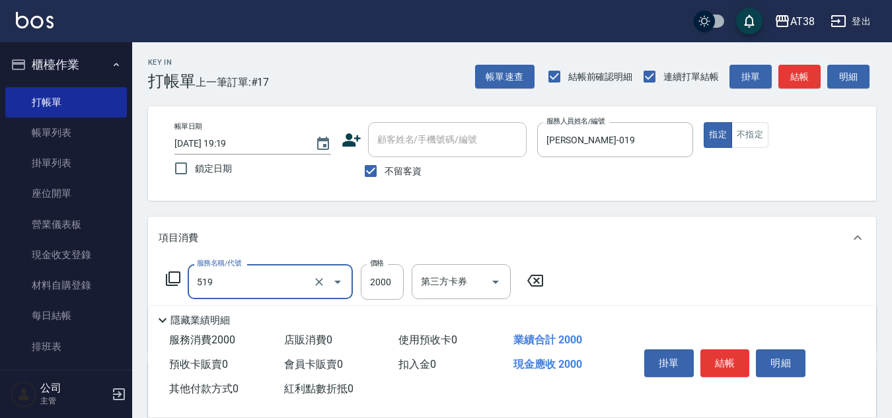
type input "網路染髮(519)"
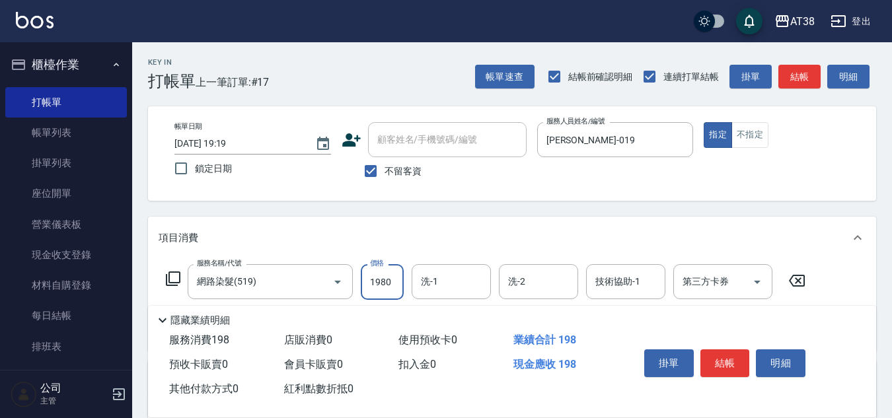
type input "1980"
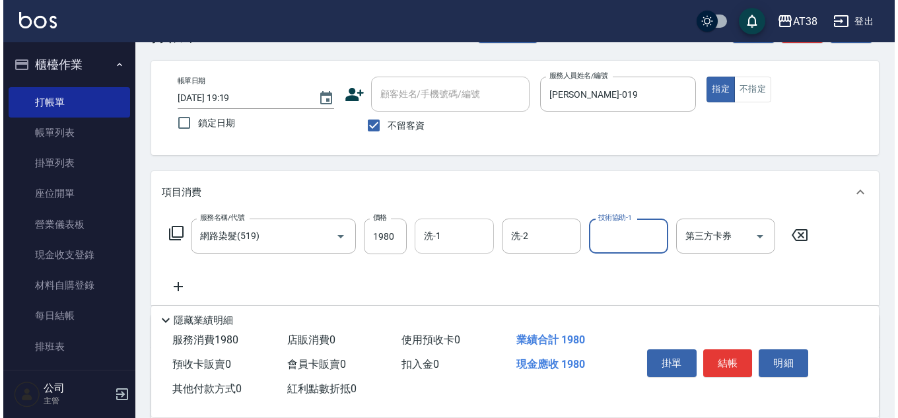
scroll to position [66, 0]
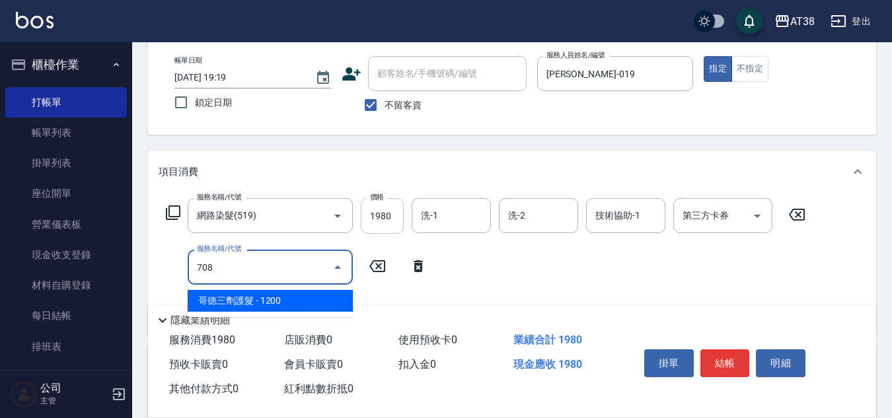
type input "708"
click at [388, 222] on input "1980" at bounding box center [382, 216] width 43 height 36
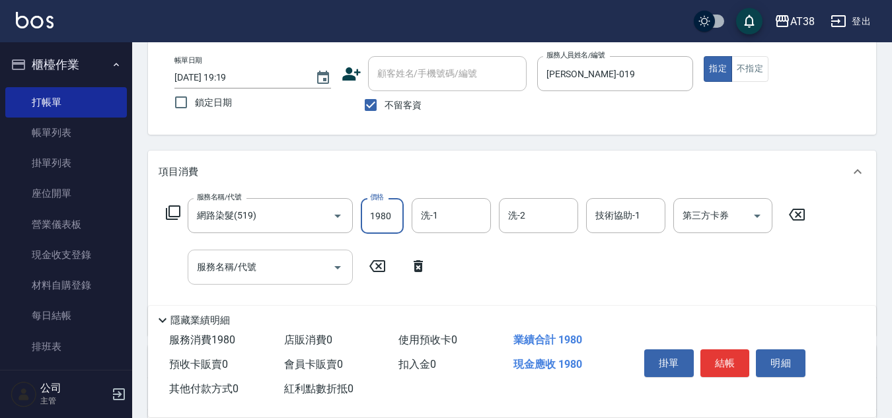
click at [304, 276] on input "服務名稱/代號" at bounding box center [260, 267] width 133 height 23
click at [179, 211] on icon at bounding box center [173, 212] width 15 height 15
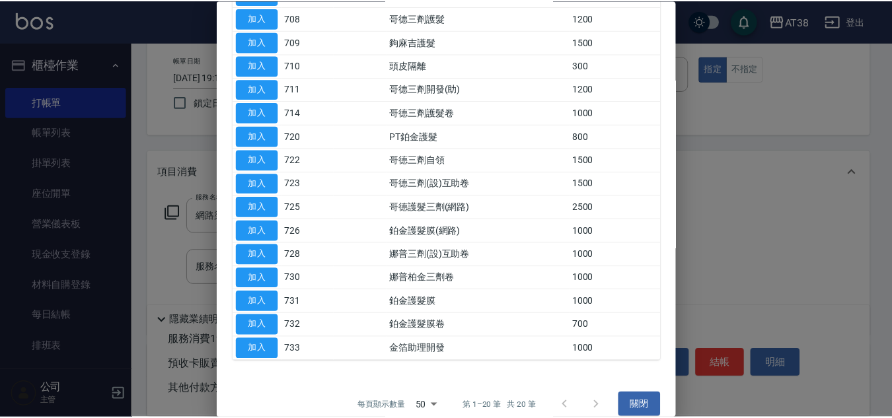
scroll to position [264, 0]
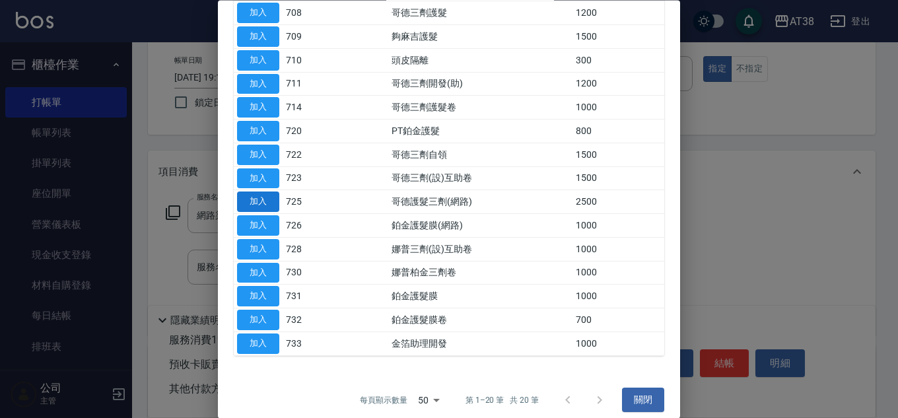
click at [255, 206] on button "加入" at bounding box center [258, 202] width 42 height 20
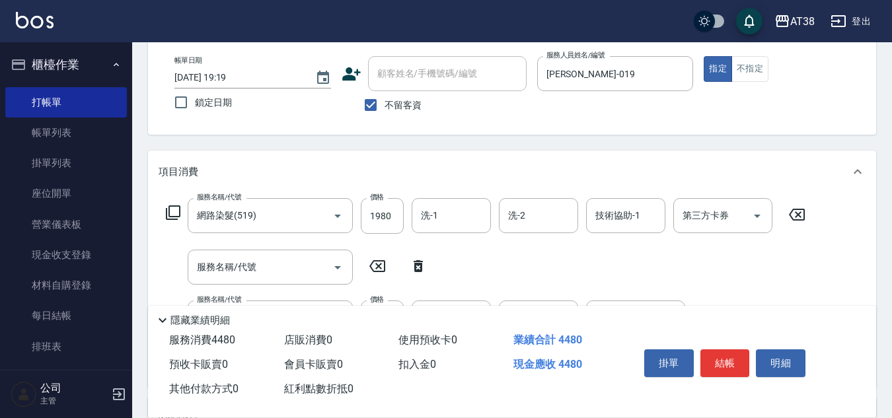
click at [416, 263] on icon at bounding box center [418, 266] width 33 height 16
type input "哥德護髮三劑(網路)(725)"
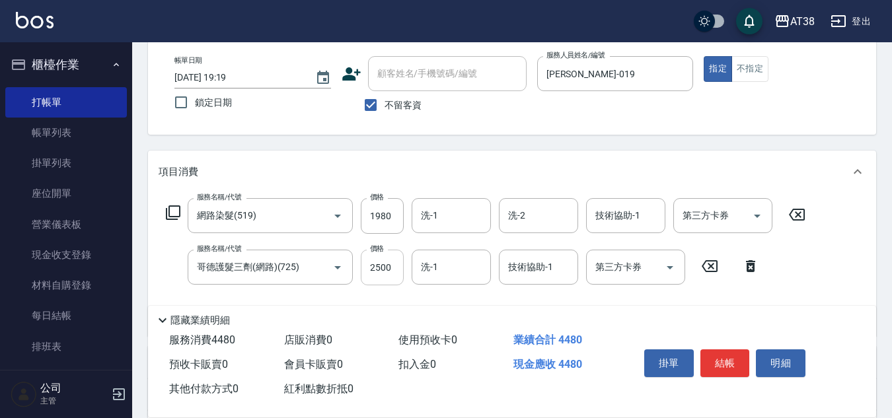
click at [384, 275] on input "2500" at bounding box center [382, 268] width 43 height 36
type input "1200"
click at [607, 222] on input "技術協助-1" at bounding box center [625, 215] width 67 height 23
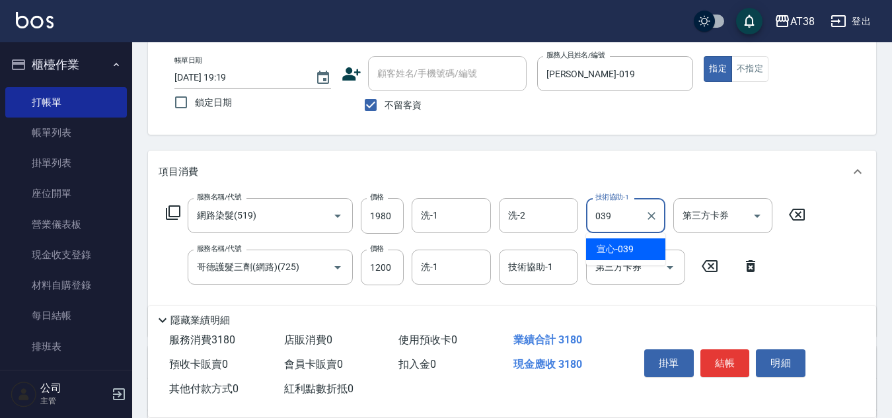
type input "宣心-039"
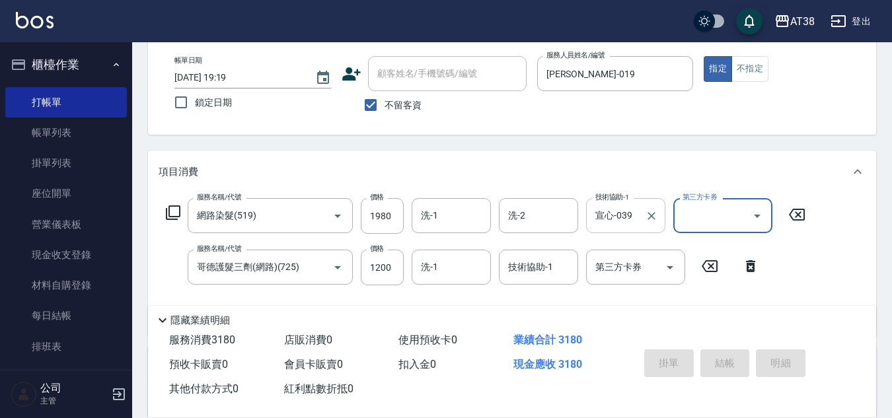
type input "[DATE] 19:20"
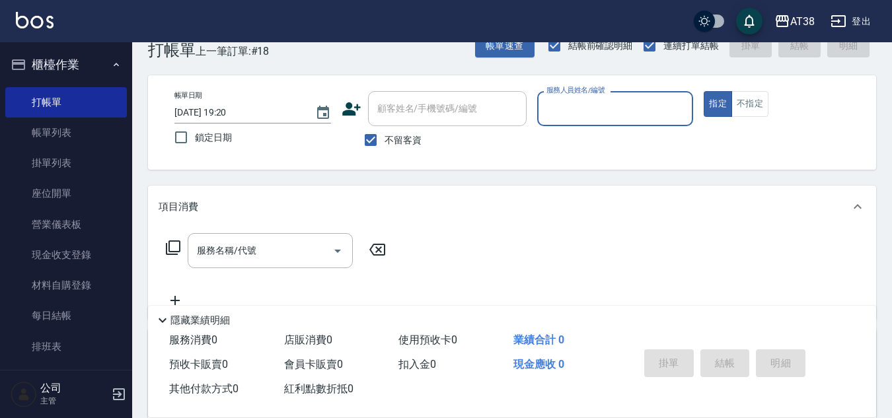
scroll to position [0, 0]
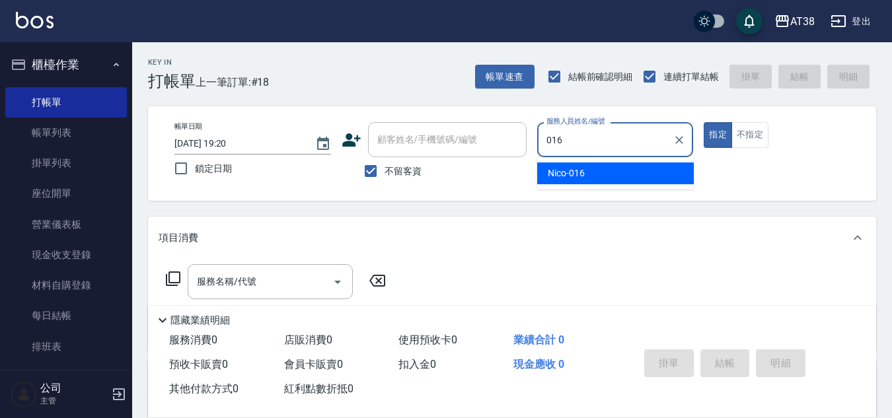
type input "Nico-016"
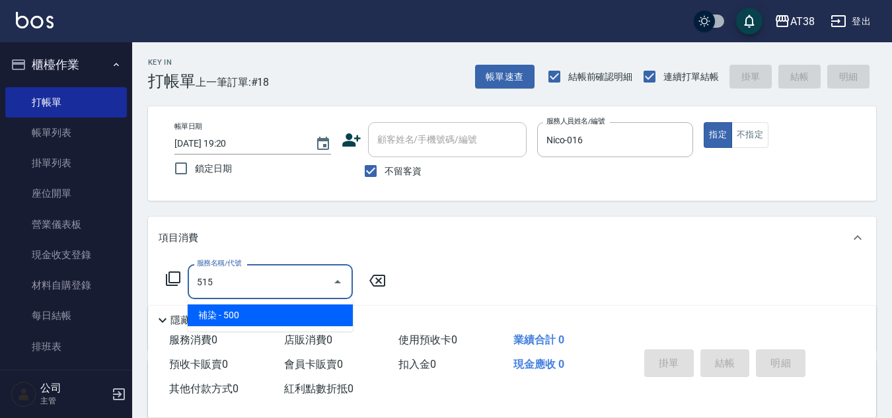
type input "補染(515)"
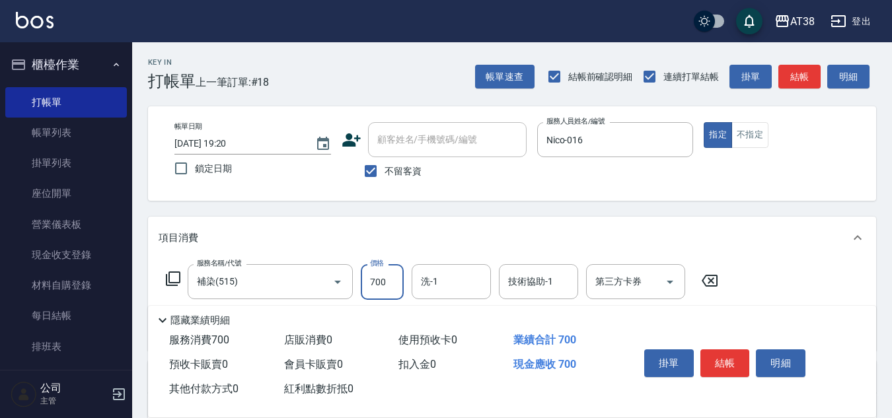
type input "700"
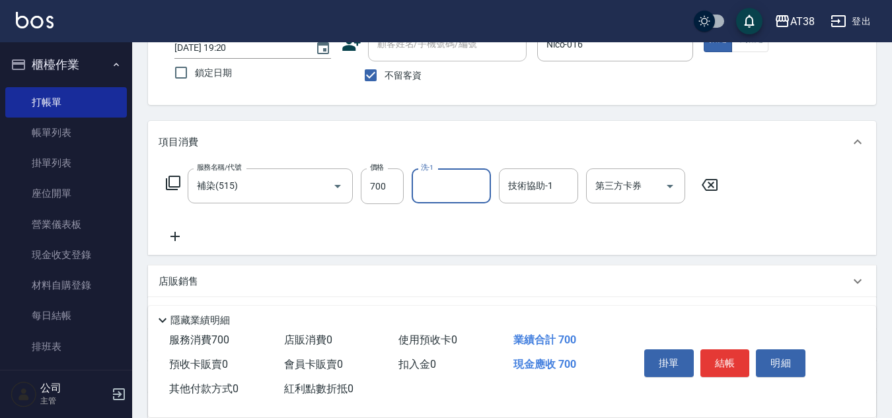
scroll to position [229, 0]
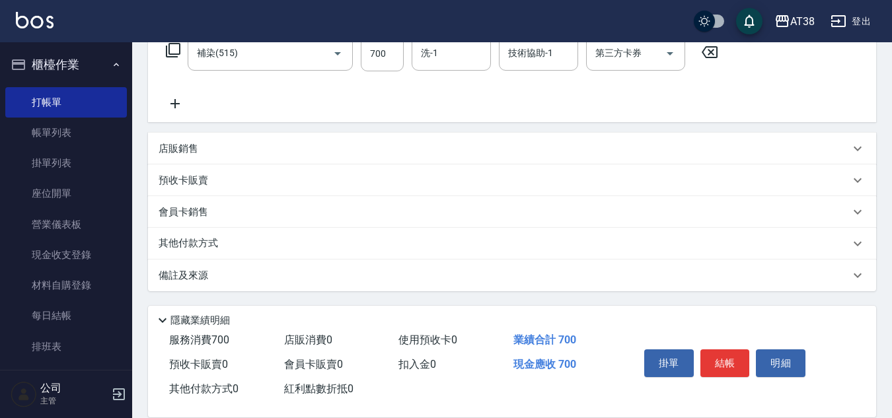
click at [180, 149] on p "店販銷售" at bounding box center [179, 149] width 40 height 14
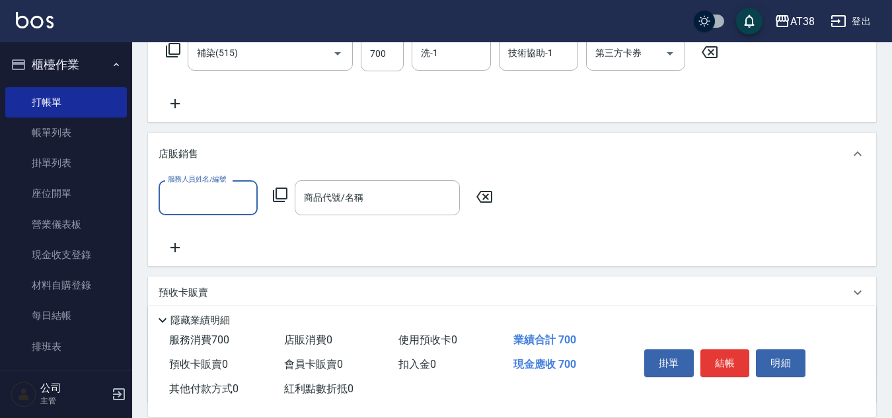
scroll to position [0, 0]
type input "Nico-016"
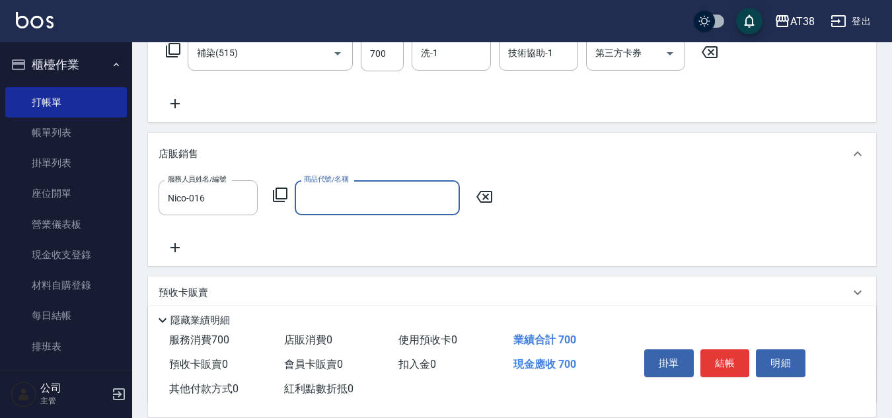
click at [281, 196] on icon at bounding box center [280, 195] width 16 height 16
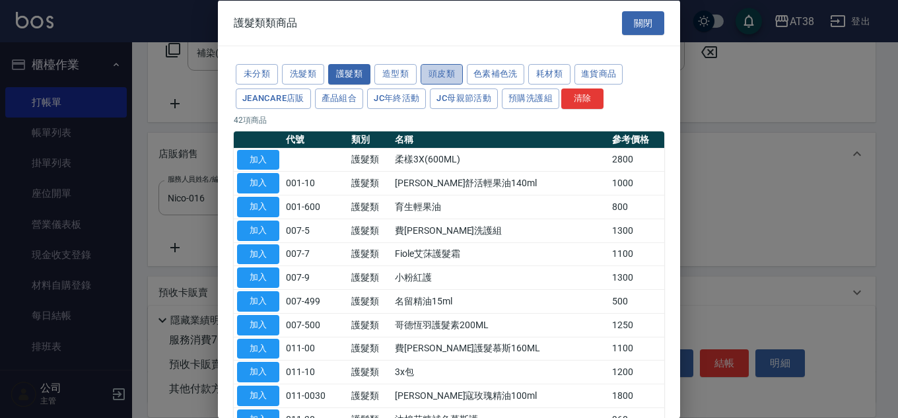
click at [445, 73] on button "頭皮類" at bounding box center [442, 74] width 42 height 20
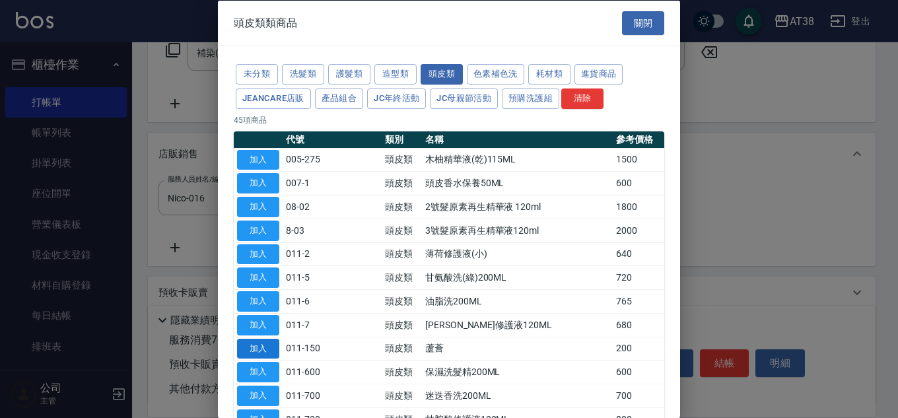
click at [260, 352] on button "加入" at bounding box center [258, 348] width 42 height 20
type input "蘆薈"
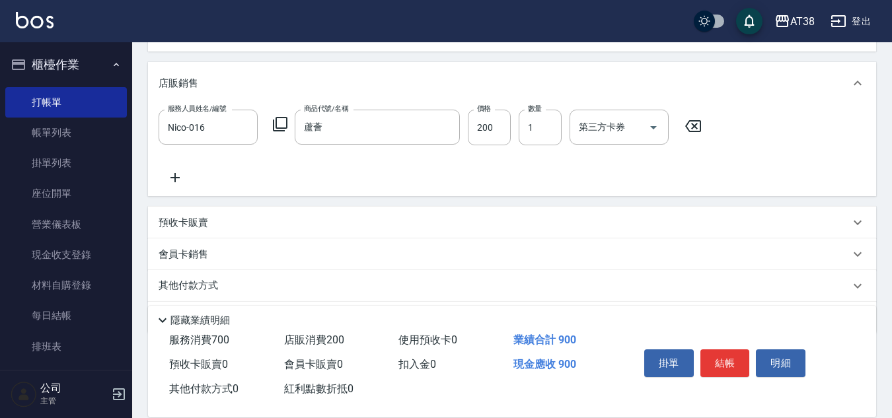
scroll to position [275, 0]
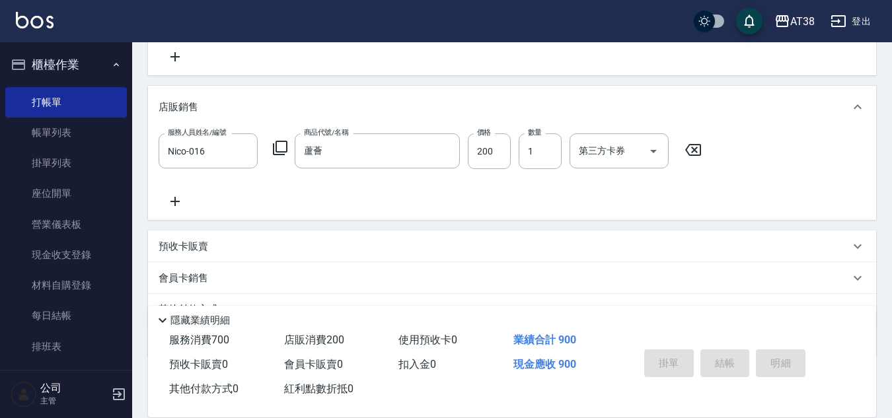
type input "[DATE] 19:21"
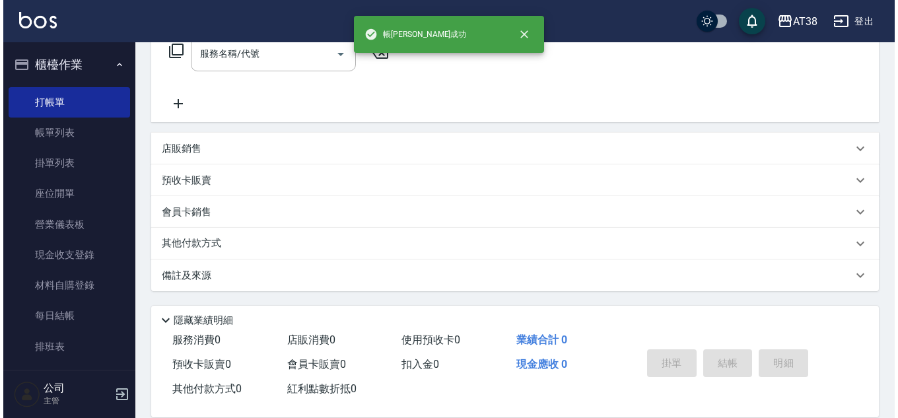
scroll to position [0, 0]
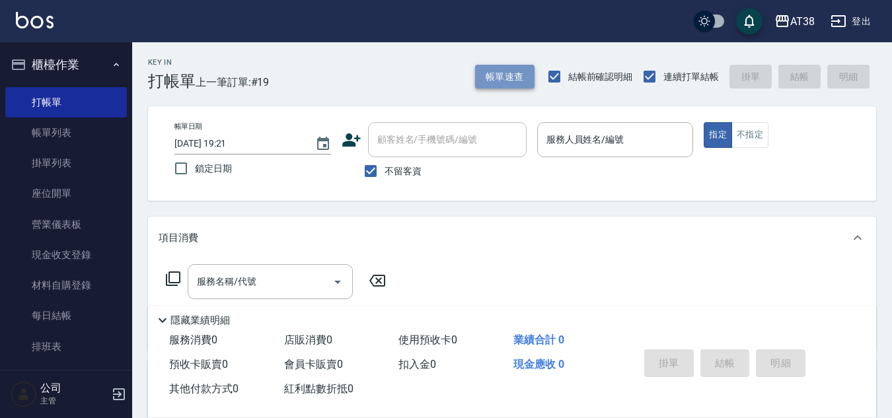
click at [498, 72] on button "帳單速查" at bounding box center [504, 77] width 59 height 24
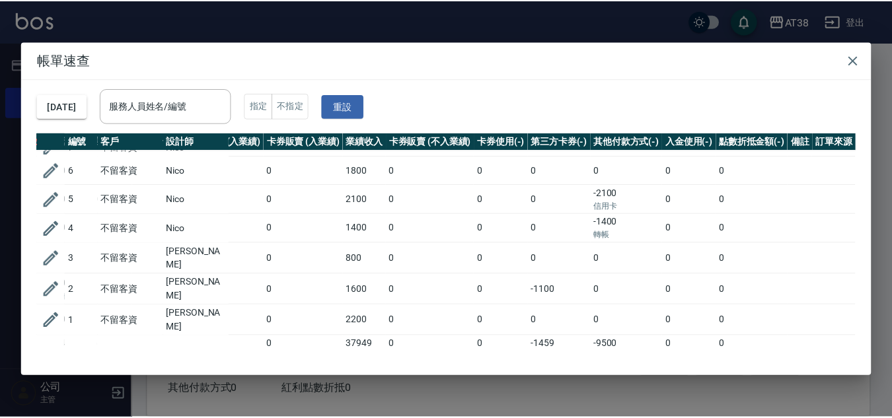
scroll to position [0, 281]
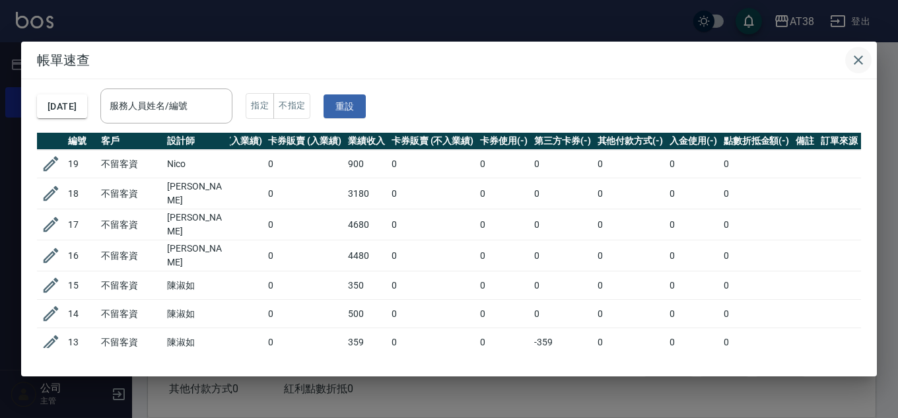
click at [863, 61] on icon "button" at bounding box center [859, 60] width 16 height 16
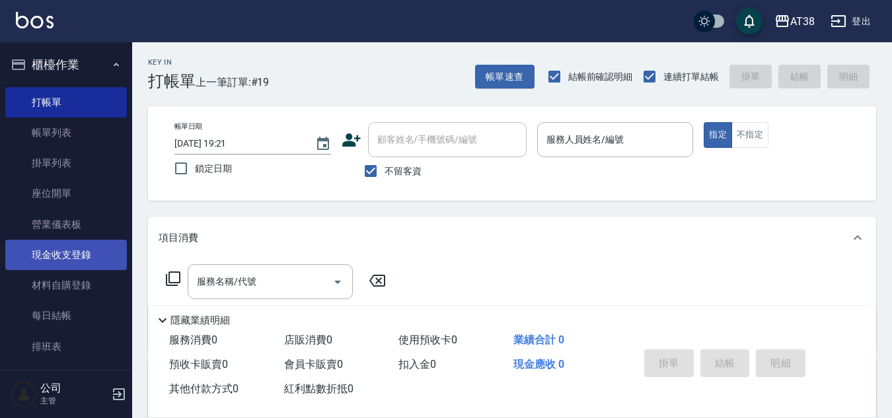
click at [79, 258] on link "現金收支登錄" at bounding box center [66, 255] width 122 height 30
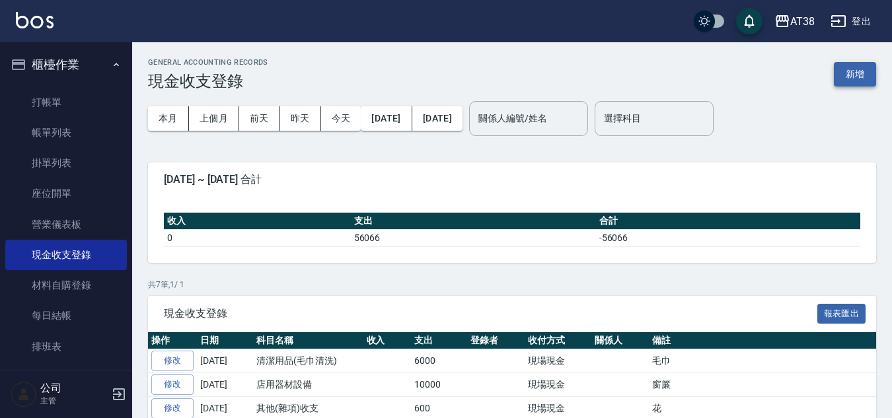
click at [838, 79] on button "新增" at bounding box center [855, 74] width 42 height 24
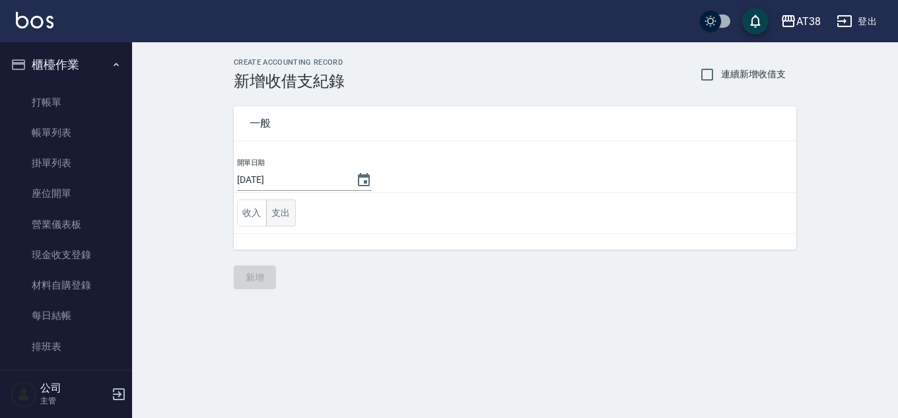
click at [279, 219] on button "支出" at bounding box center [281, 212] width 30 height 27
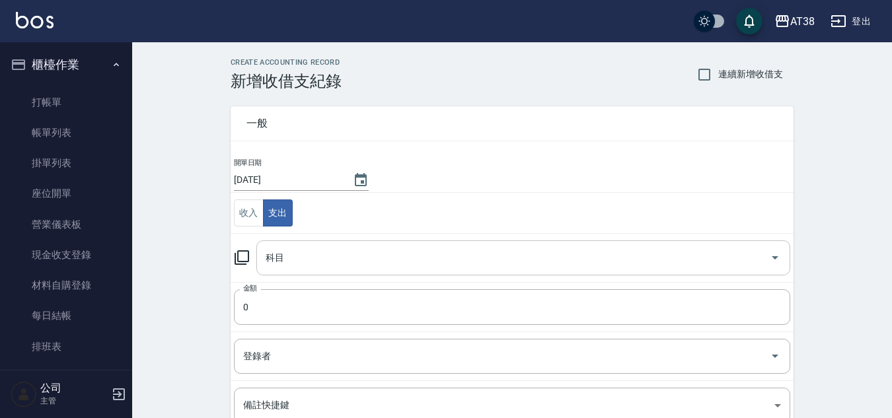
click at [305, 263] on input "科目" at bounding box center [513, 257] width 502 height 23
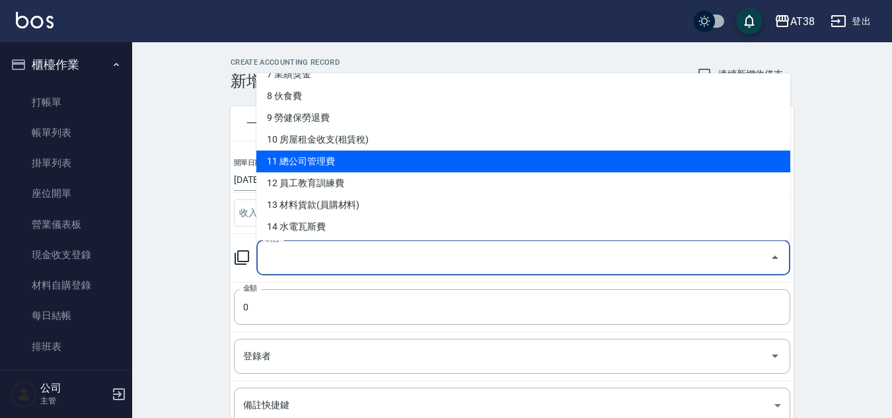
scroll to position [198, 0]
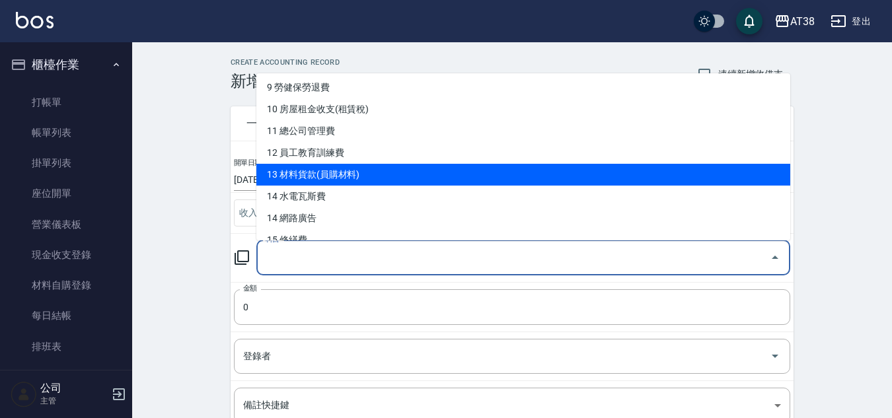
click at [308, 175] on li "13 材料貨款(員購材料)" at bounding box center [523, 175] width 534 height 22
type input "13 材料貨款(員購材料)"
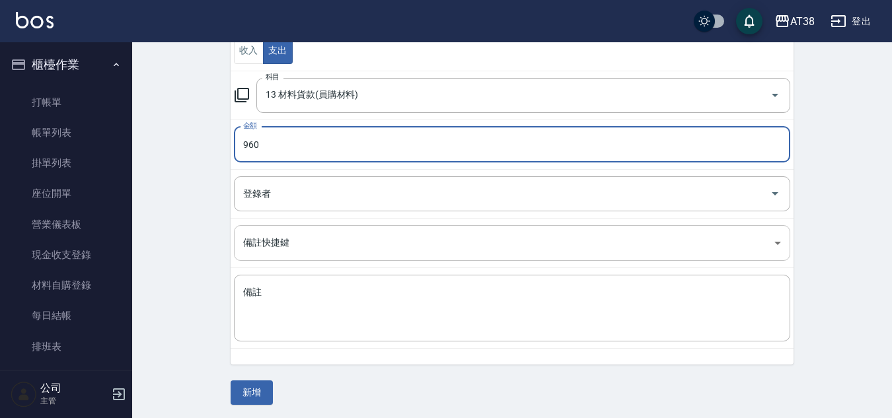
scroll to position [165, 0]
type input "960"
click at [349, 295] on textarea "備註" at bounding box center [512, 305] width 538 height 45
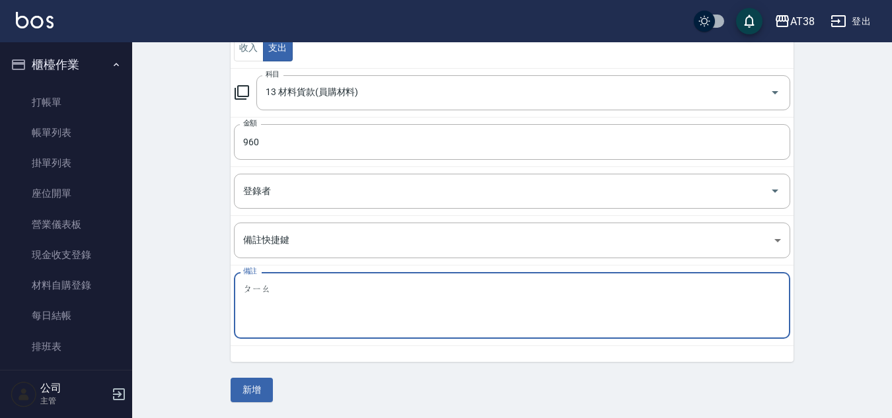
type textarea "瞟"
type textarea "漂粉"
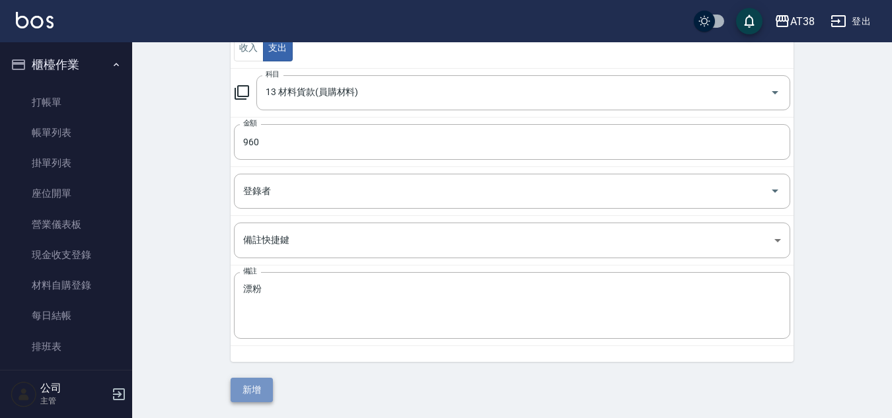
click at [257, 392] on button "新增" at bounding box center [252, 390] width 42 height 24
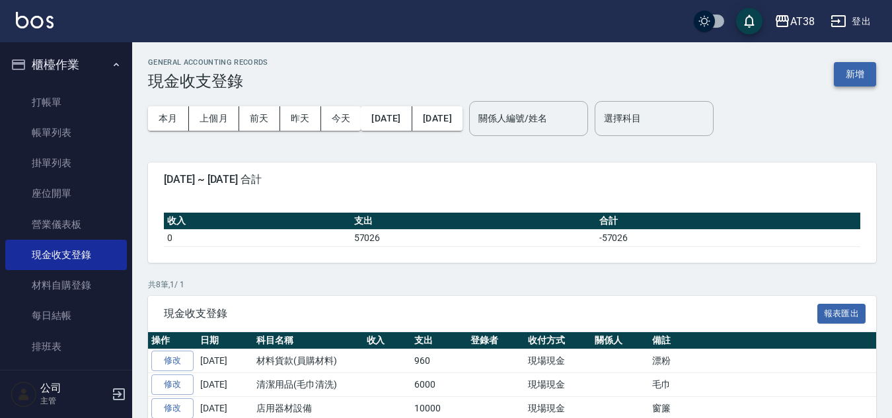
click at [853, 73] on button "新增" at bounding box center [855, 74] width 42 height 24
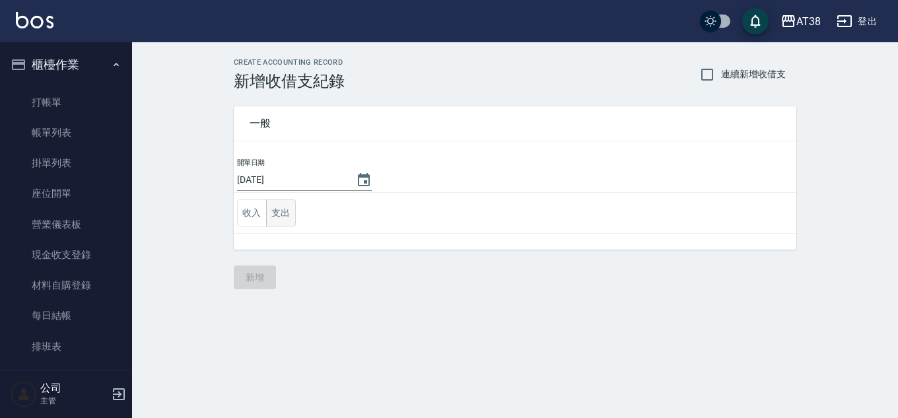
click at [288, 215] on button "支出" at bounding box center [281, 212] width 30 height 27
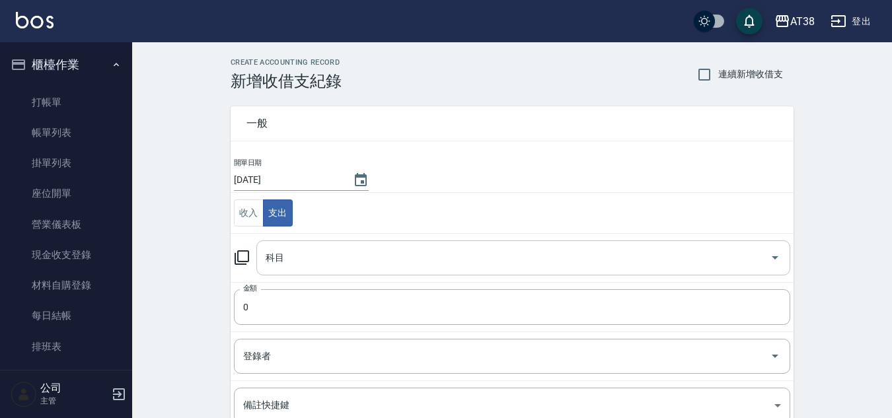
click at [301, 258] on input "科目" at bounding box center [513, 257] width 502 height 23
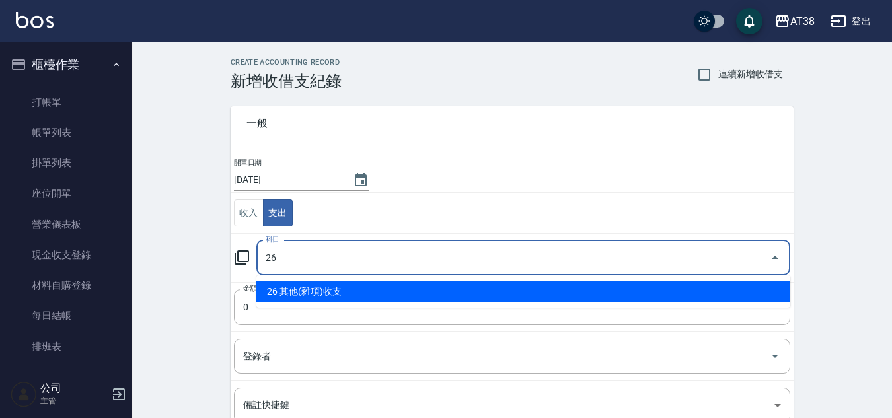
click at [315, 289] on li "26 其他(雜項)收支" at bounding box center [523, 292] width 534 height 22
type input "26 其他(雜項)收支"
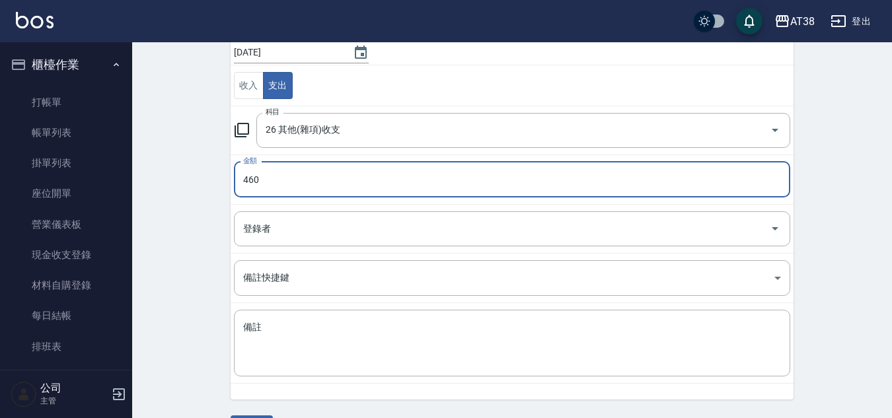
scroll to position [165, 0]
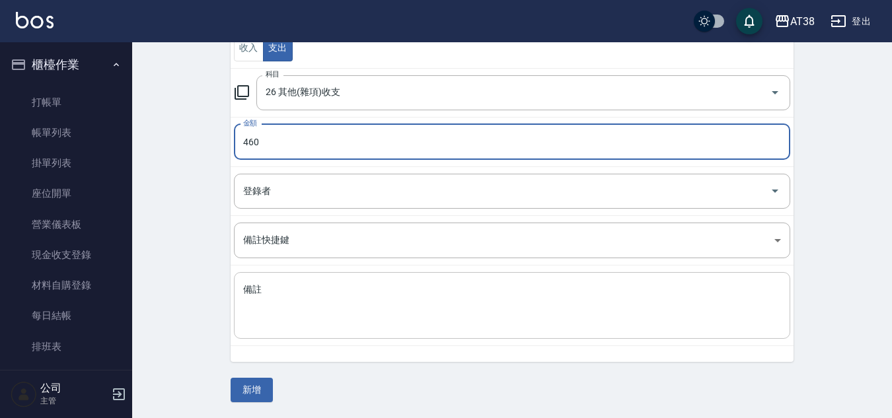
type input "460"
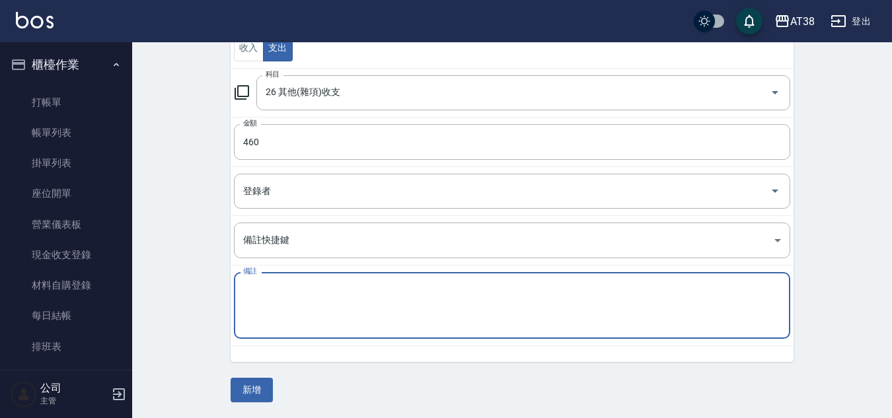
click at [330, 307] on textarea "備註" at bounding box center [512, 305] width 538 height 45
type textarea "染刷"
click at [262, 392] on button "新增" at bounding box center [252, 390] width 42 height 24
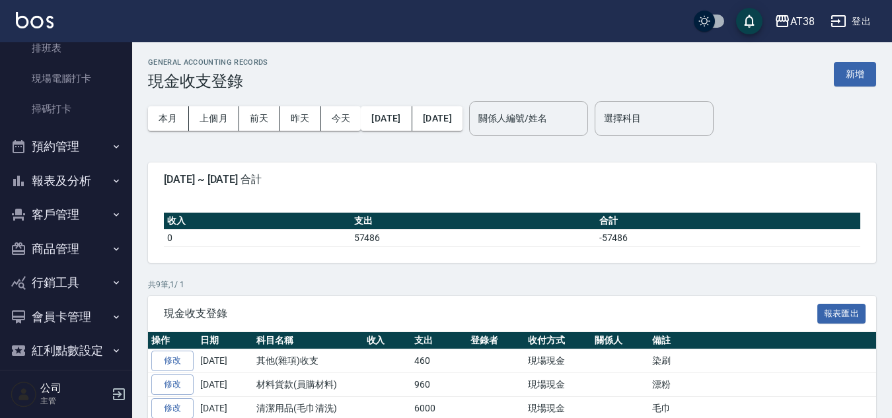
scroll to position [312, 0]
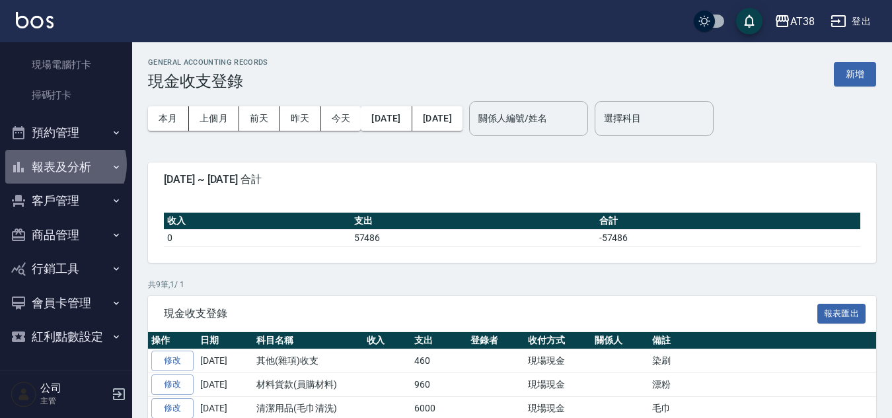
click at [64, 164] on button "報表及分析" at bounding box center [66, 167] width 122 height 34
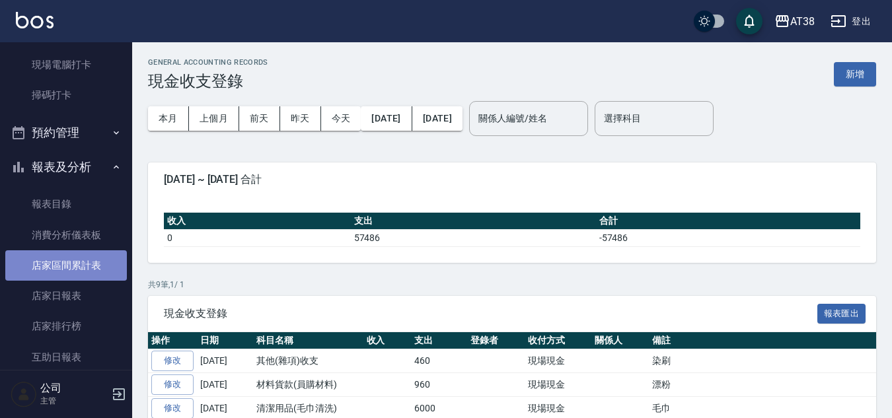
click at [69, 263] on link "店家區間累計表" at bounding box center [66, 265] width 122 height 30
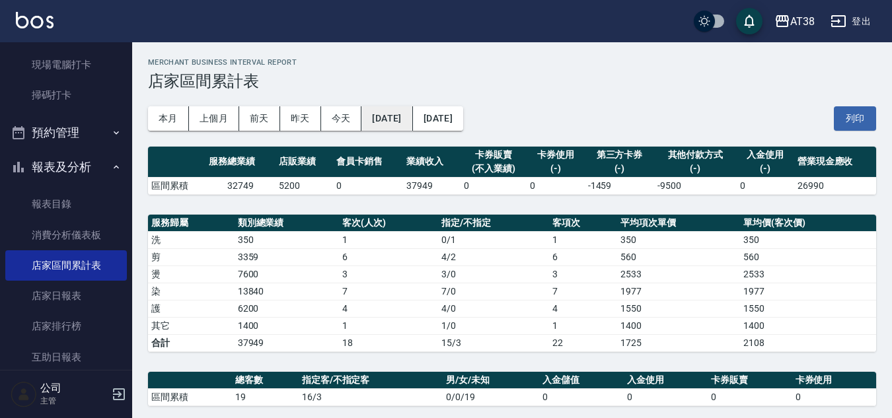
click at [412, 116] on button "[DATE]" at bounding box center [386, 118] width 51 height 24
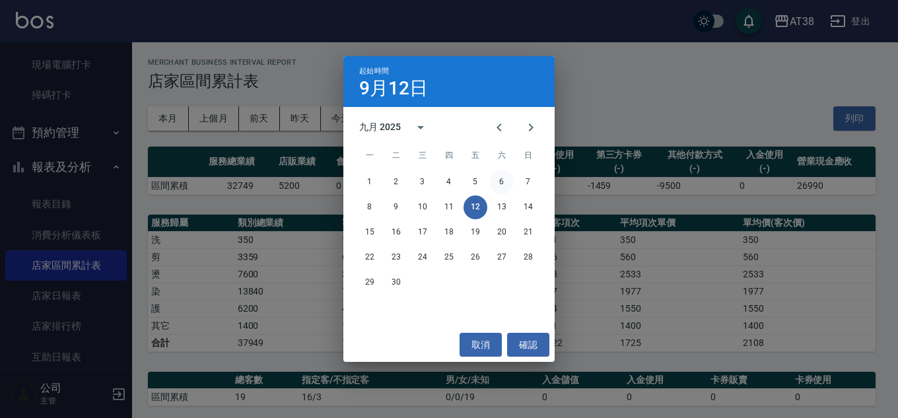
click at [504, 183] on button "6" at bounding box center [502, 182] width 24 height 24
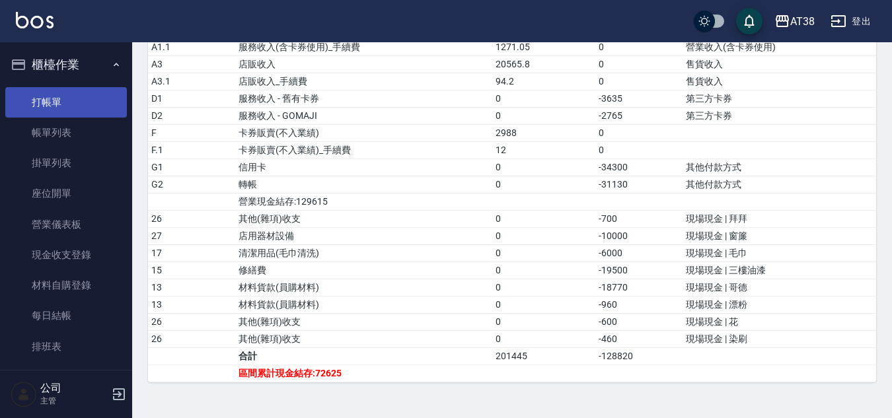
click at [48, 106] on link "打帳單" at bounding box center [66, 102] width 122 height 30
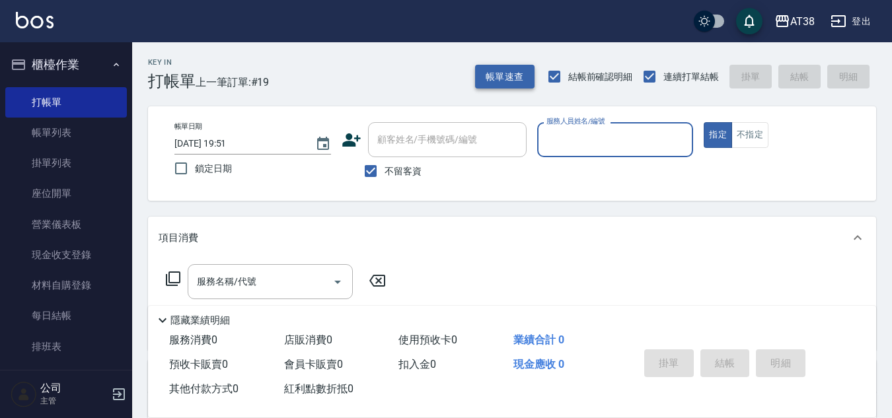
click at [496, 79] on button "帳單速查" at bounding box center [504, 77] width 59 height 24
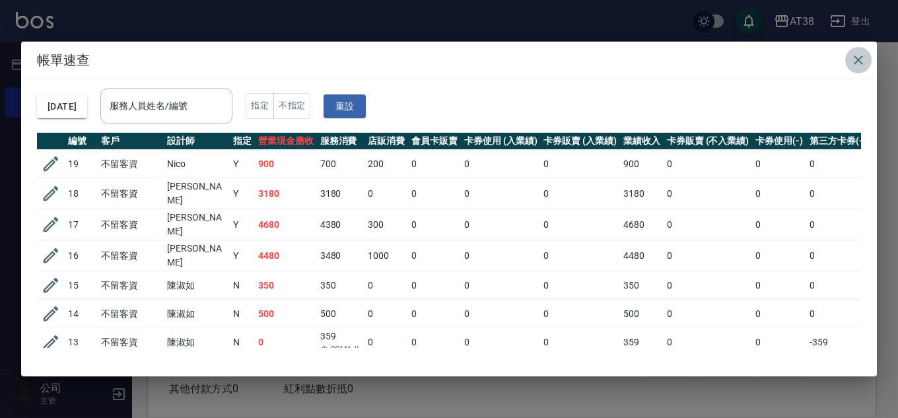
click at [854, 59] on icon "button" at bounding box center [859, 60] width 16 height 16
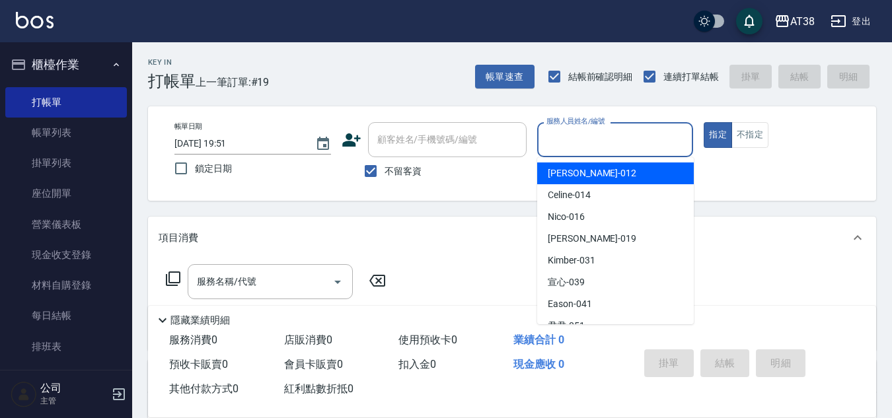
click at [562, 144] on input "服務人員姓名/編號" at bounding box center [615, 139] width 145 height 23
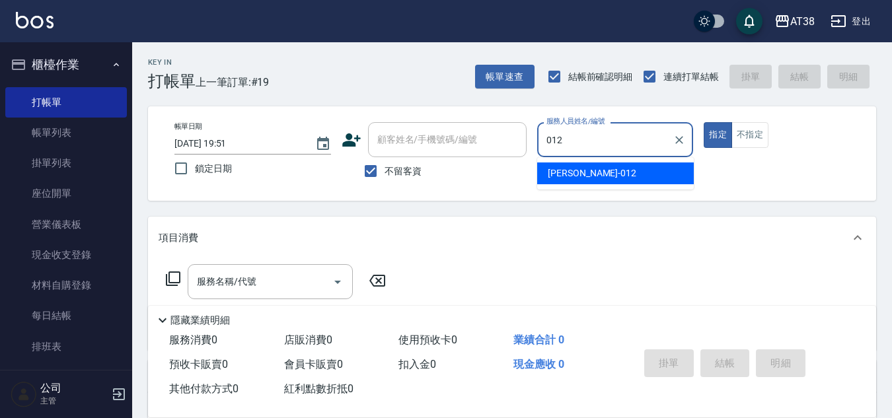
type input "[PERSON_NAME]-012"
type button "true"
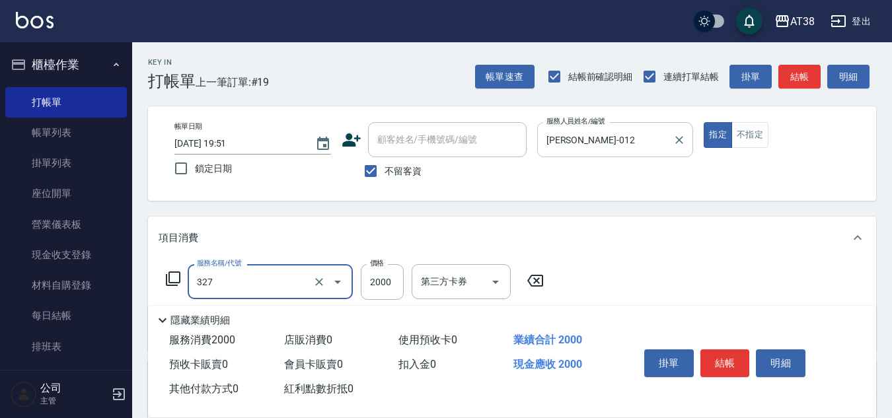
type input "溫塑燙(327)"
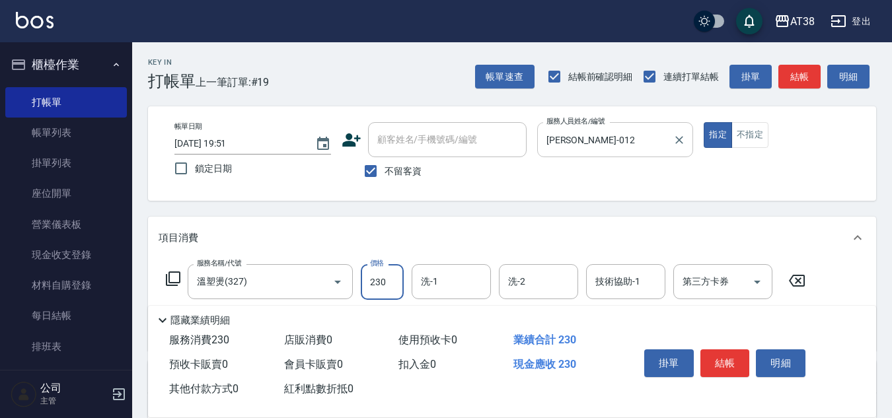
type input "2300"
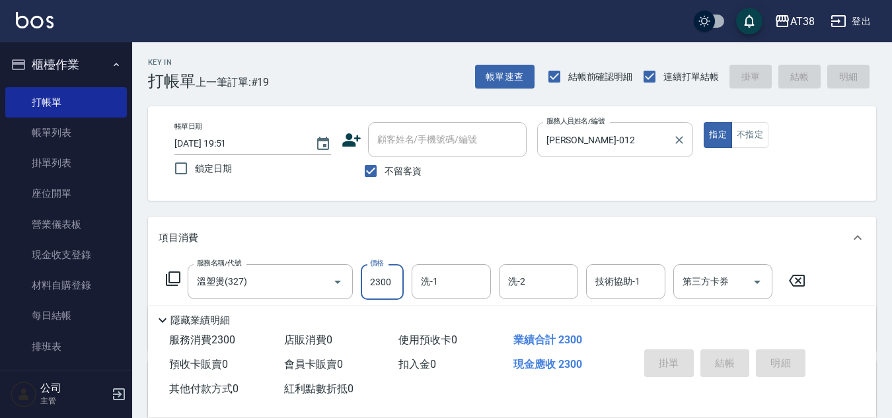
type input "[DATE] 19:53"
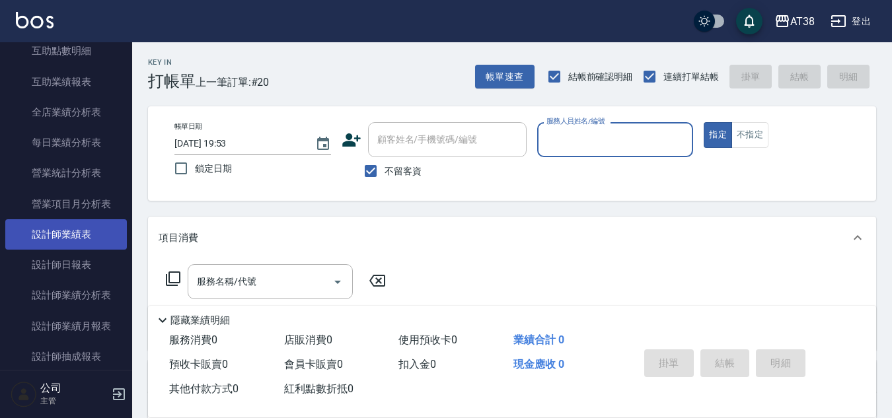
scroll to position [727, 0]
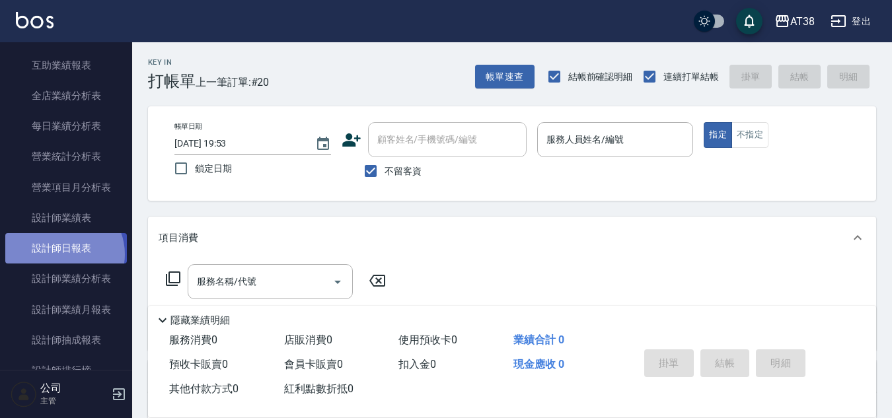
click at [62, 254] on link "設計師日報表" at bounding box center [66, 248] width 122 height 30
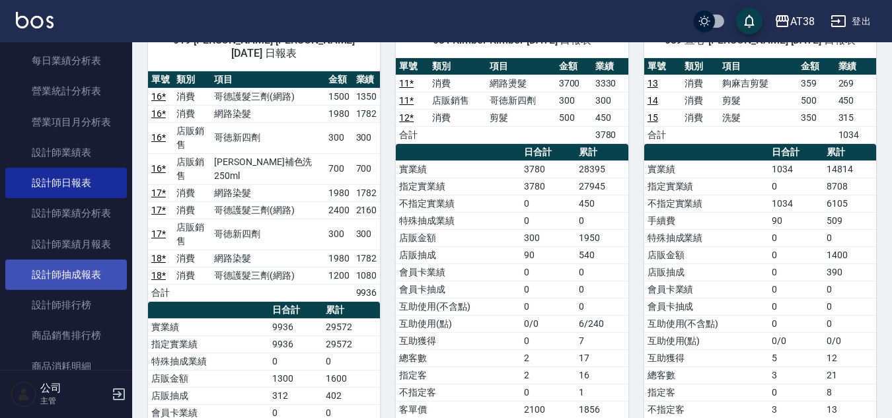
scroll to position [859, 0]
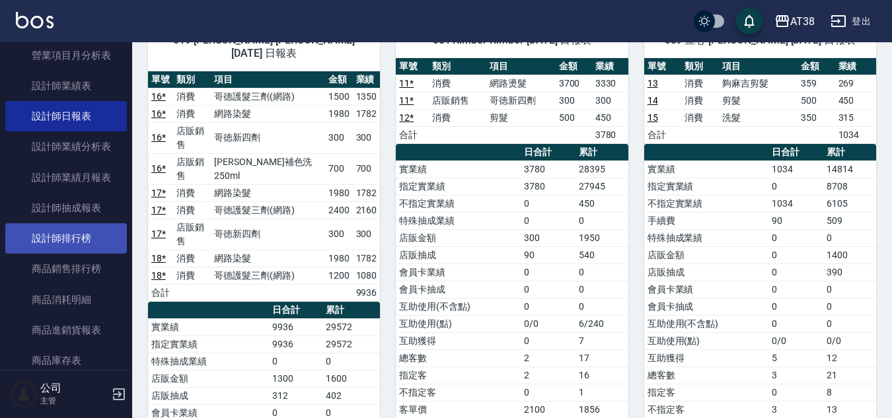
click at [87, 236] on link "設計師排行榜" at bounding box center [66, 238] width 122 height 30
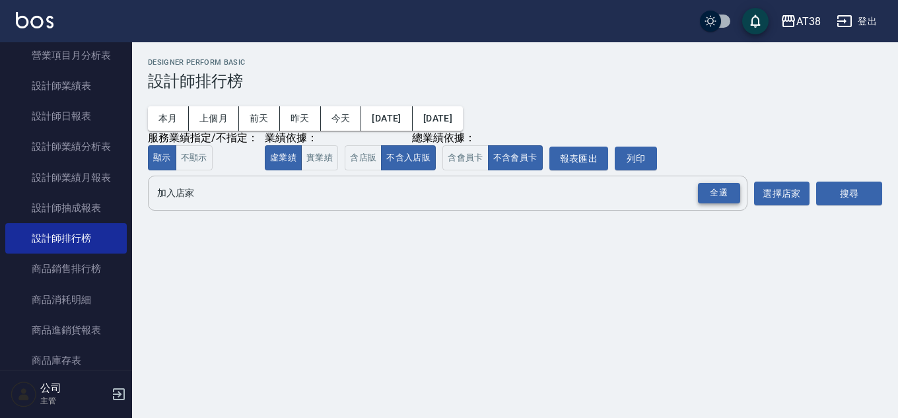
click at [715, 190] on div "全選" at bounding box center [719, 193] width 42 height 20
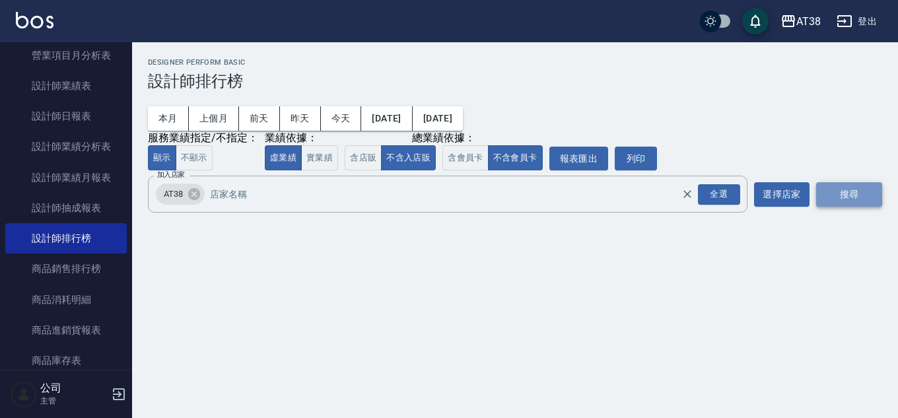
click at [838, 196] on button "搜尋" at bounding box center [849, 194] width 66 height 24
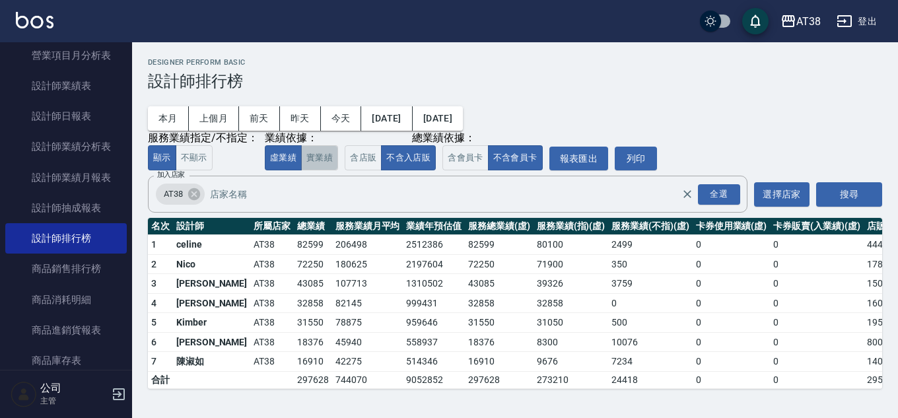
click at [321, 164] on button "實業績" at bounding box center [319, 158] width 37 height 26
click at [283, 154] on button "虛業績" at bounding box center [283, 158] width 37 height 26
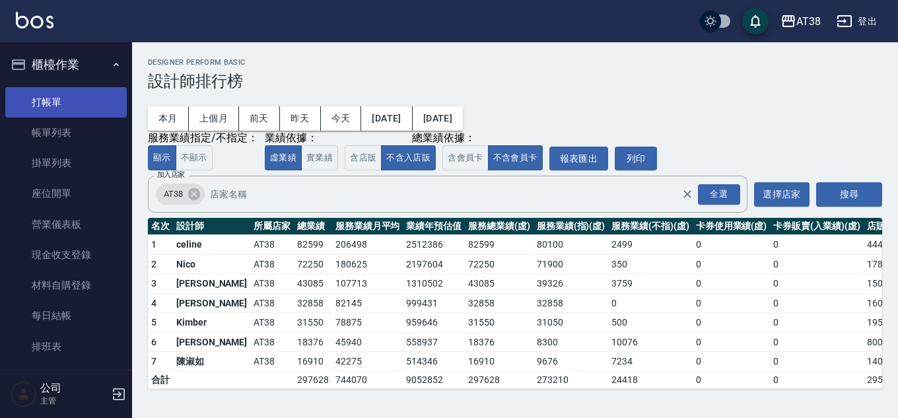
click at [47, 103] on link "打帳單" at bounding box center [66, 102] width 122 height 30
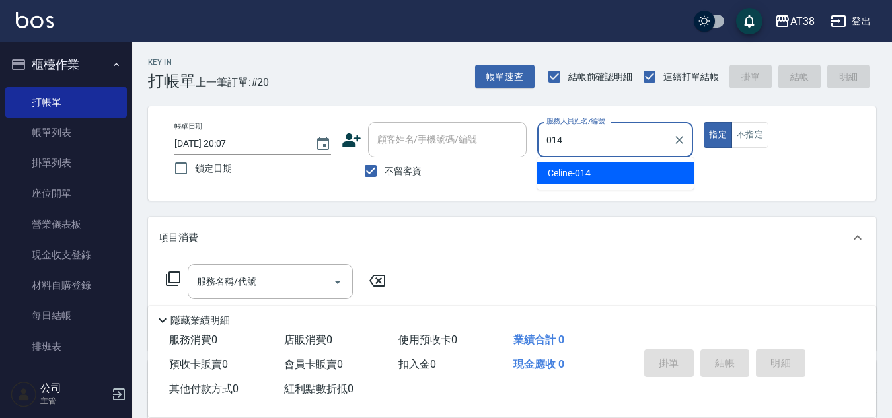
type input "Celine-014"
type button "true"
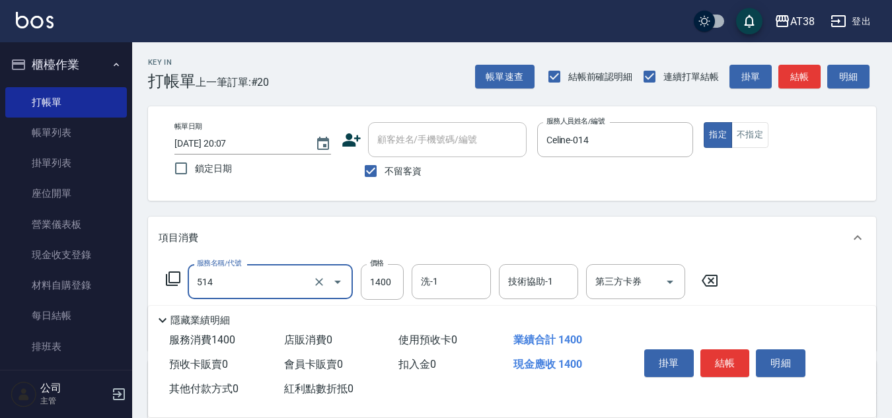
type input "染髮(長)(514)"
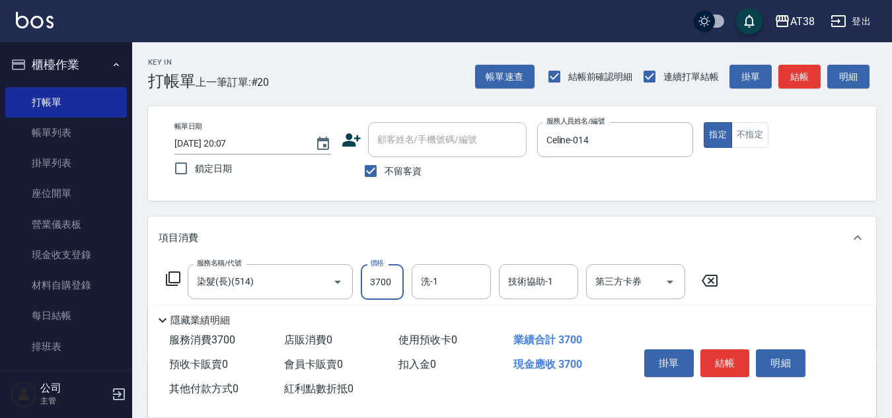
type input "3700"
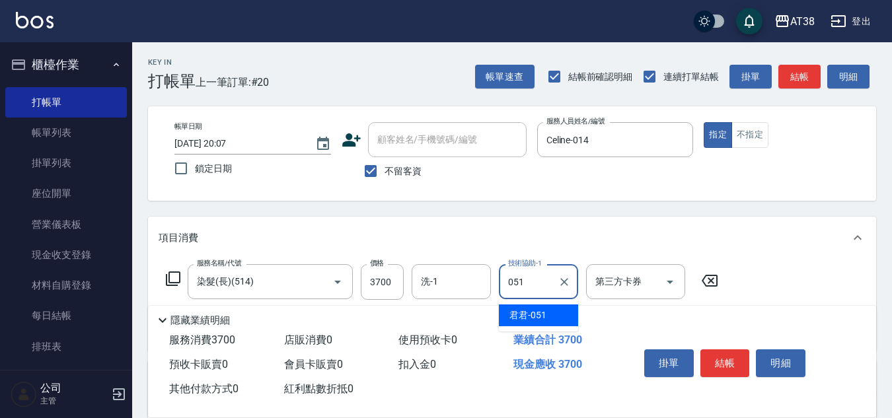
type input "君君-051"
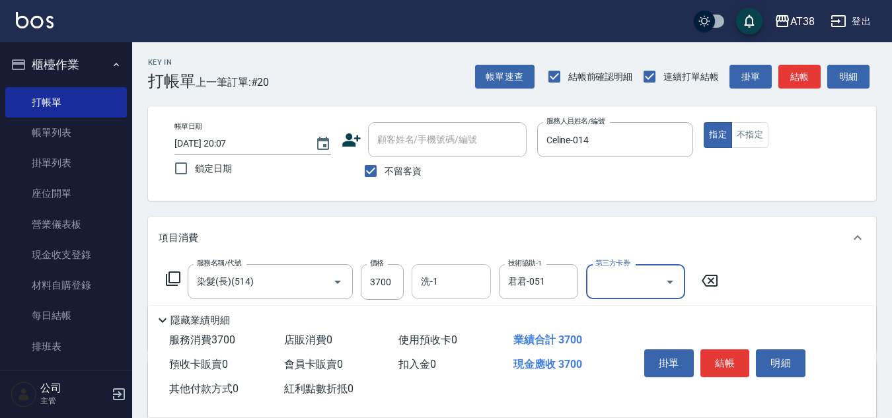
click at [472, 285] on input "洗-1" at bounding box center [450, 281] width 67 height 23
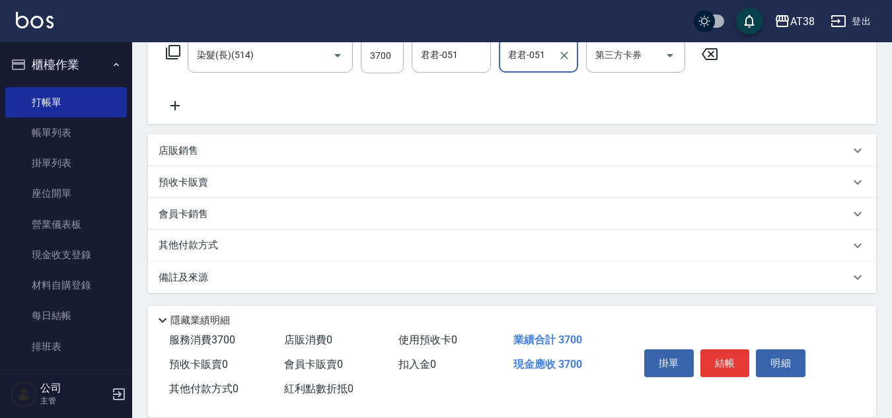
scroll to position [229, 0]
click at [183, 146] on p "店販銷售" at bounding box center [179, 149] width 40 height 14
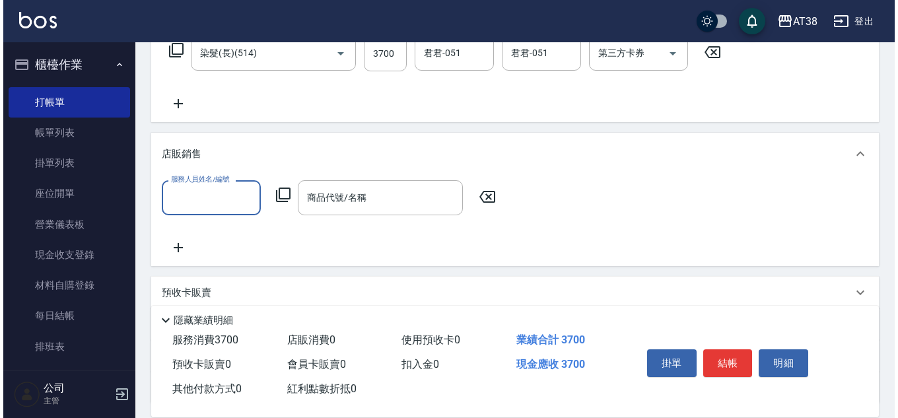
scroll to position [0, 0]
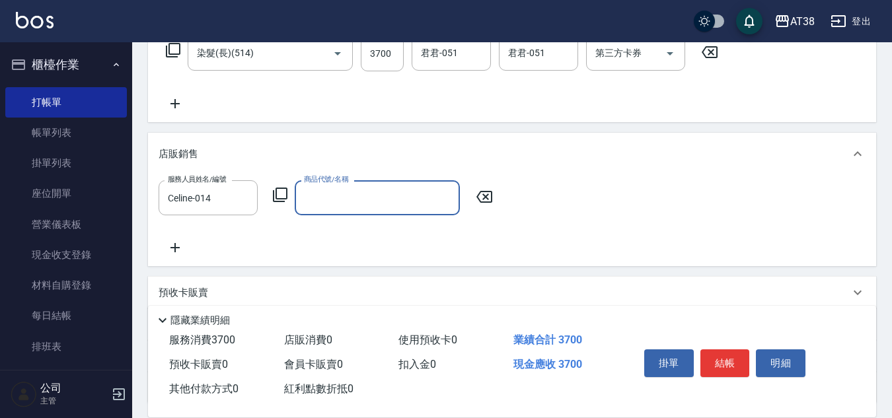
click at [278, 193] on icon at bounding box center [280, 195] width 16 height 16
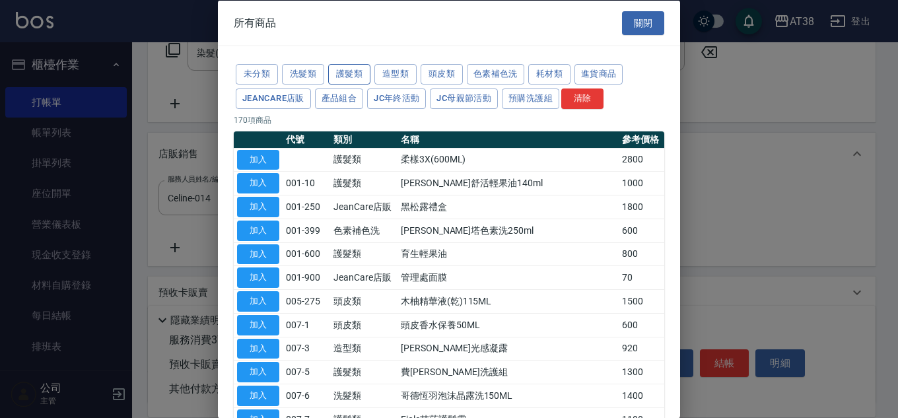
click at [349, 75] on button "護髮類" at bounding box center [349, 74] width 42 height 20
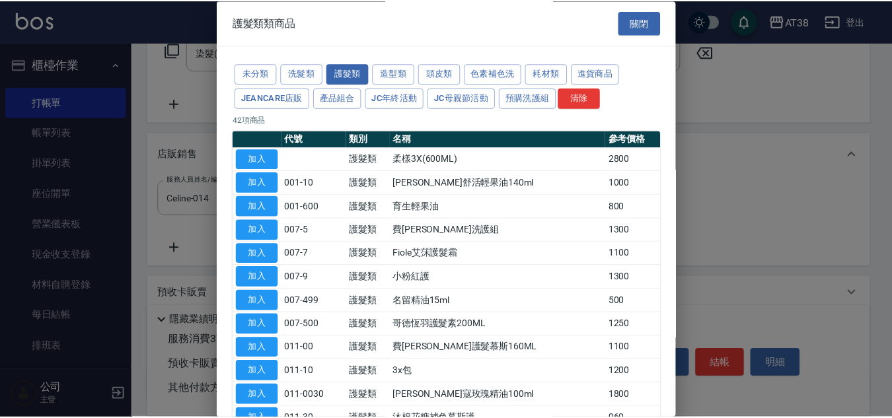
scroll to position [198, 0]
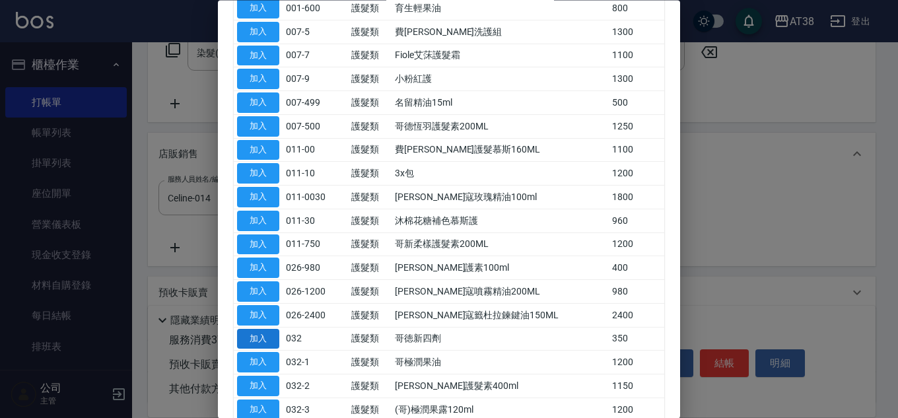
click at [273, 340] on button "加入" at bounding box center [258, 339] width 42 height 20
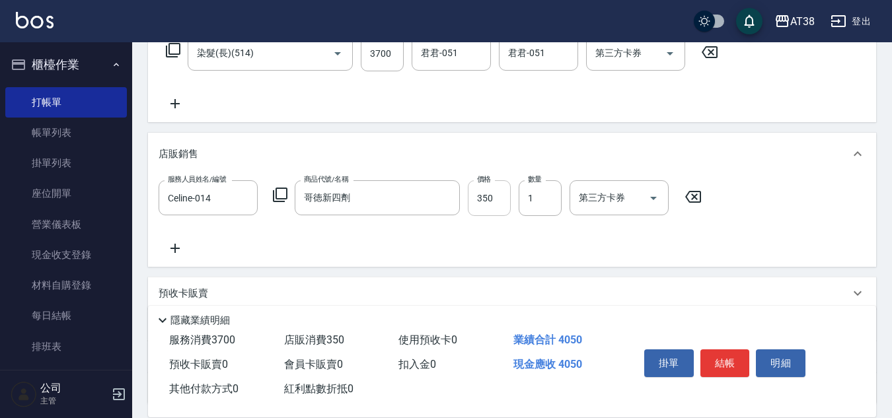
click at [488, 196] on input "350" at bounding box center [489, 198] width 43 height 36
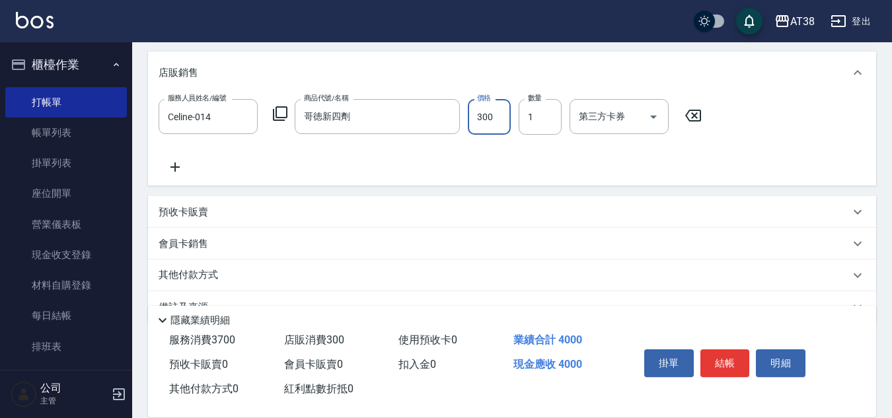
scroll to position [342, 0]
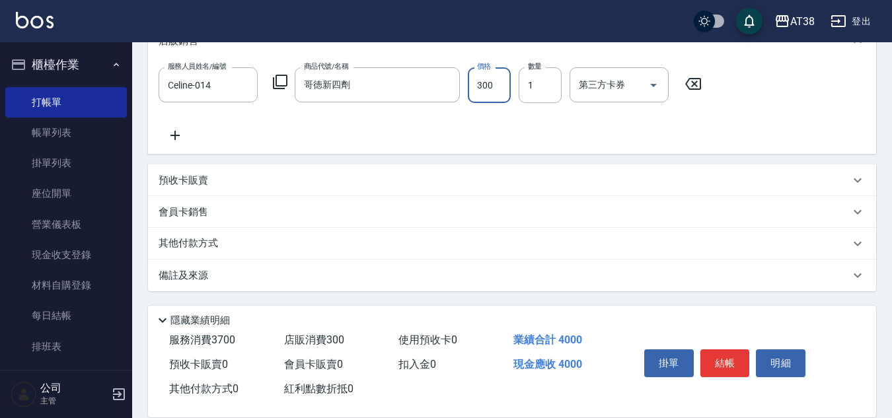
click at [181, 242] on p "其他付款方式" at bounding box center [192, 243] width 66 height 15
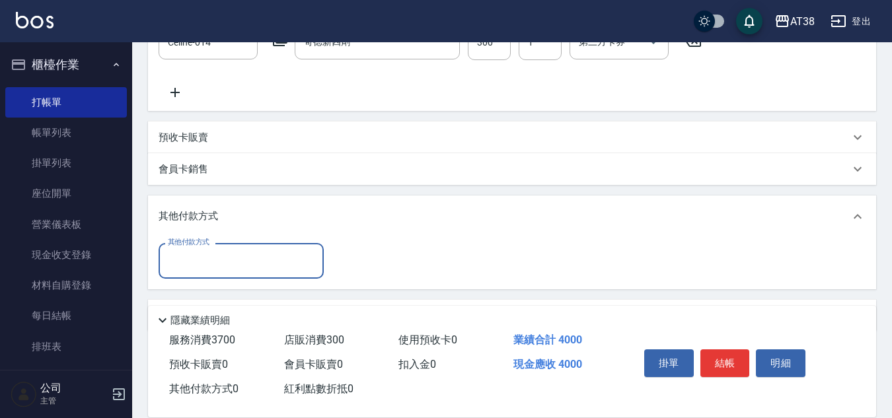
scroll to position [425, 0]
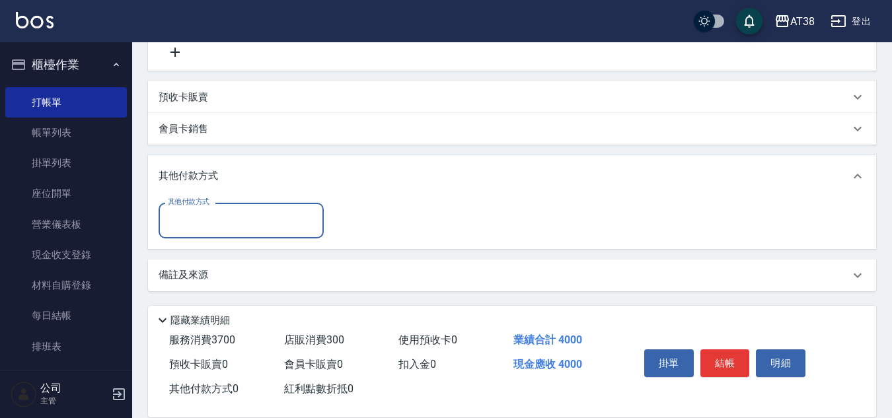
click at [202, 223] on input "其他付款方式" at bounding box center [240, 220] width 153 height 23
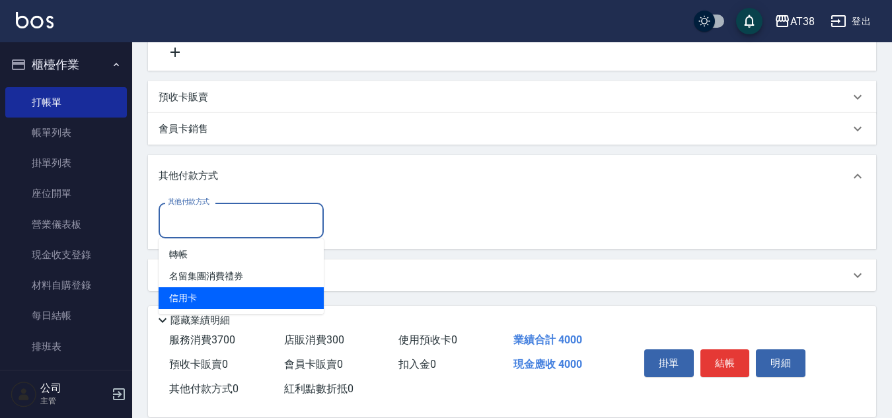
click at [182, 299] on span "信用卡" at bounding box center [241, 298] width 165 height 22
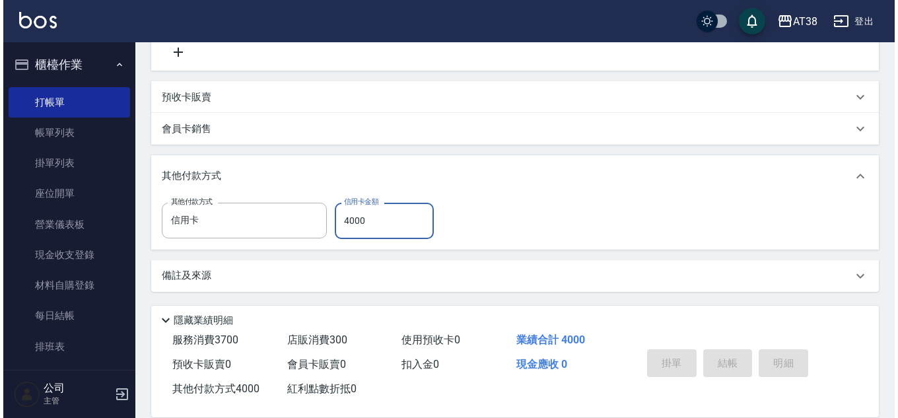
scroll to position [0, 0]
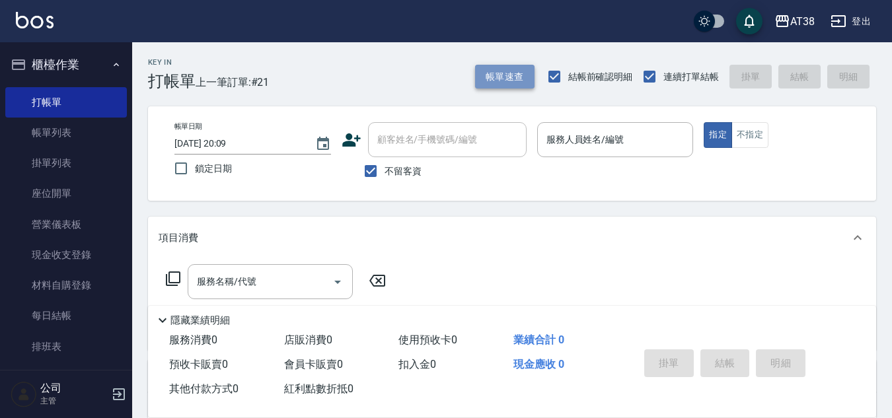
click at [487, 75] on button "帳單速查" at bounding box center [504, 77] width 59 height 24
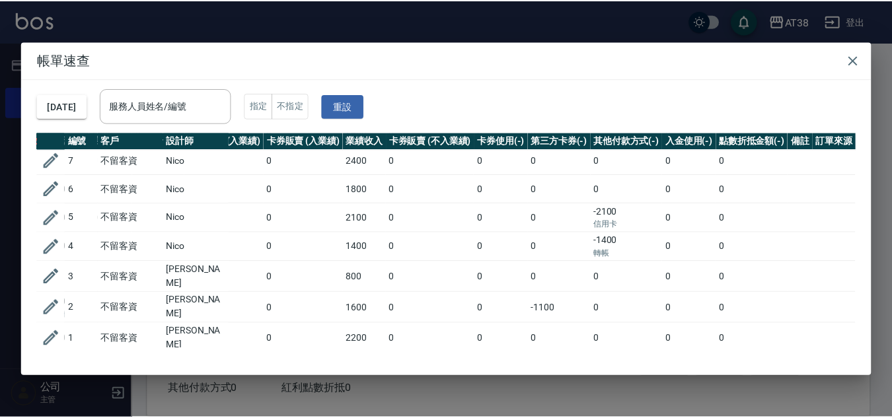
scroll to position [430, 281]
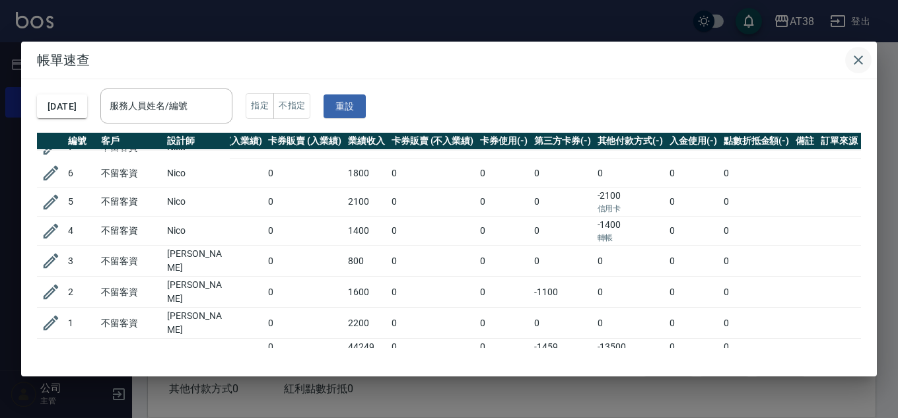
click at [860, 59] on icon "button" at bounding box center [858, 59] width 9 height 9
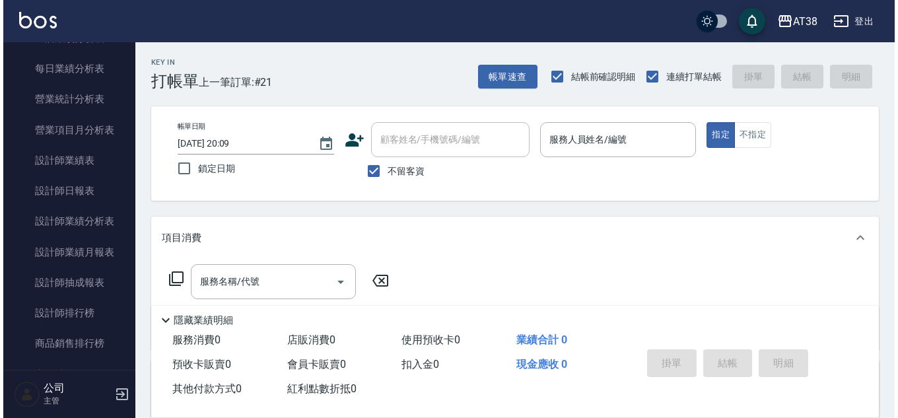
scroll to position [859, 0]
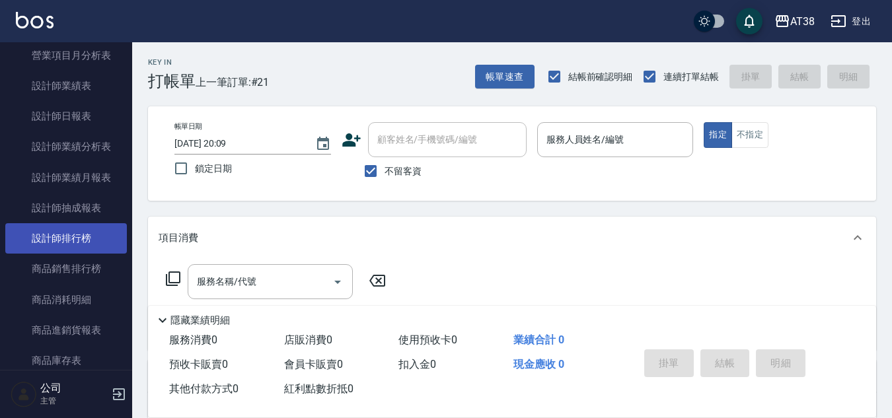
drag, startPoint x: 70, startPoint y: 240, endPoint x: 96, endPoint y: 238, distance: 25.9
click at [70, 240] on link "設計師排行榜" at bounding box center [66, 238] width 122 height 30
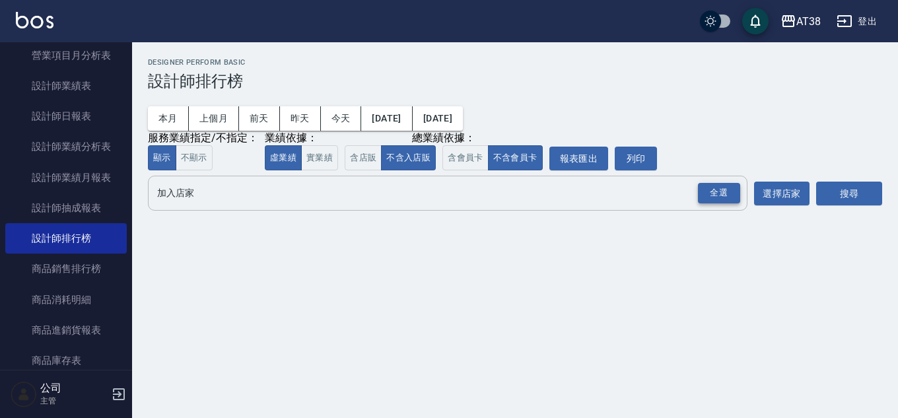
click at [724, 193] on div "全選" at bounding box center [719, 193] width 42 height 20
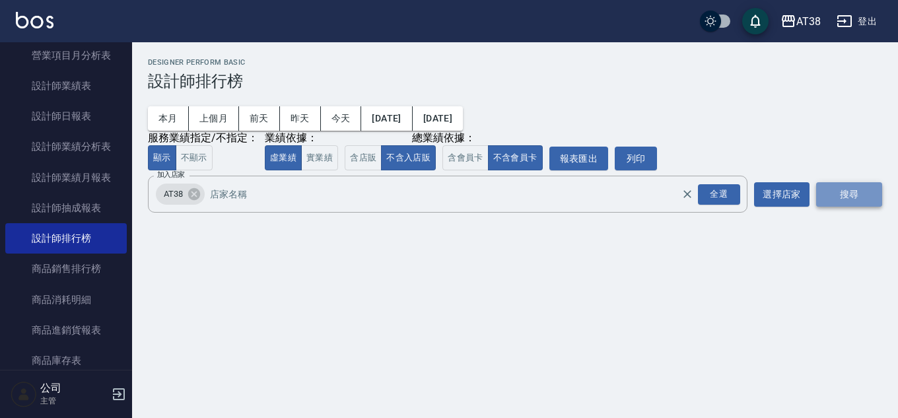
click at [836, 199] on button "搜尋" at bounding box center [849, 194] width 66 height 24
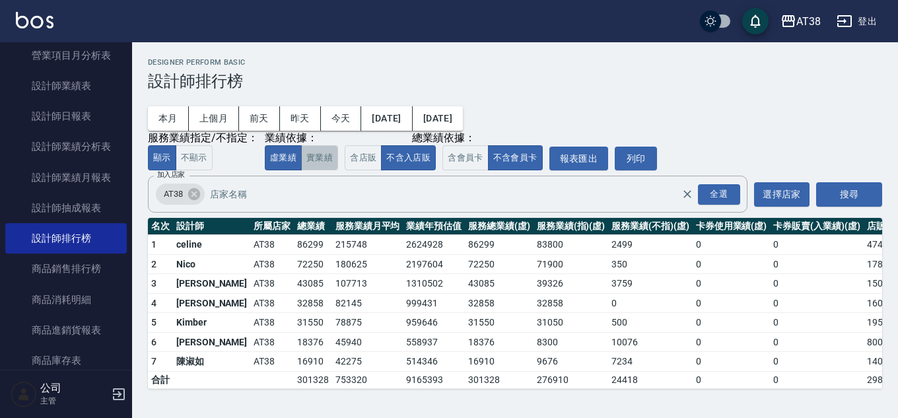
click at [310, 163] on button "實業績" at bounding box center [319, 158] width 37 height 26
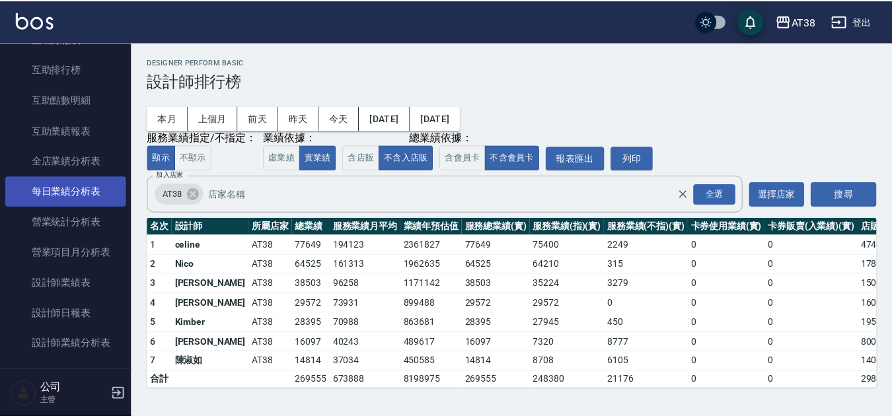
scroll to position [661, 0]
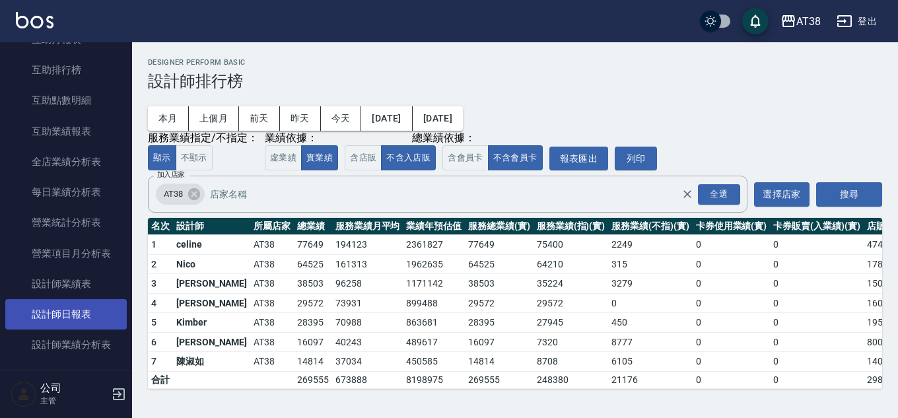
click at [78, 312] on link "設計師日報表" at bounding box center [66, 314] width 122 height 30
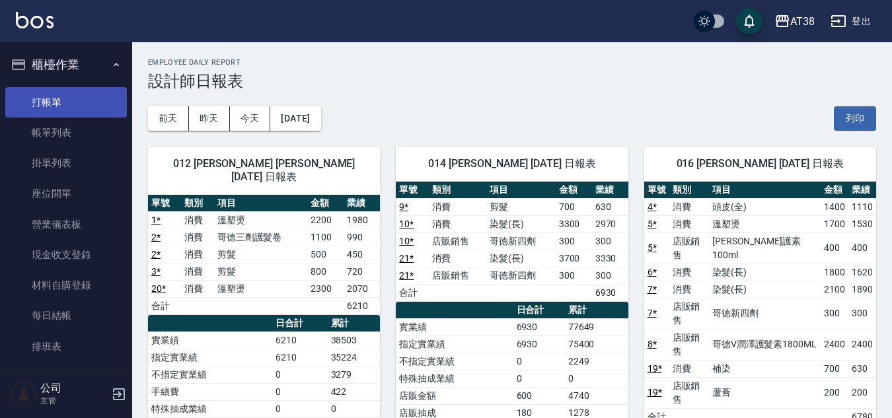
click at [40, 105] on link "打帳單" at bounding box center [66, 102] width 122 height 30
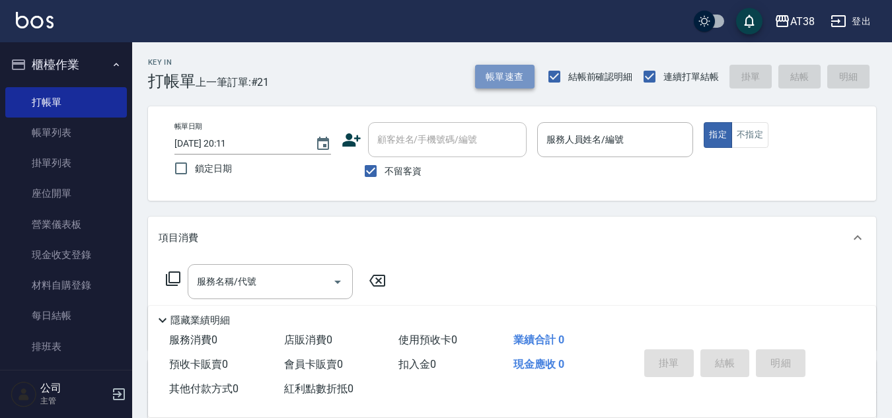
click at [514, 79] on button "帳單速查" at bounding box center [504, 77] width 59 height 24
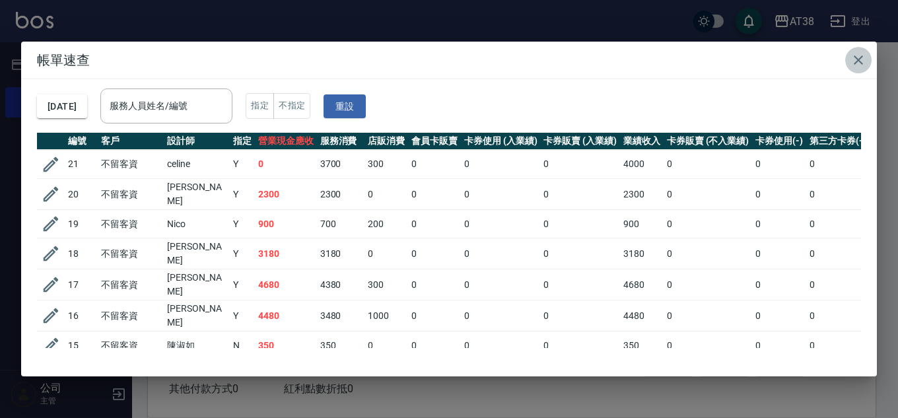
click at [851, 59] on icon "button" at bounding box center [859, 60] width 16 height 16
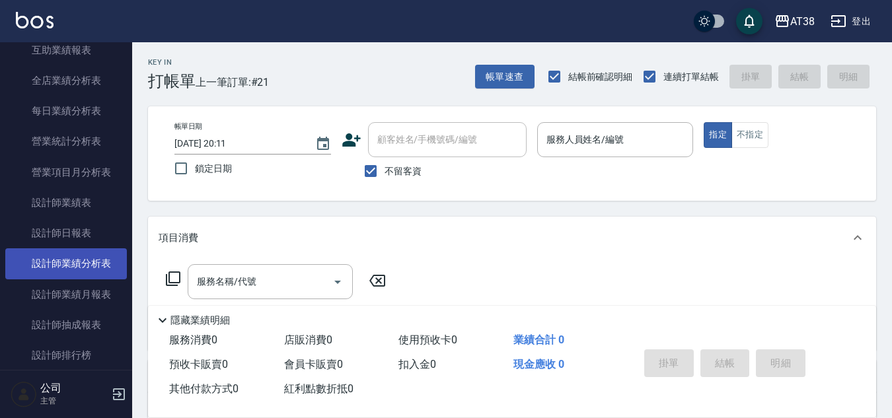
scroll to position [793, 0]
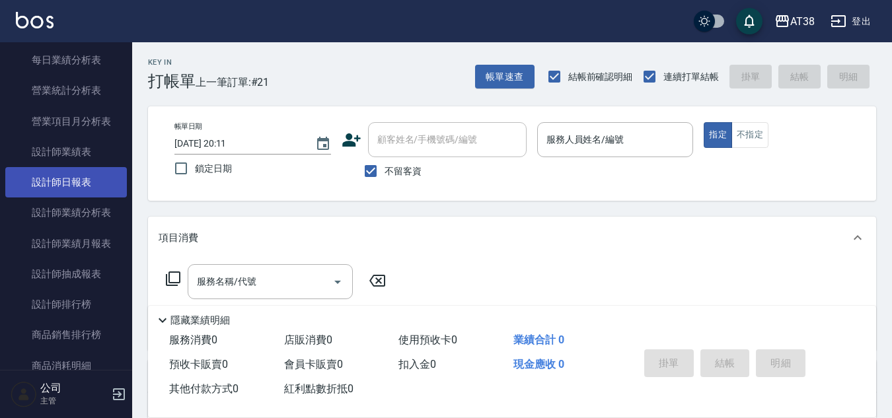
click at [79, 183] on link "設計師日報表" at bounding box center [66, 182] width 122 height 30
